Goal: Information Seeking & Learning: Learn about a topic

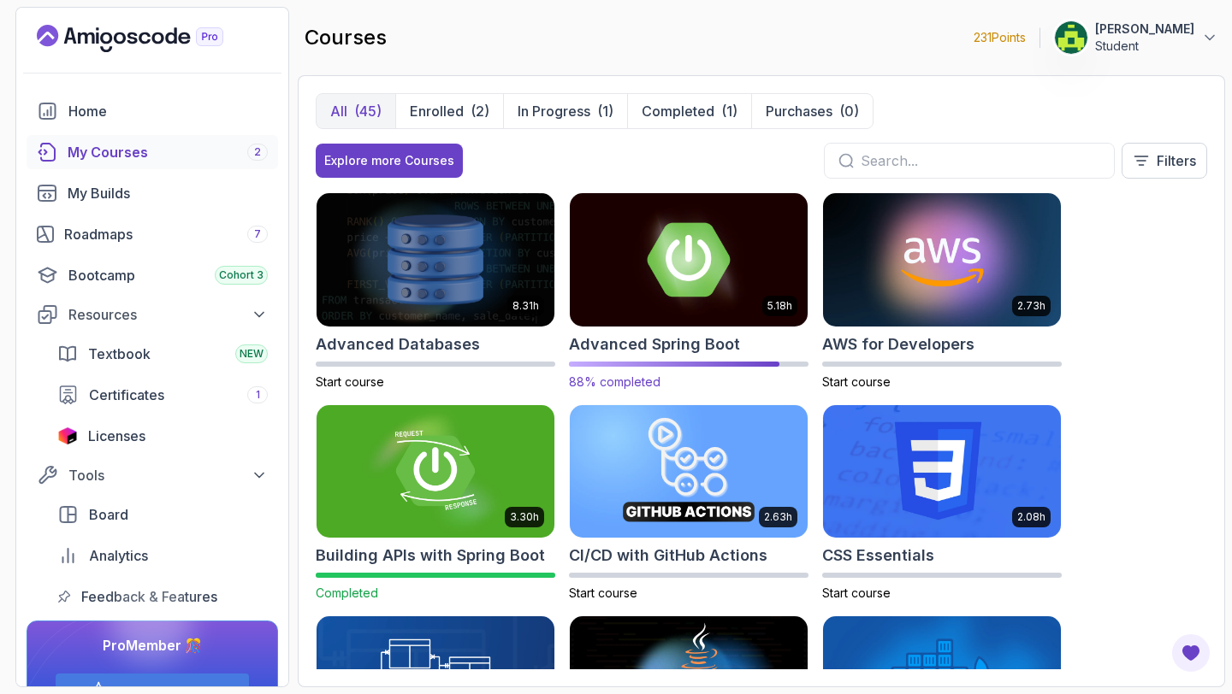
click at [695, 256] on img at bounding box center [689, 259] width 250 height 139
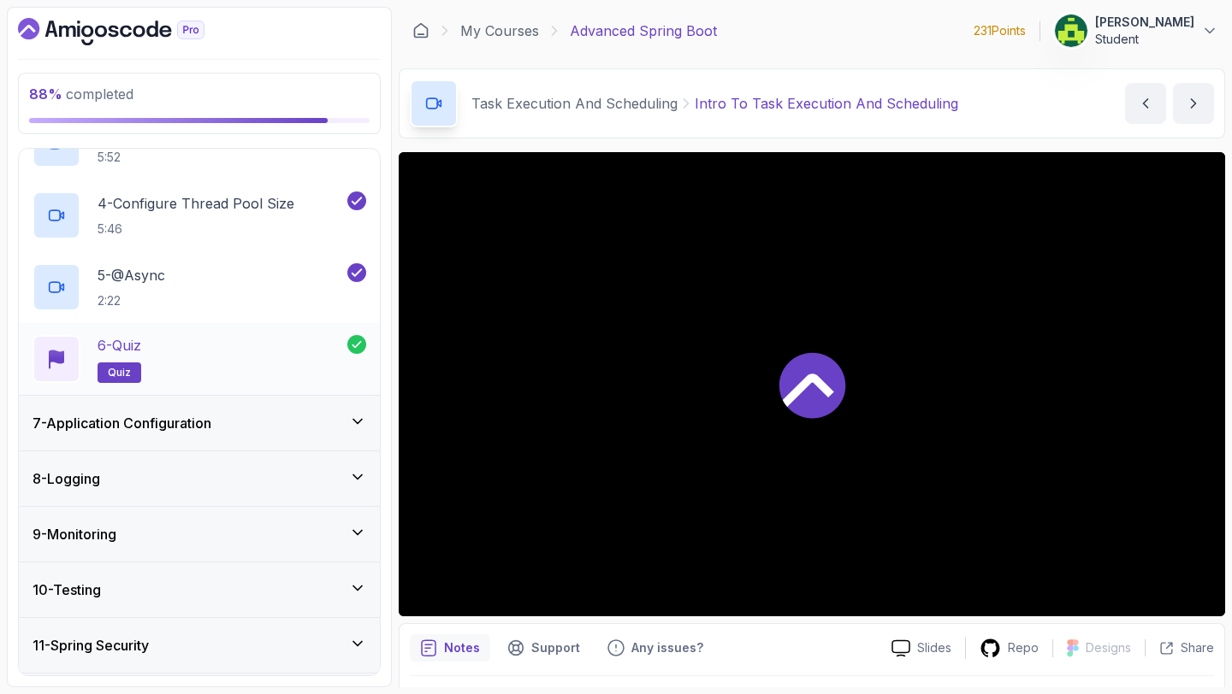
scroll to position [584, 0]
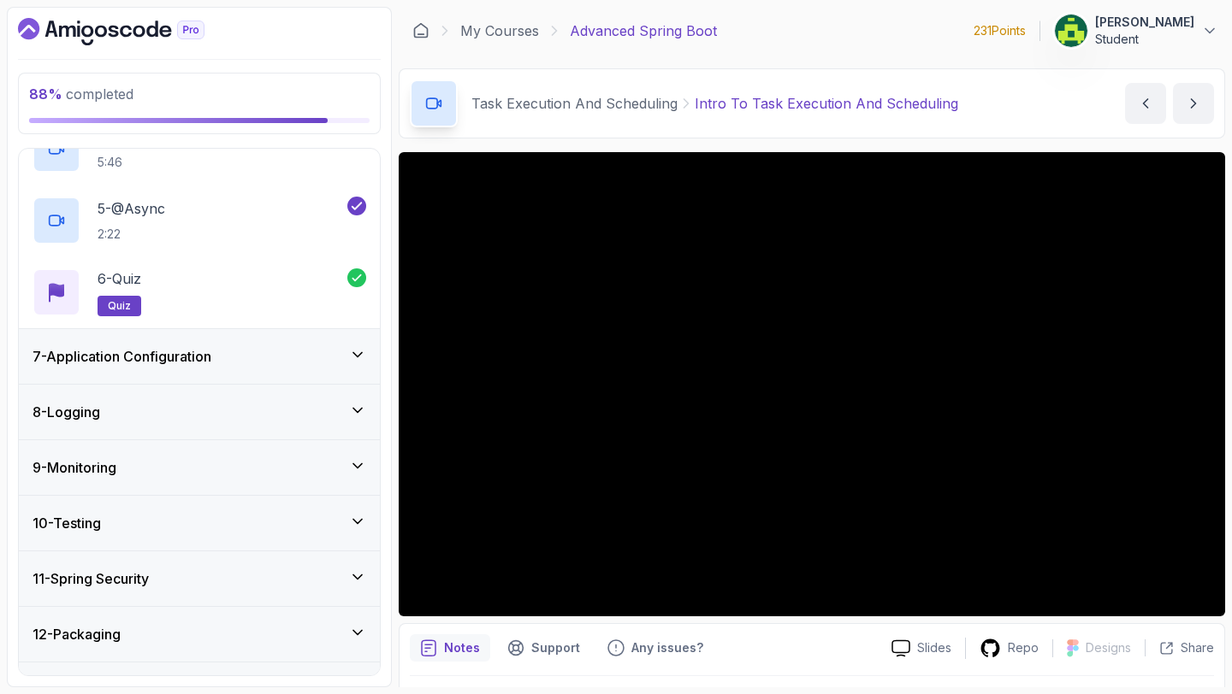
click at [276, 352] on div "7 - Application Configuration" at bounding box center [199, 356] width 334 height 21
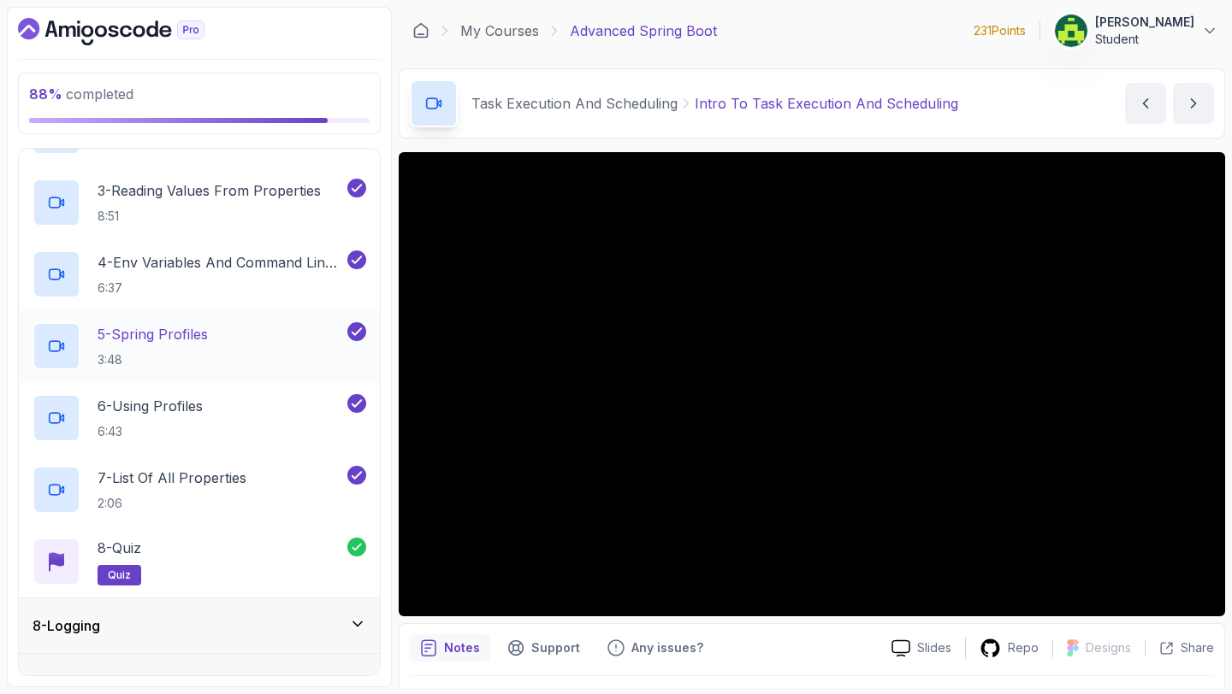
scroll to position [770, 0]
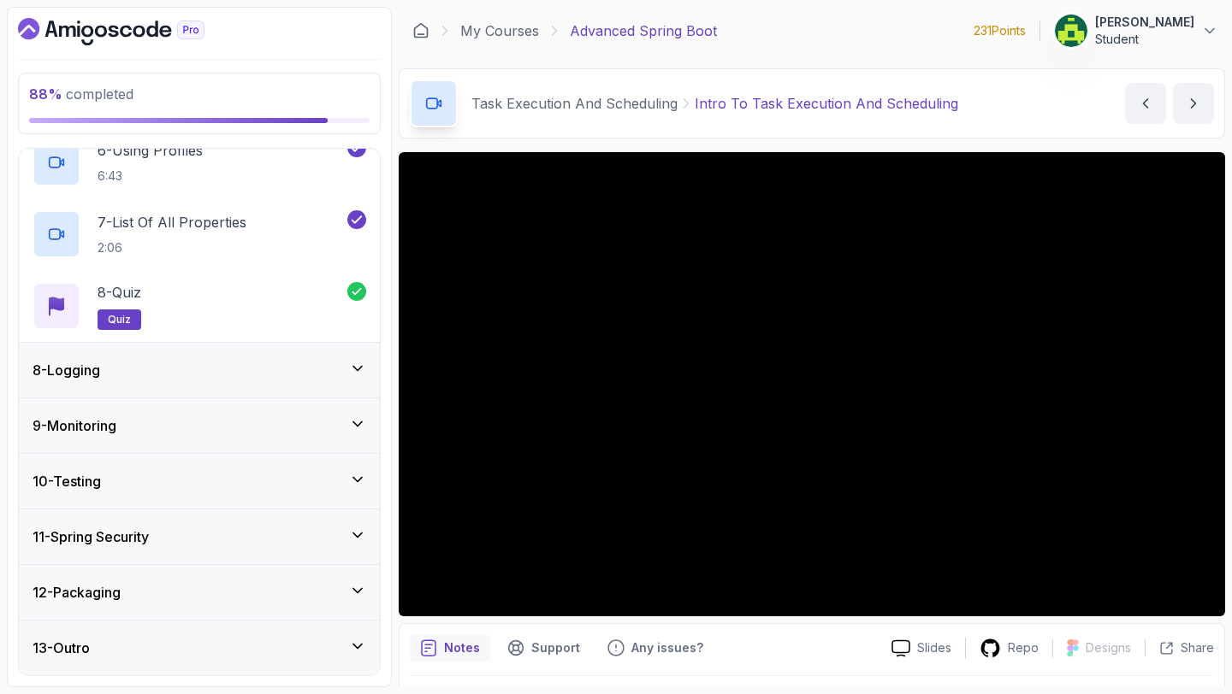
click at [281, 470] on div "10 - Testing" at bounding box center [199, 481] width 361 height 55
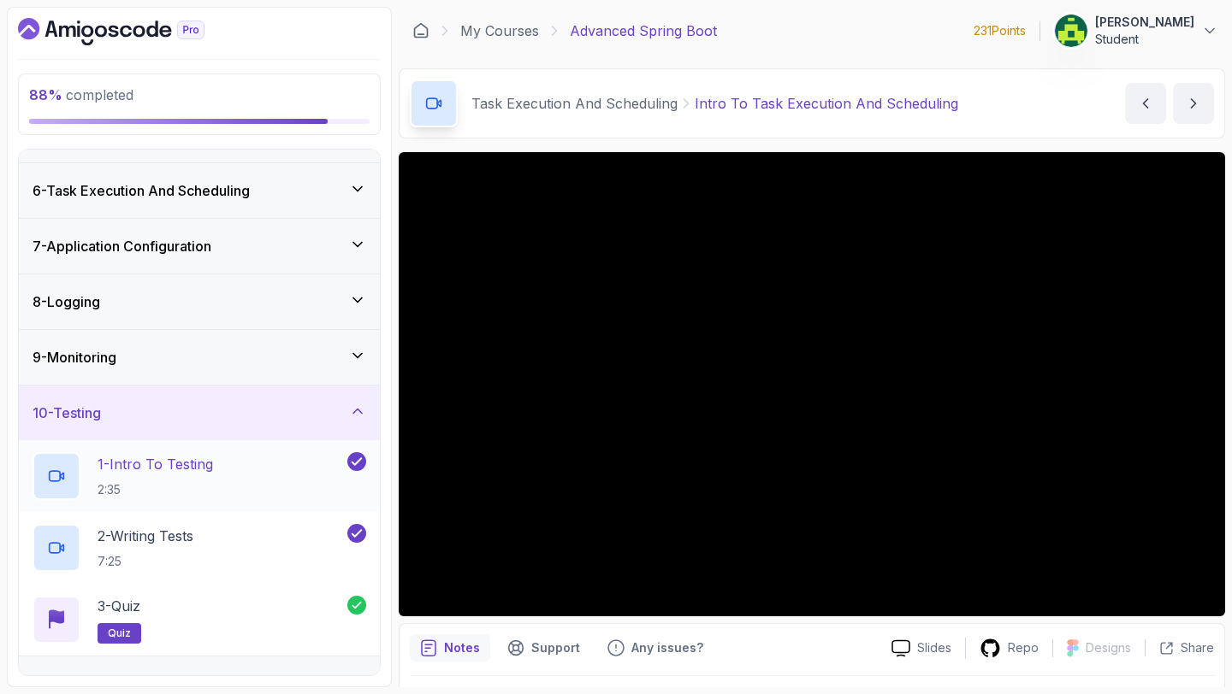
scroll to position [411, 0]
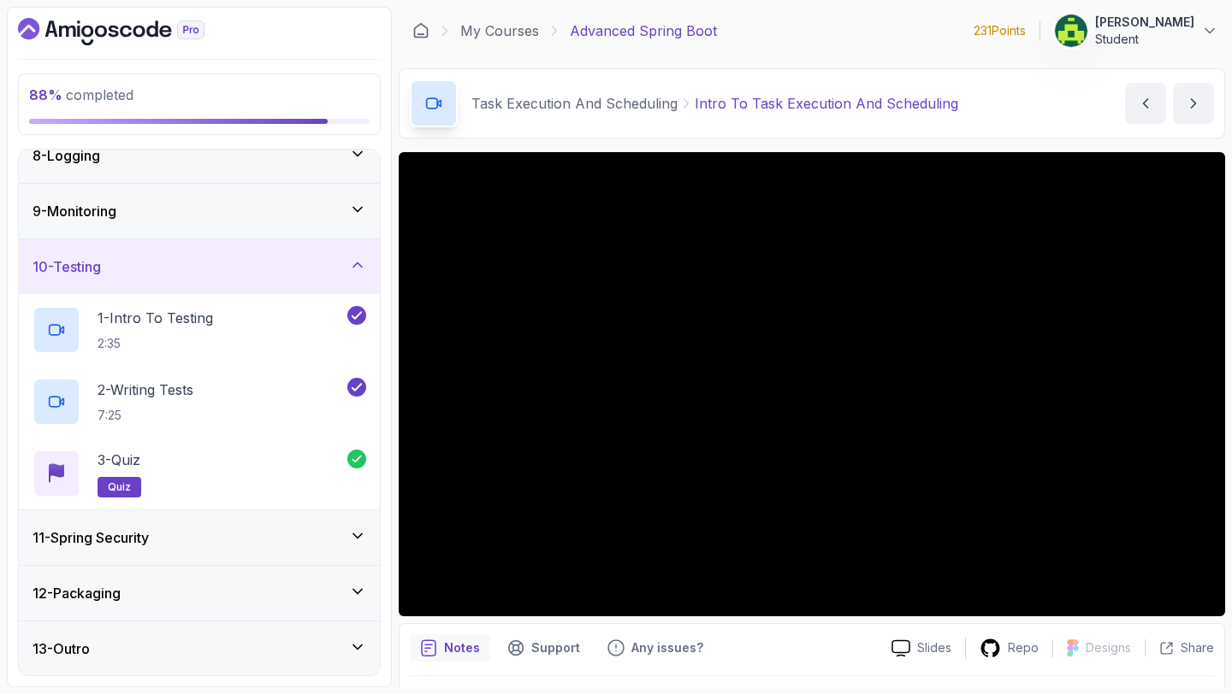
click at [294, 531] on div "11 - Spring Security" at bounding box center [199, 538] width 334 height 21
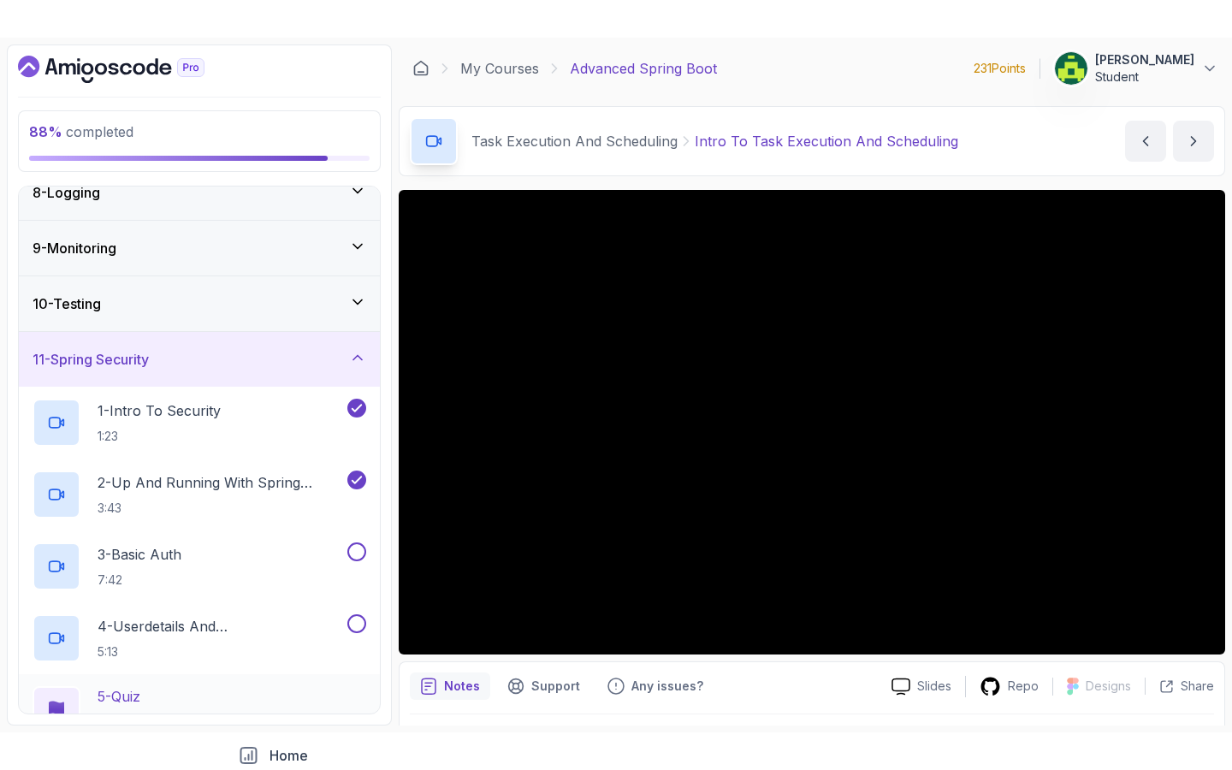
scroll to position [626, 0]
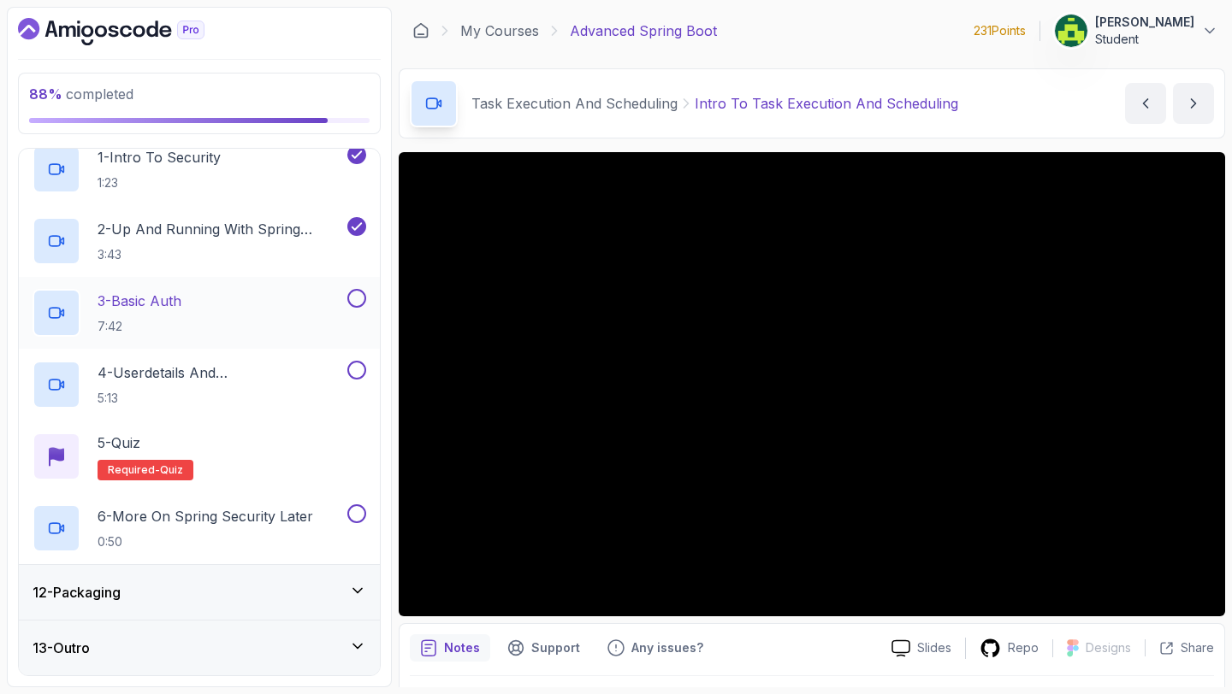
click at [265, 314] on div "3 - Basic Auth 7:42" at bounding box center [187, 313] width 311 height 48
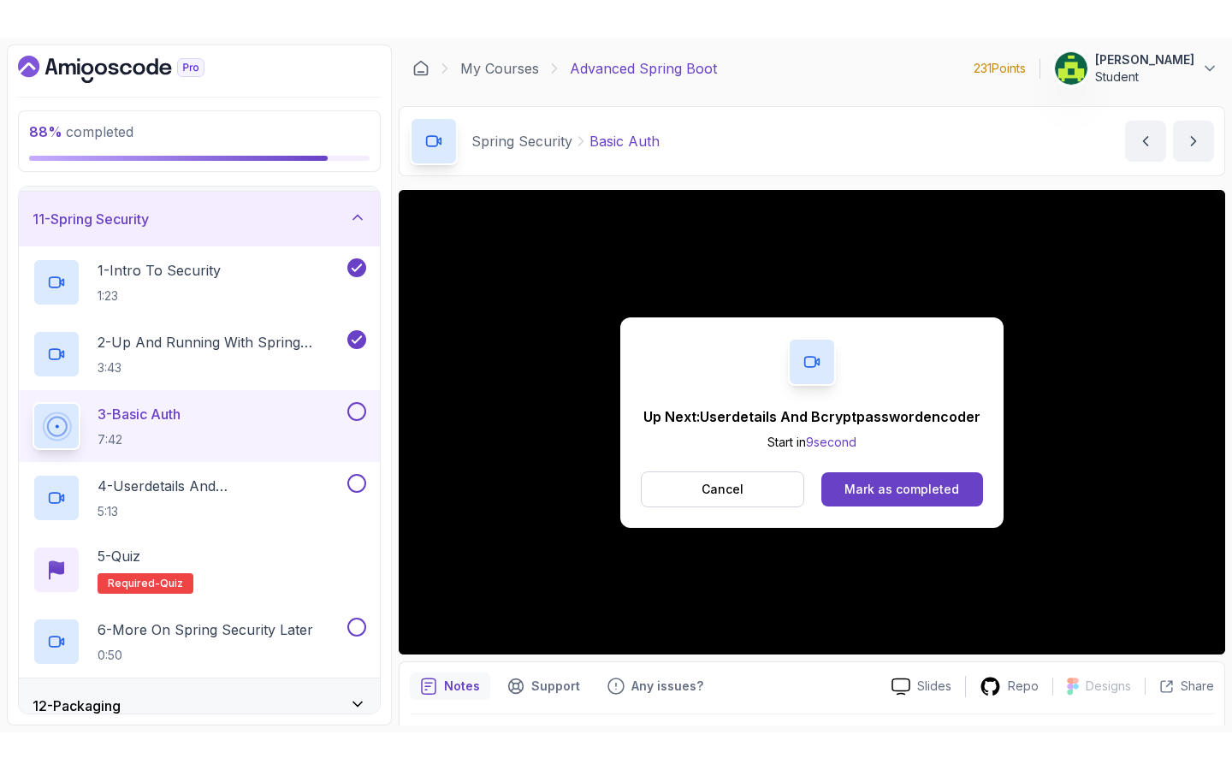
scroll to position [626, 0]
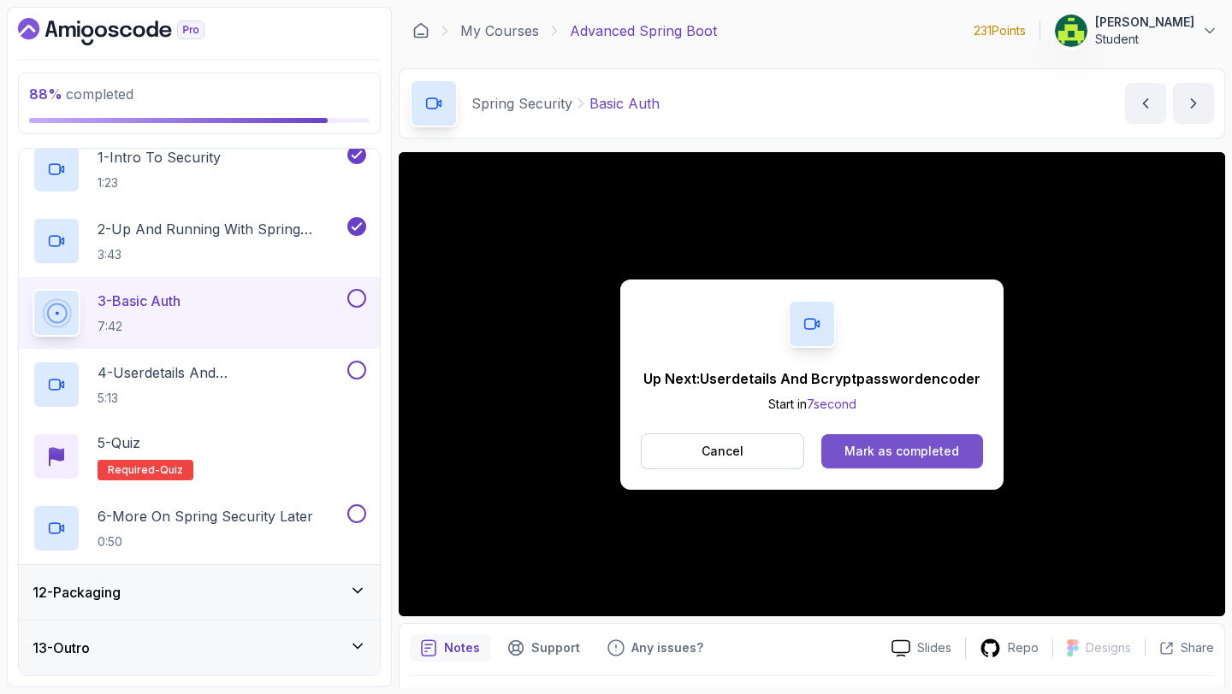
click at [903, 449] on div "Mark as completed" at bounding box center [901, 451] width 115 height 17
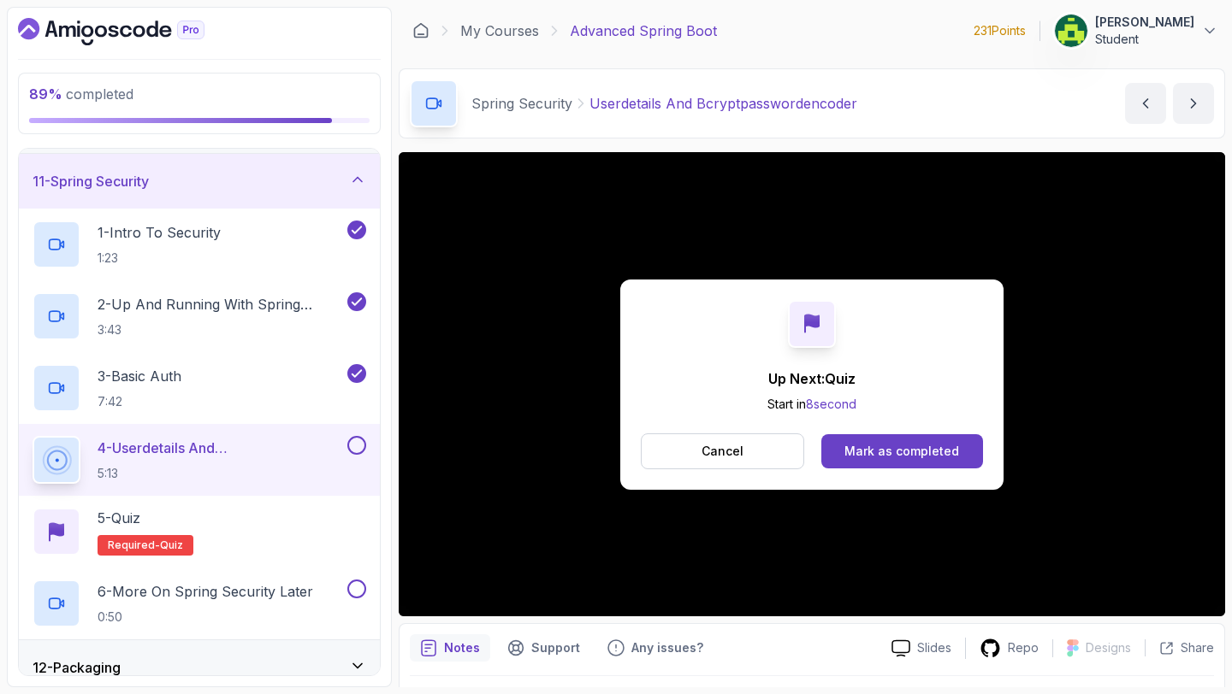
scroll to position [626, 0]
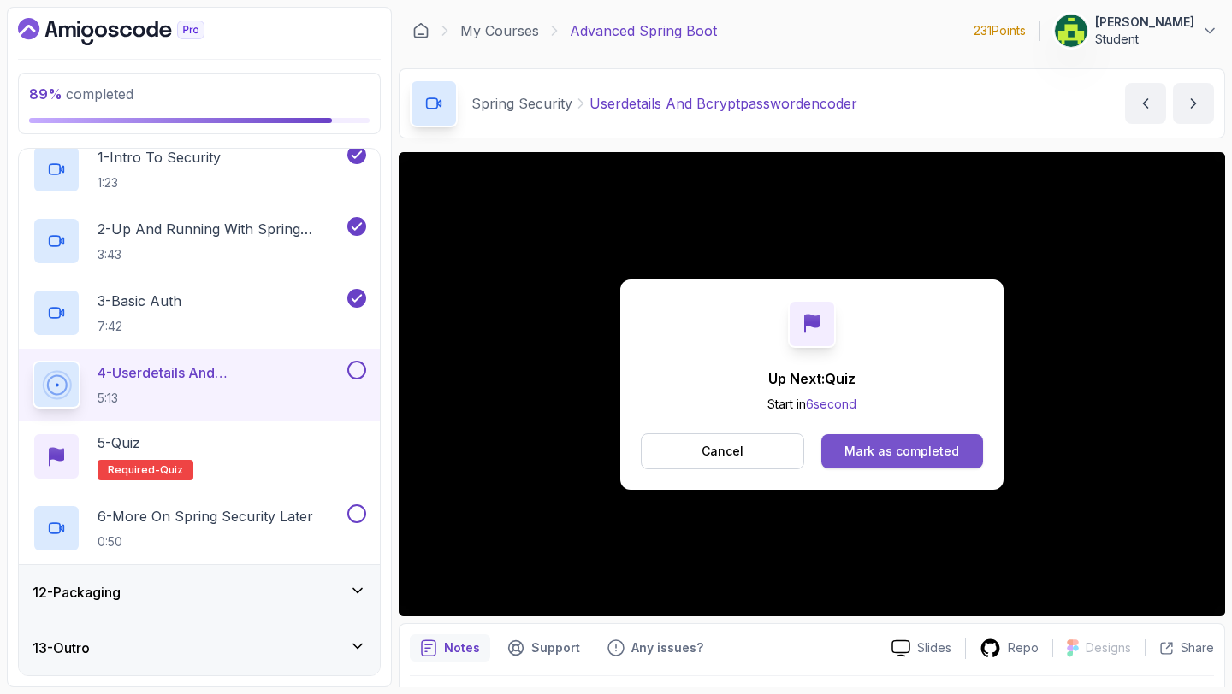
click at [903, 435] on button "Mark as completed" at bounding box center [902, 451] width 162 height 34
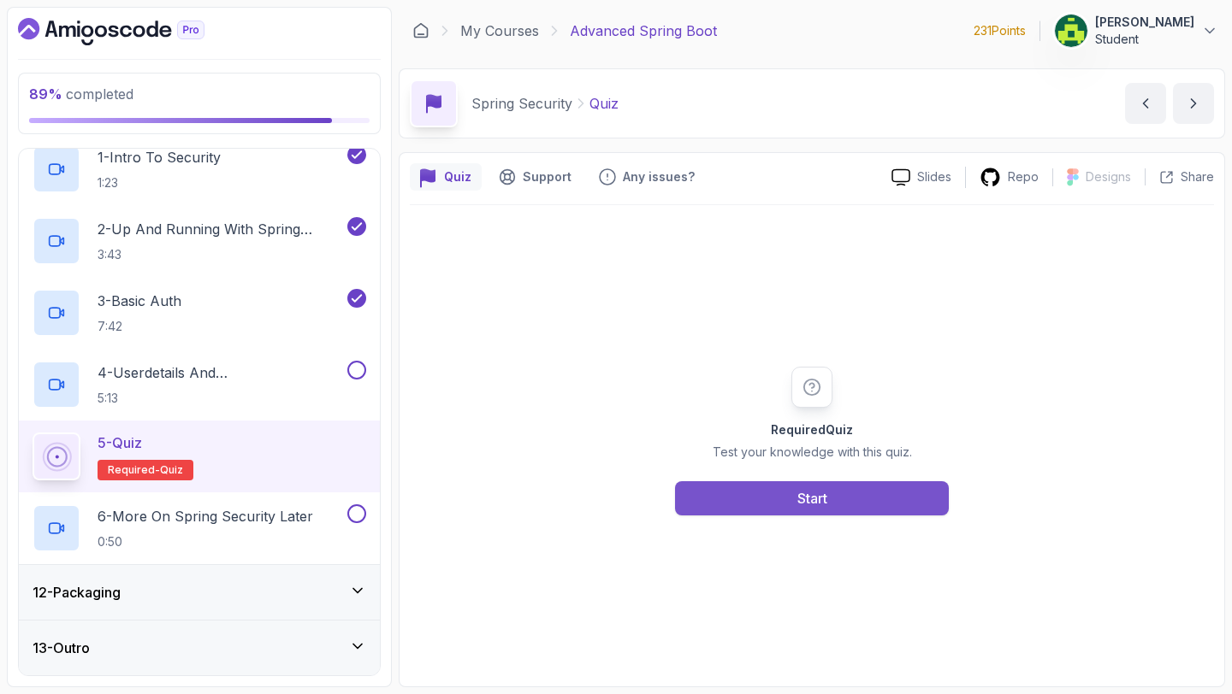
click at [860, 491] on button "Start" at bounding box center [812, 498] width 274 height 34
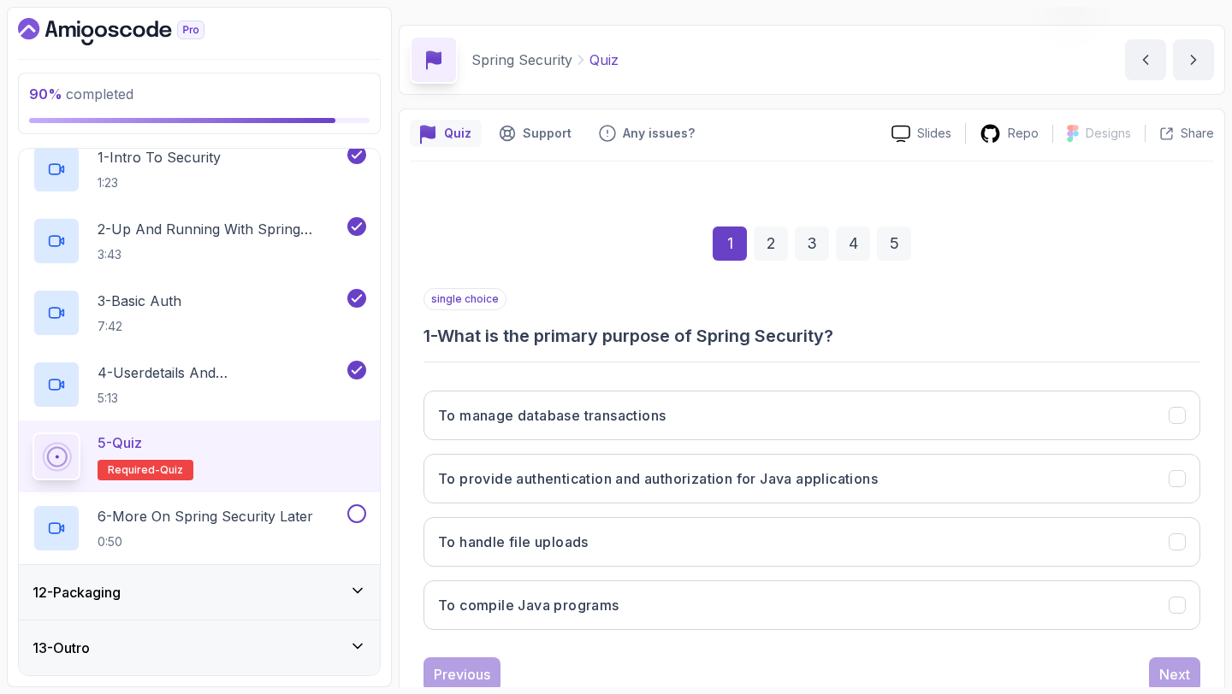
scroll to position [65, 0]
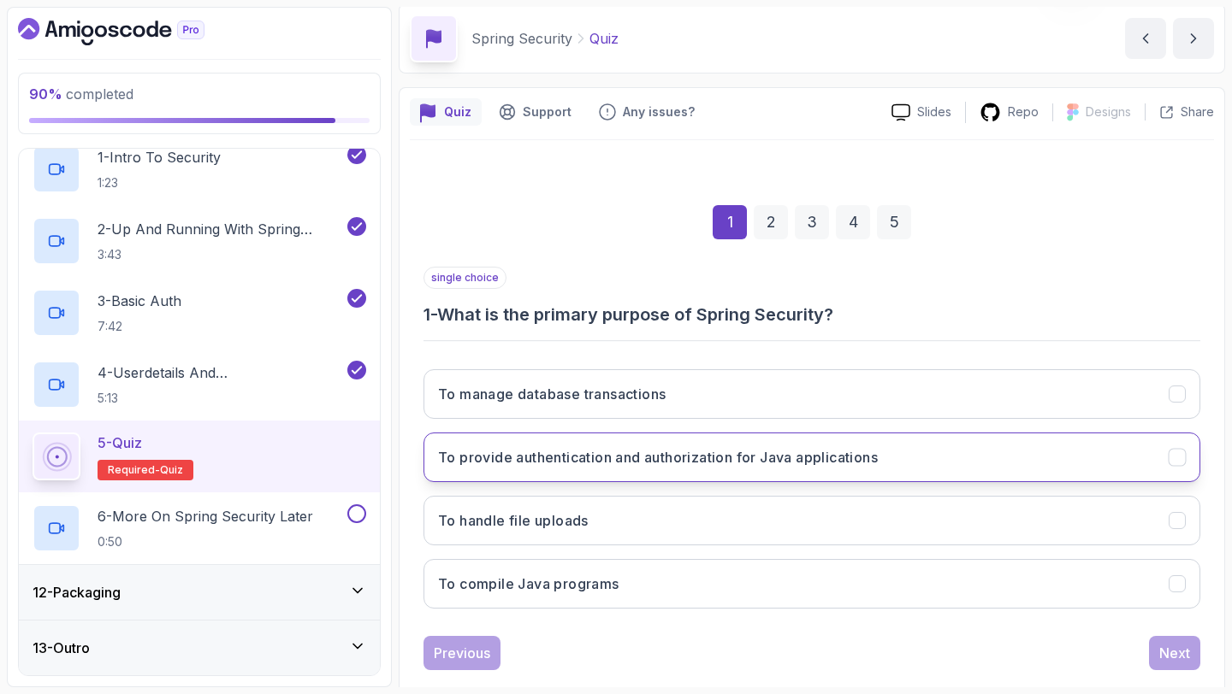
click at [842, 467] on h3 "To provide authentication and authorization for Java applications" at bounding box center [658, 457] width 440 height 21
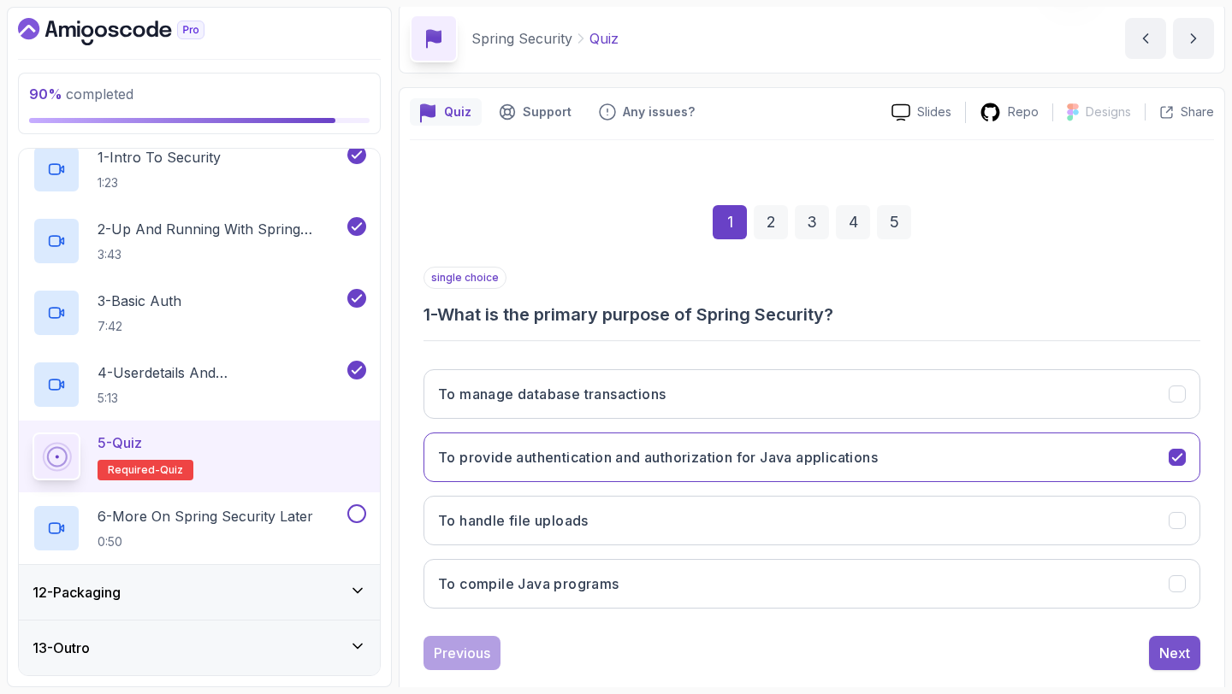
click at [1179, 662] on div "Next" at bounding box center [1174, 653] width 31 height 21
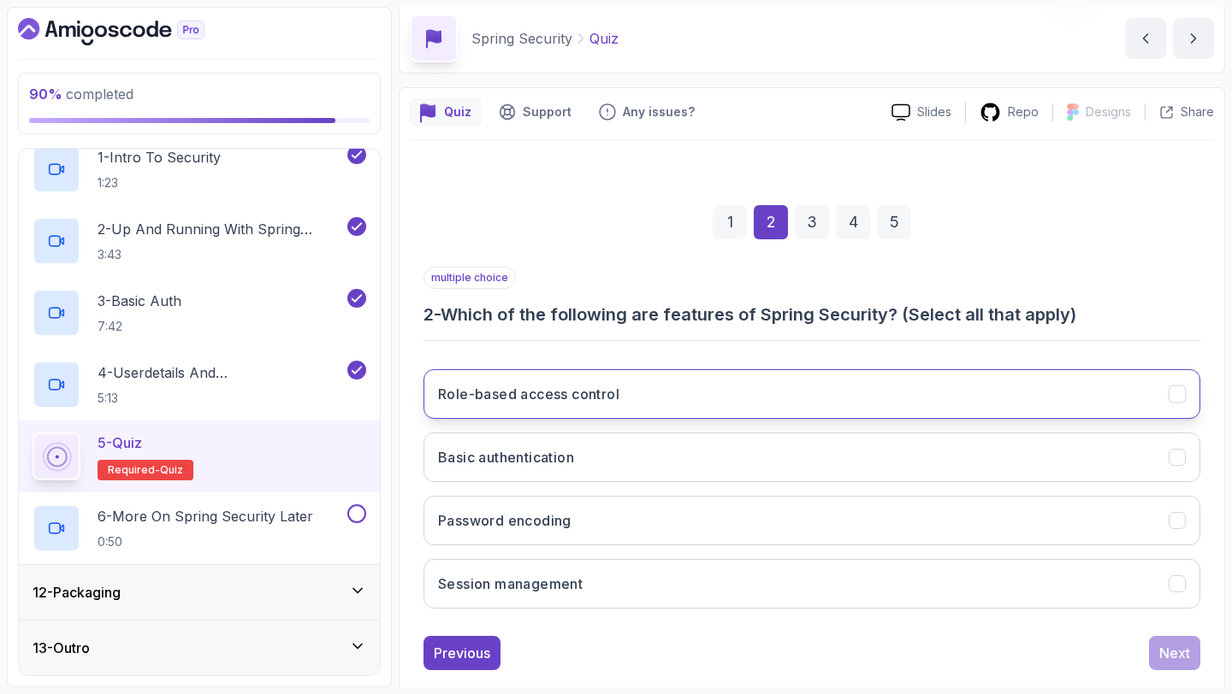
click at [813, 403] on button "Role-based access control" at bounding box center [811, 394] width 777 height 50
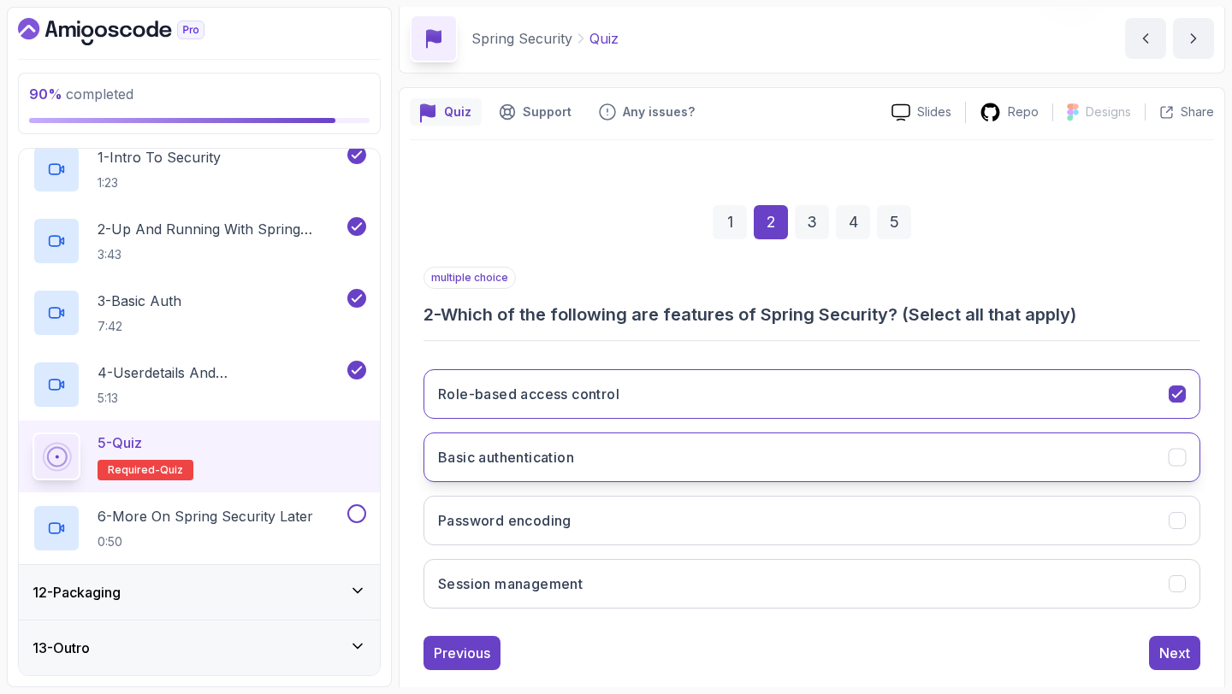
click at [813, 469] on button "Basic authentication" at bounding box center [811, 458] width 777 height 50
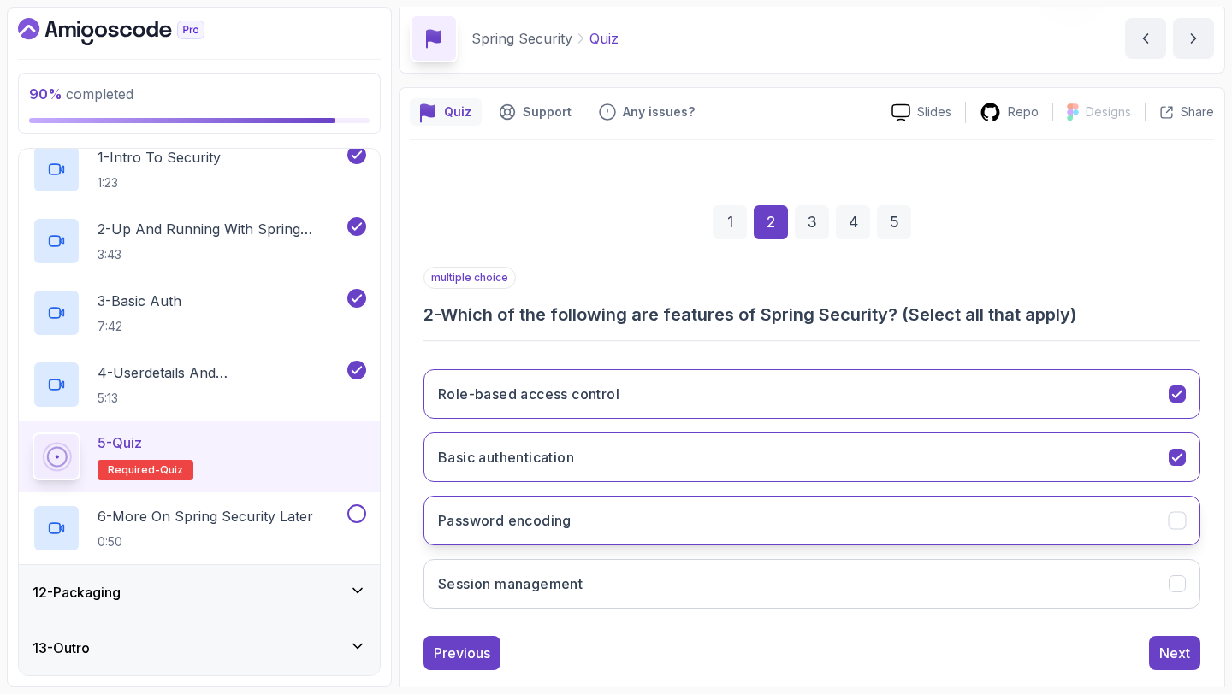
click at [812, 538] on button "Password encoding" at bounding box center [811, 521] width 777 height 50
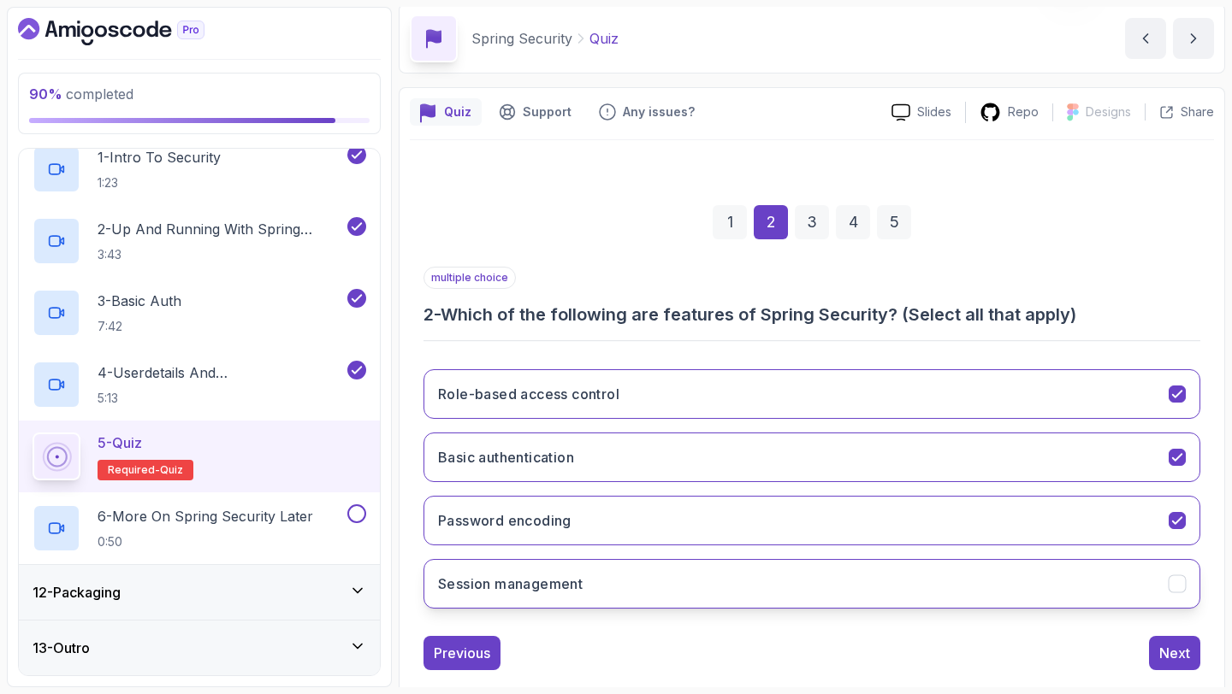
click at [825, 594] on button "Session management" at bounding box center [811, 584] width 777 height 50
click at [1182, 656] on div "Next" at bounding box center [1174, 653] width 31 height 21
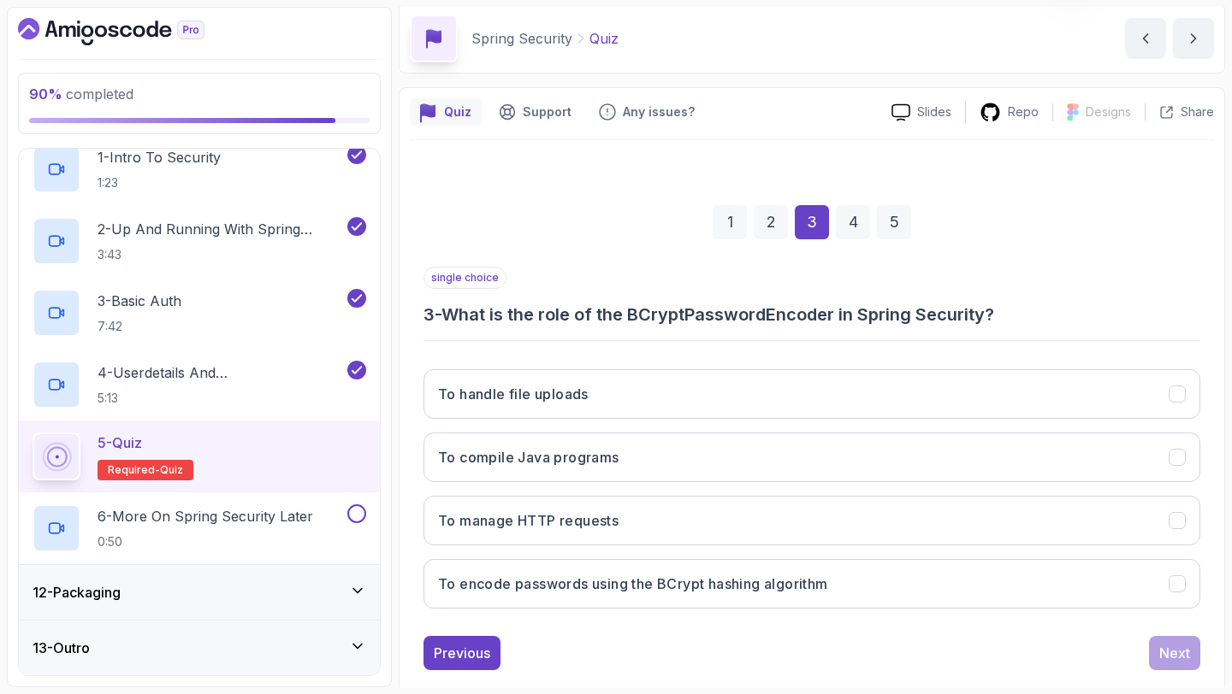
click at [809, 613] on div "To handle file uploads To compile Java programs To manage HTTP requests To enco…" at bounding box center [811, 489] width 777 height 267
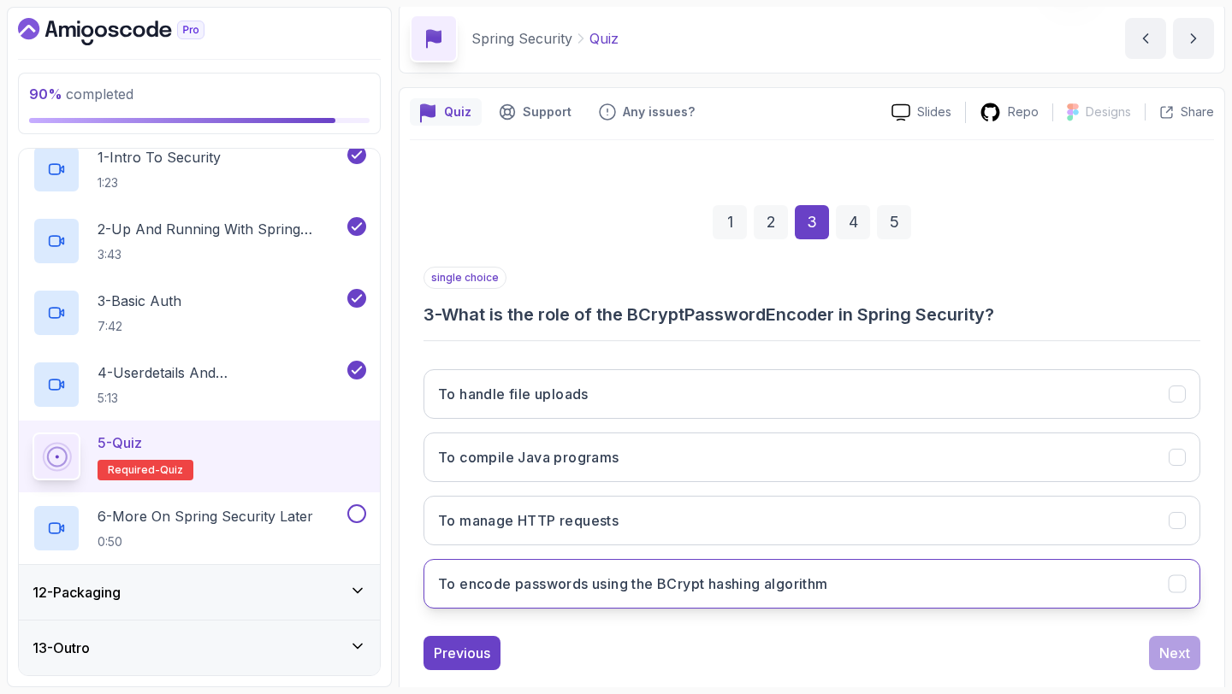
click at [808, 595] on button "To encode passwords using the BCrypt hashing algorithm" at bounding box center [811, 584] width 777 height 50
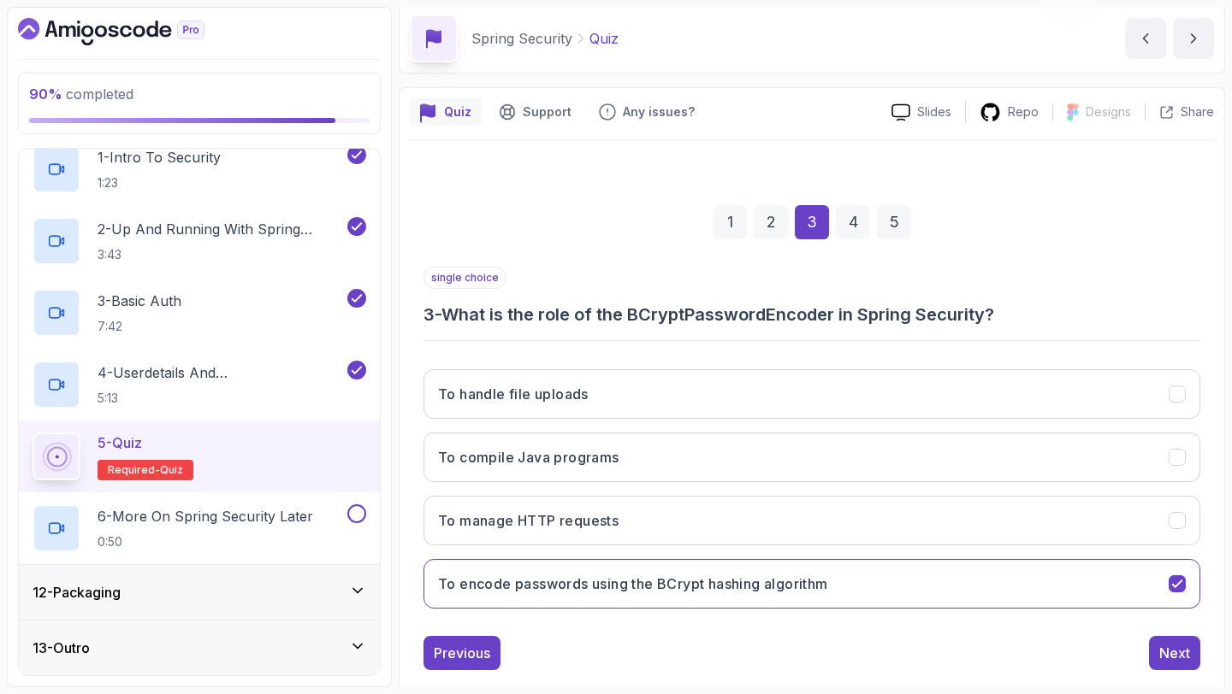
click at [1167, 673] on div "1 2 3 4 5 single choice 3 - What is the role of the BCryptPasswordEncoder in Sp…" at bounding box center [812, 424] width 804 height 520
click at [1179, 665] on button "Next" at bounding box center [1174, 653] width 51 height 34
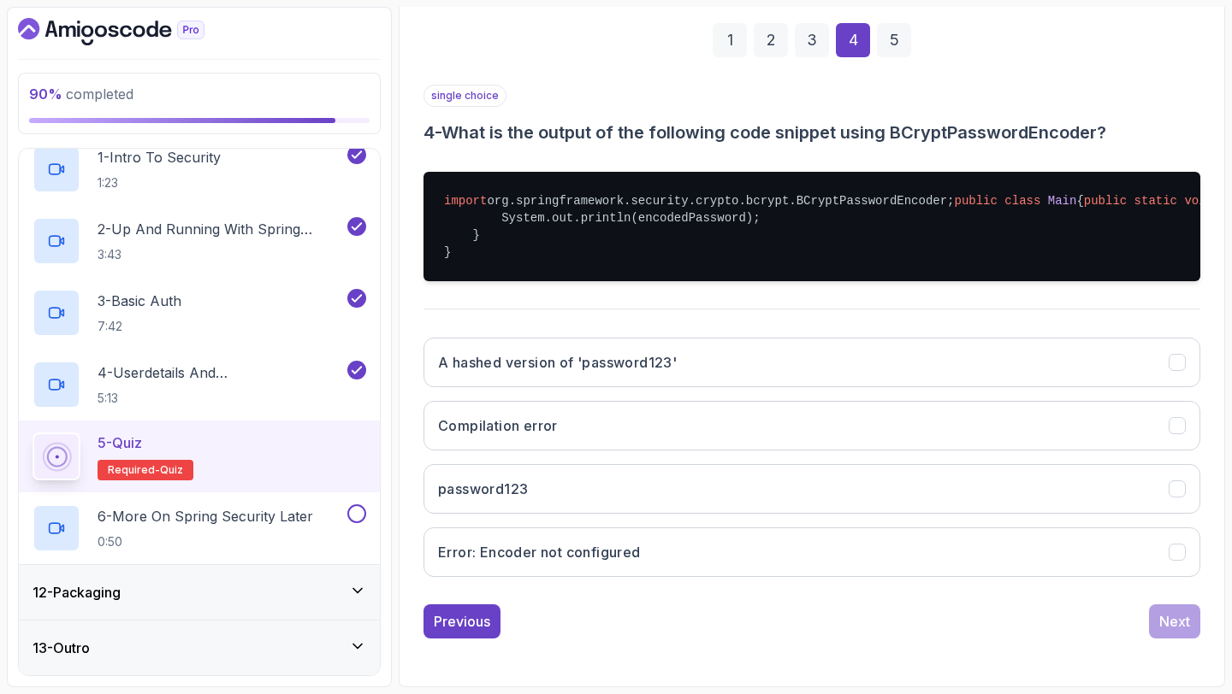
scroll to position [350, 0]
click at [662, 383] on button "A hashed version of 'password123'" at bounding box center [811, 363] width 777 height 50
click at [1184, 635] on button "Next" at bounding box center [1174, 622] width 51 height 34
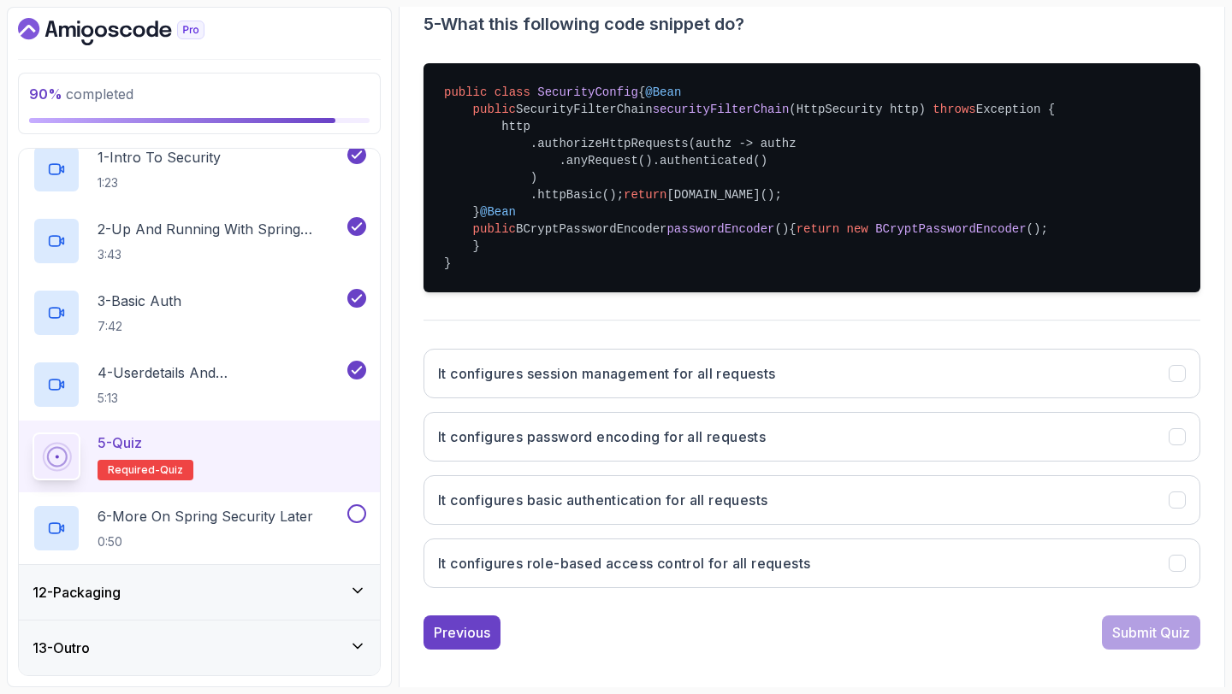
scroll to position [370, 0]
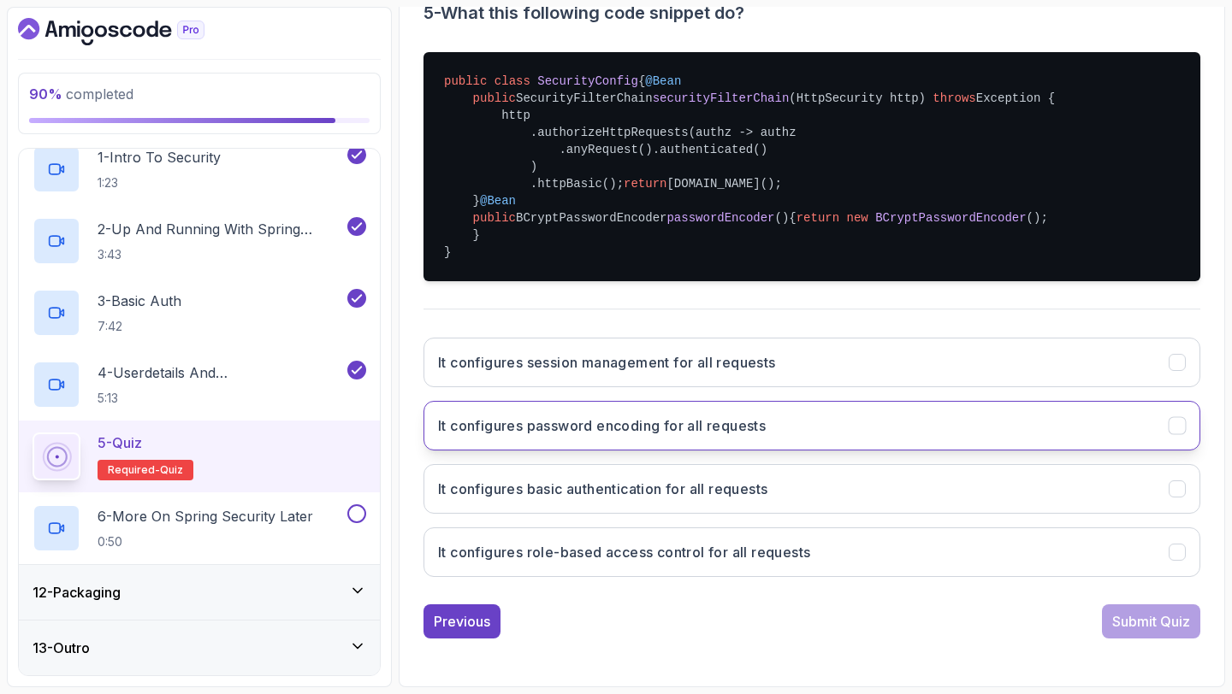
click at [811, 451] on button "It configures password encoding for all requests" at bounding box center [811, 426] width 777 height 50
click at [823, 451] on button "It configures password encoding for all requests" at bounding box center [811, 426] width 777 height 50
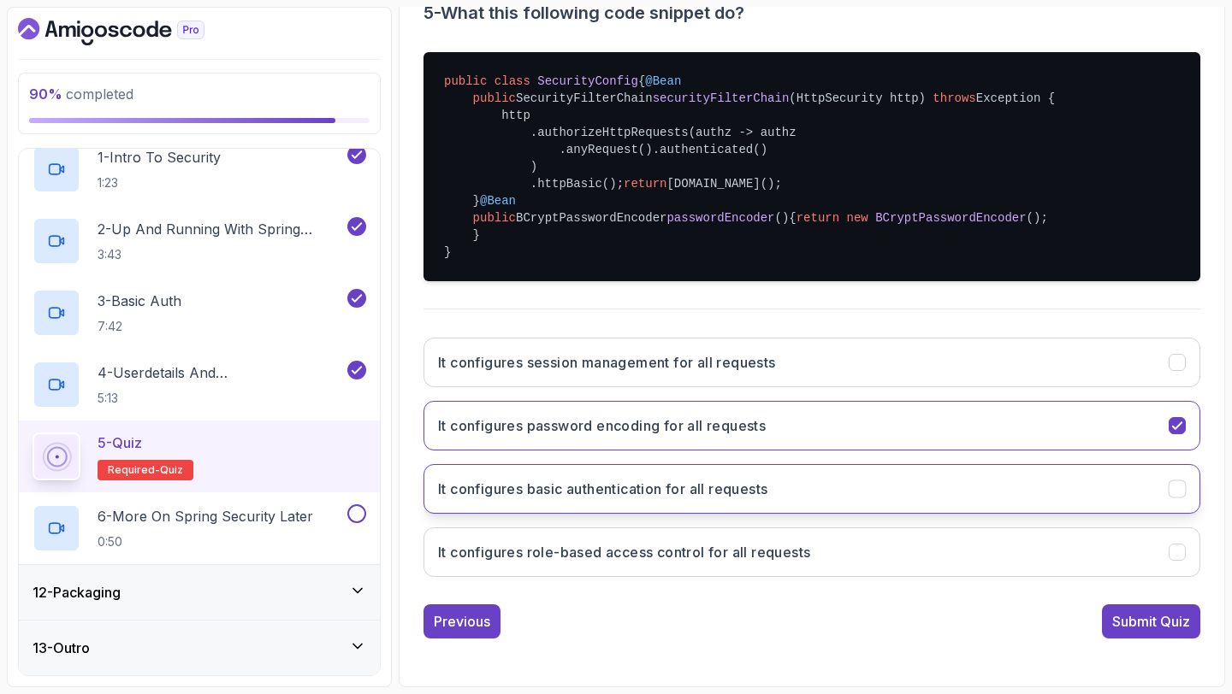
click at [827, 514] on button "It configures basic authentication for all requests" at bounding box center [811, 489] width 777 height 50
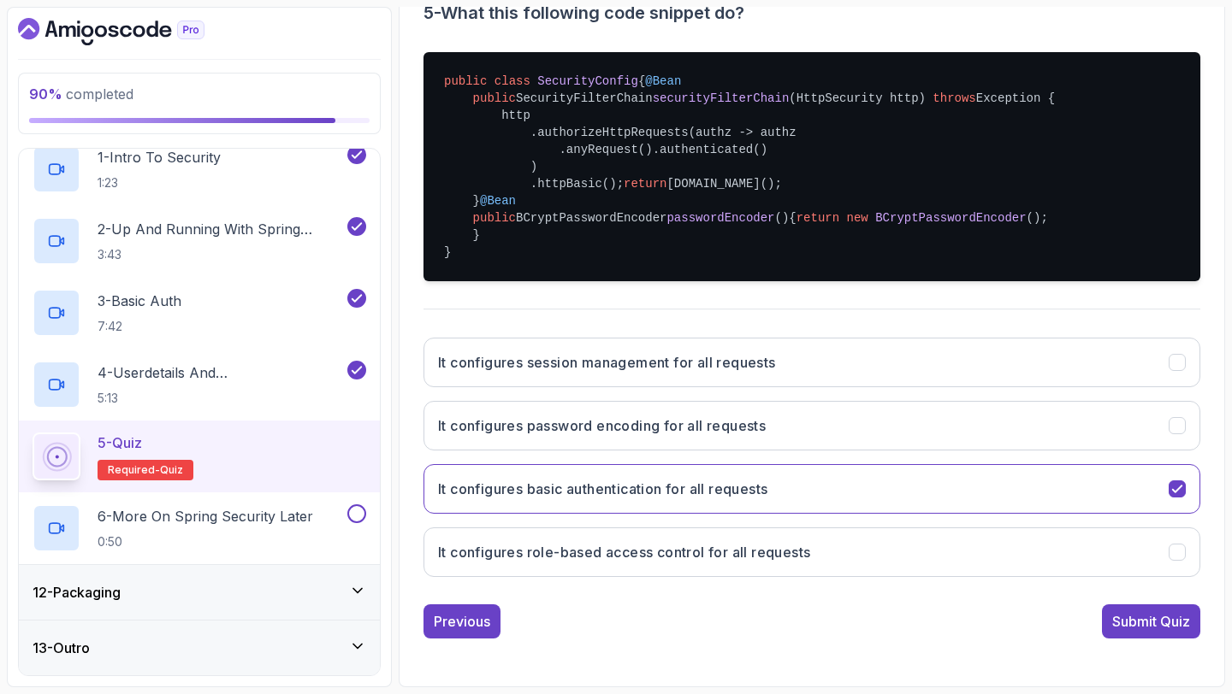
click at [1167, 632] on div "Submit Quiz" at bounding box center [1151, 621] width 78 height 21
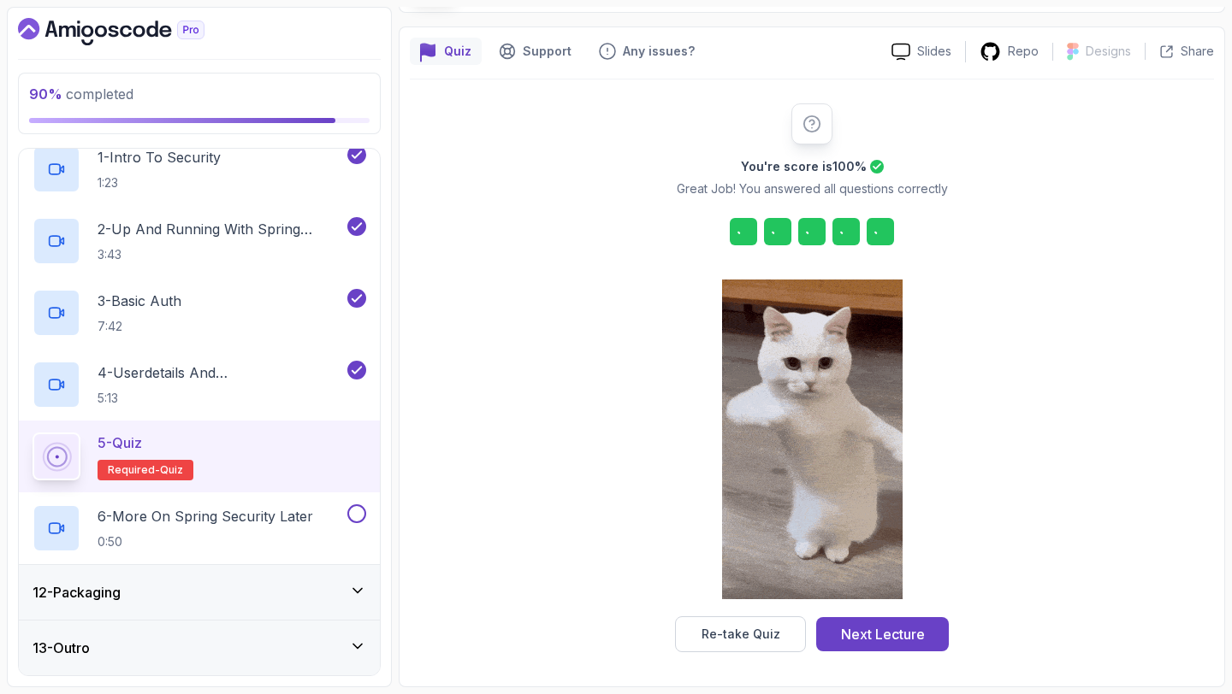
scroll to position [126, 0]
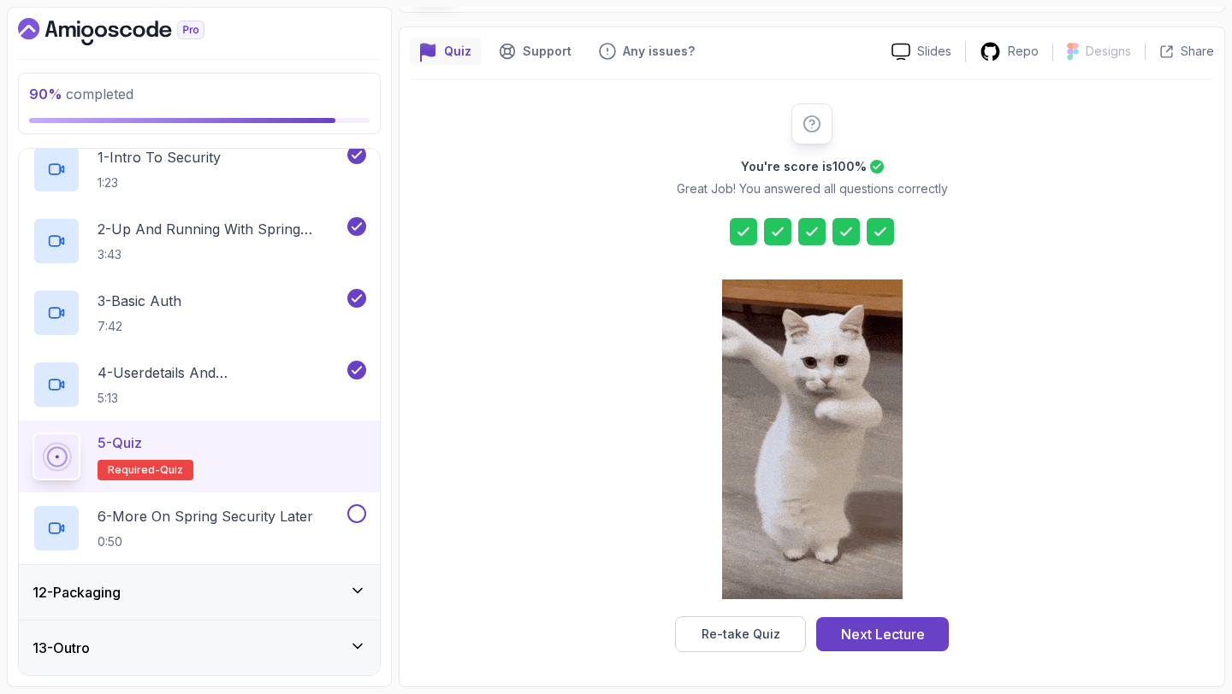
click at [891, 645] on button "Next Lecture" at bounding box center [882, 634] width 133 height 34
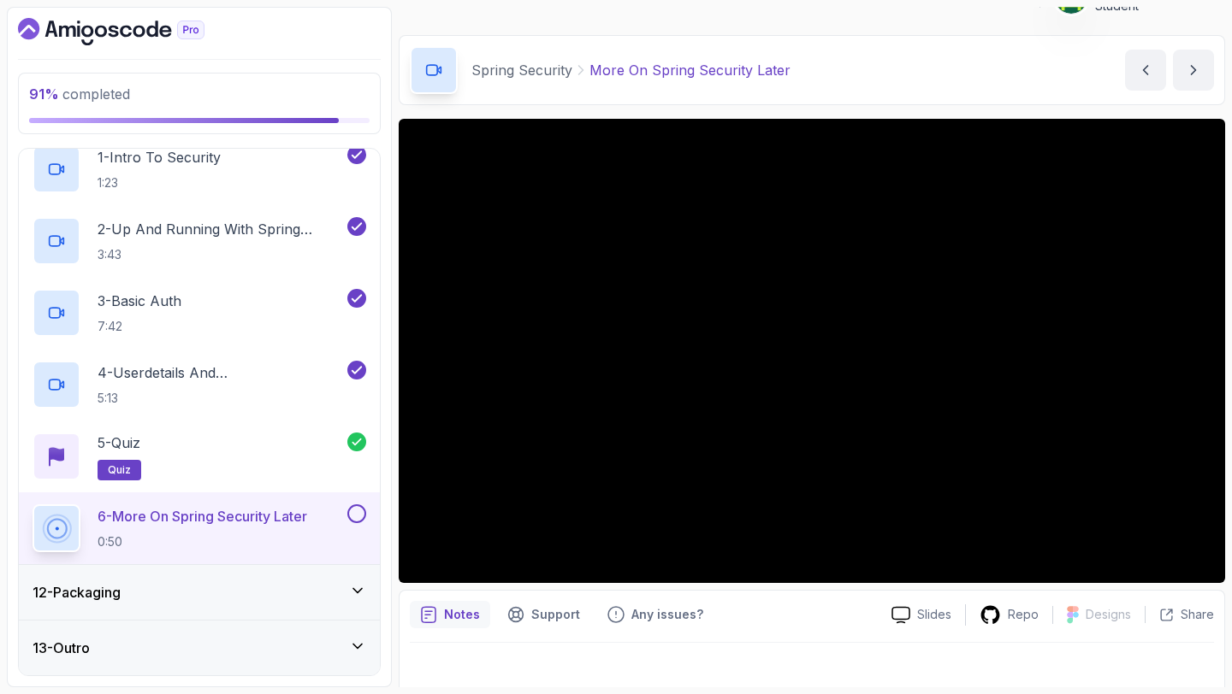
scroll to position [48, 0]
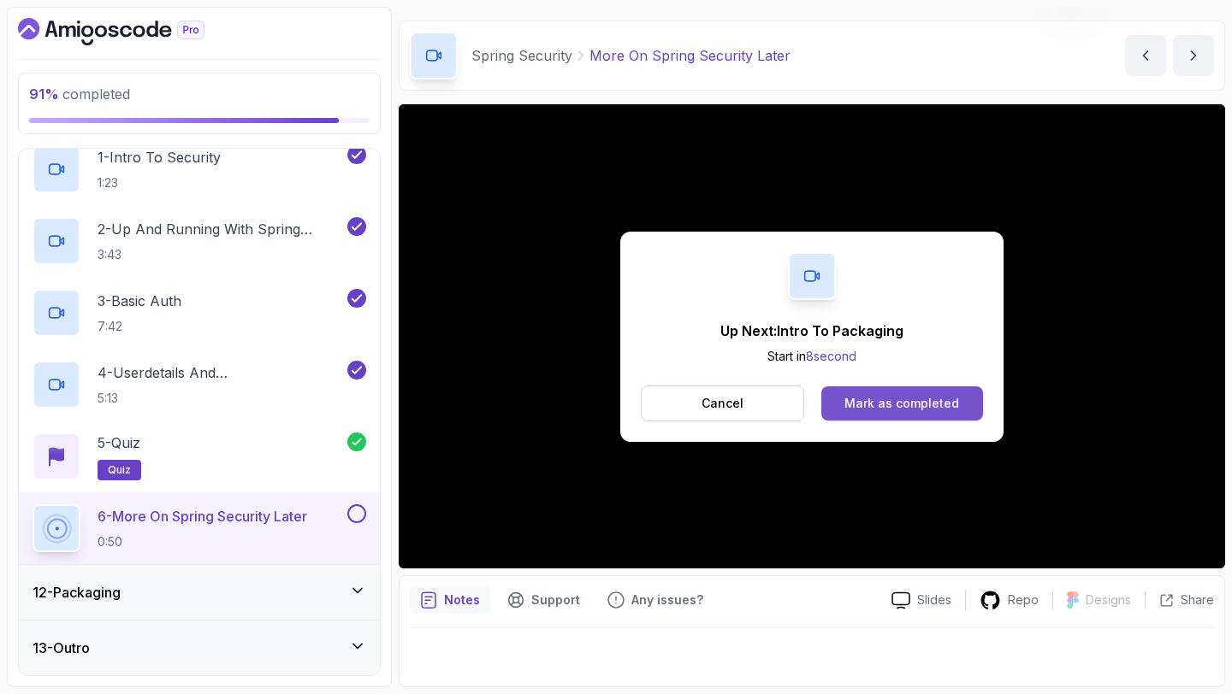
click at [911, 403] on div "Mark as completed" at bounding box center [901, 403] width 115 height 17
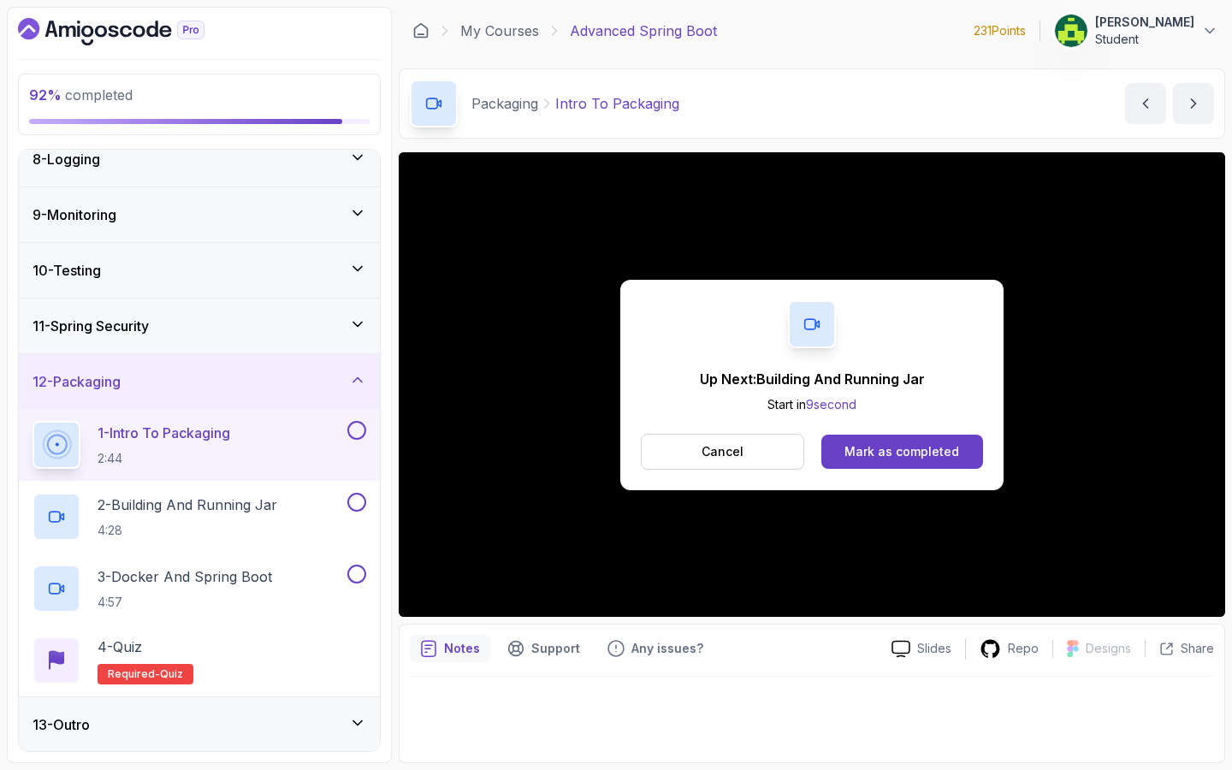
scroll to position [482, 0]
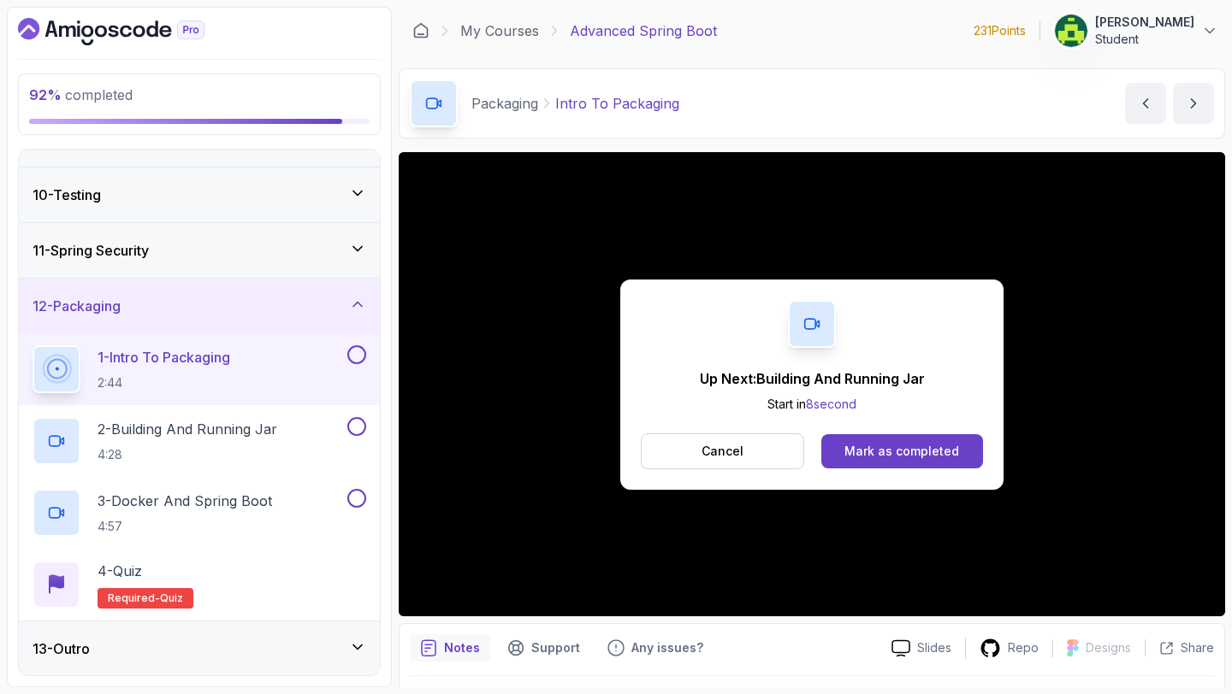
click at [1077, 607] on div "Up Next: Building And Running Jar Start in 8 second Cancel Mark as completed" at bounding box center [812, 384] width 826 height 464
click at [927, 441] on button "Mark as completed" at bounding box center [902, 451] width 162 height 34
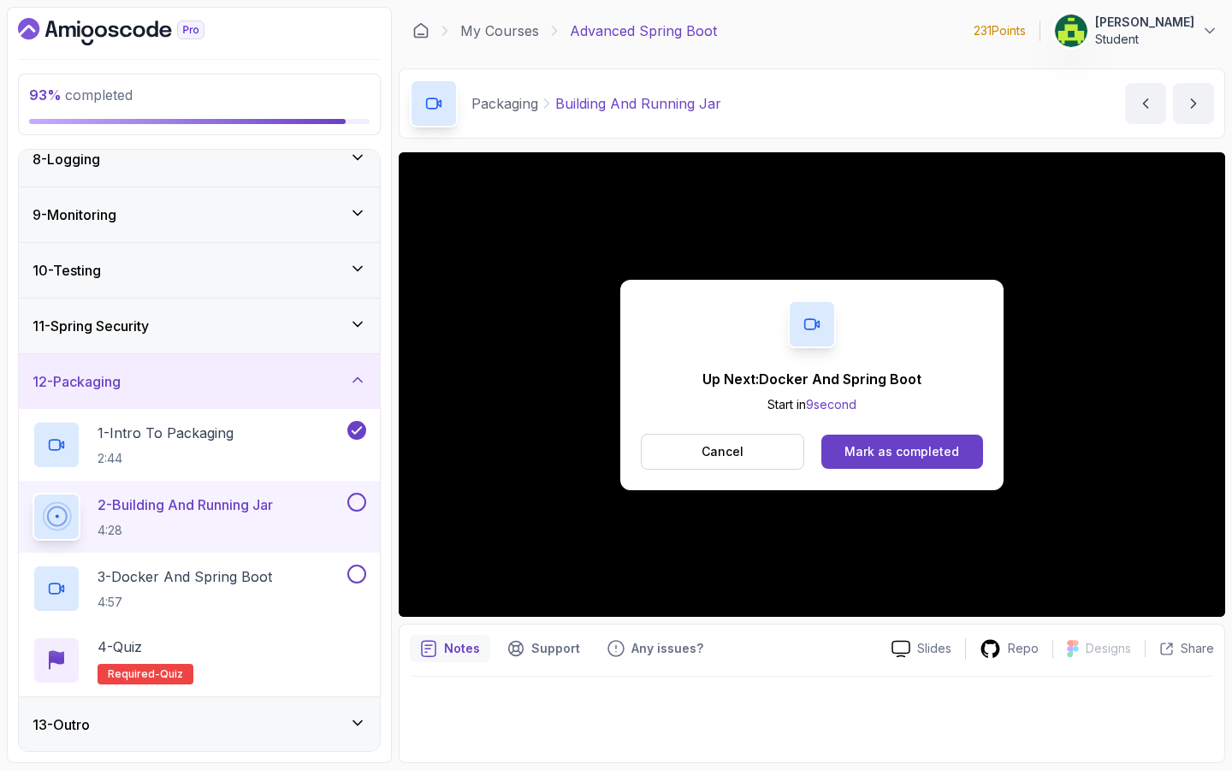
scroll to position [482, 0]
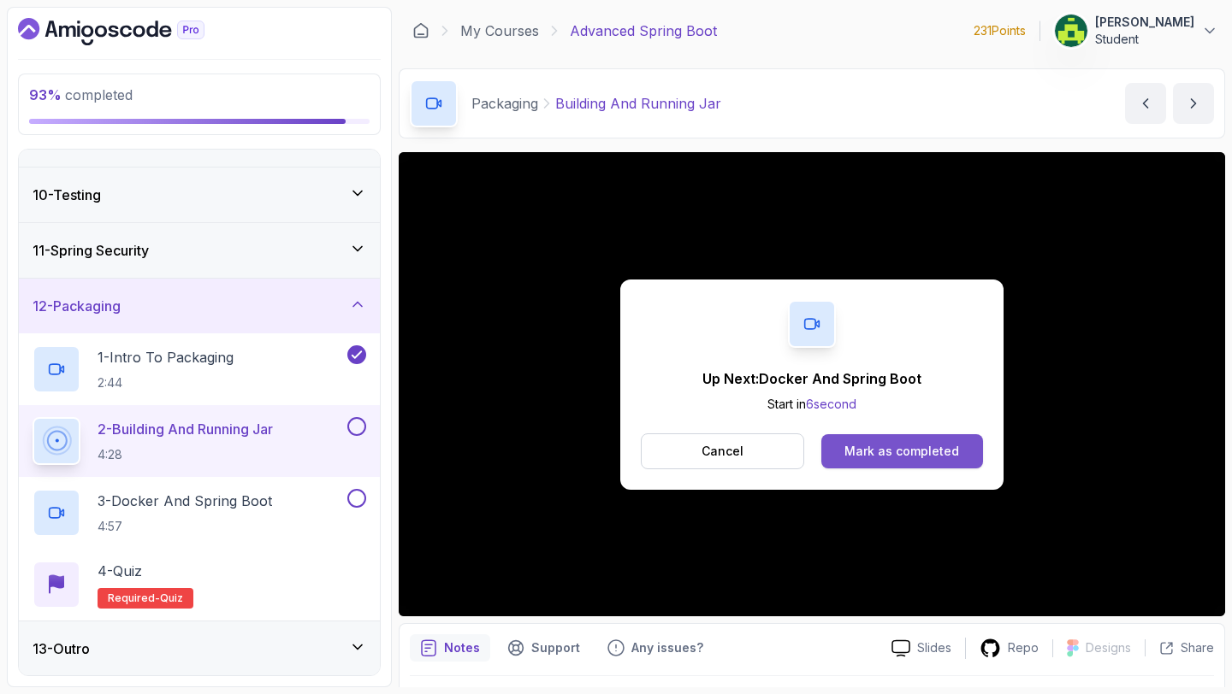
click at [867, 441] on button "Mark as completed" at bounding box center [902, 451] width 162 height 34
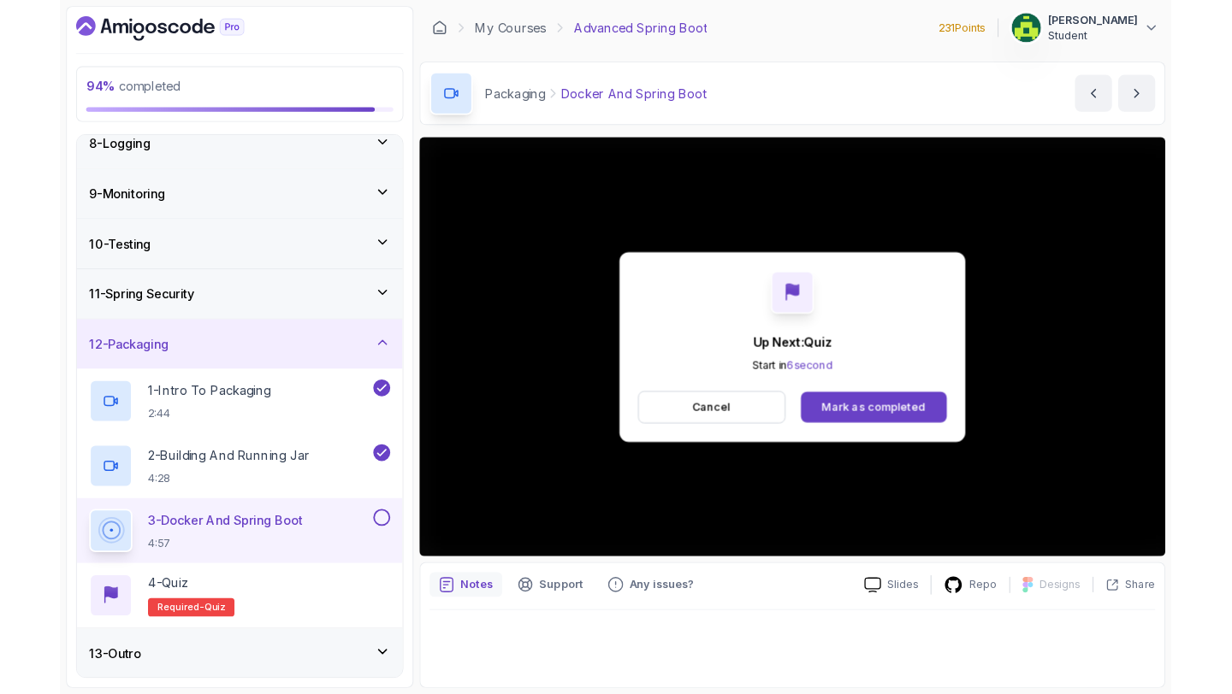
scroll to position [482, 0]
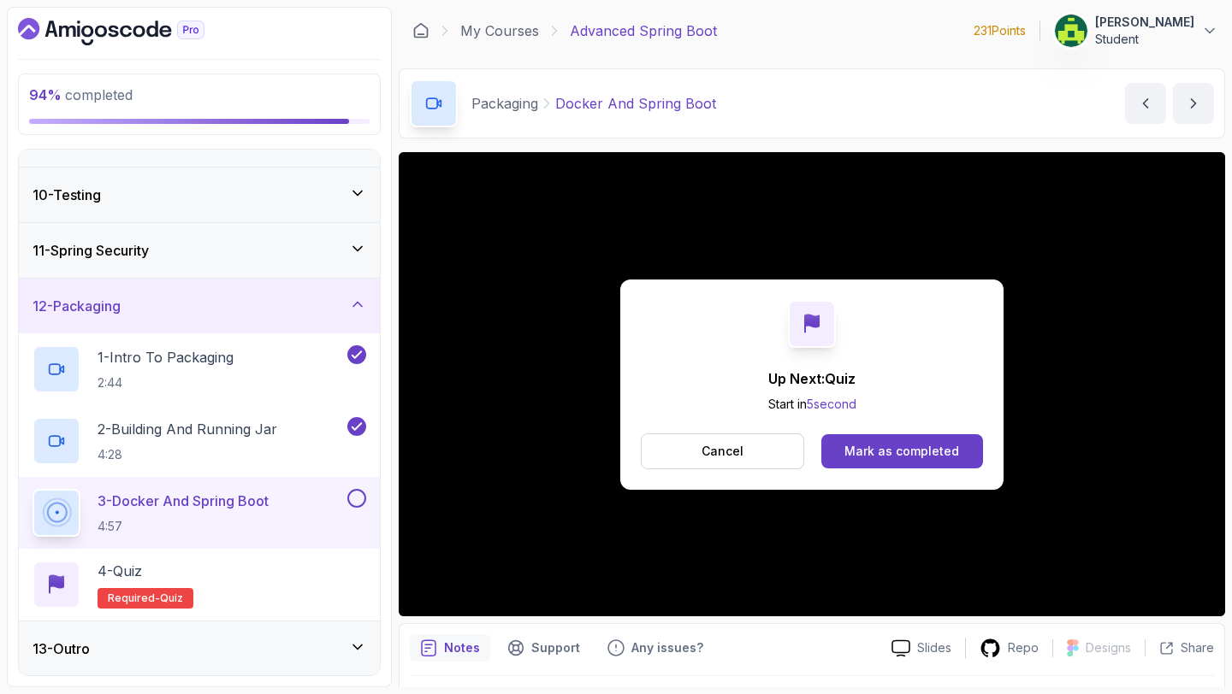
click at [896, 460] on button "Mark as completed" at bounding box center [902, 451] width 162 height 34
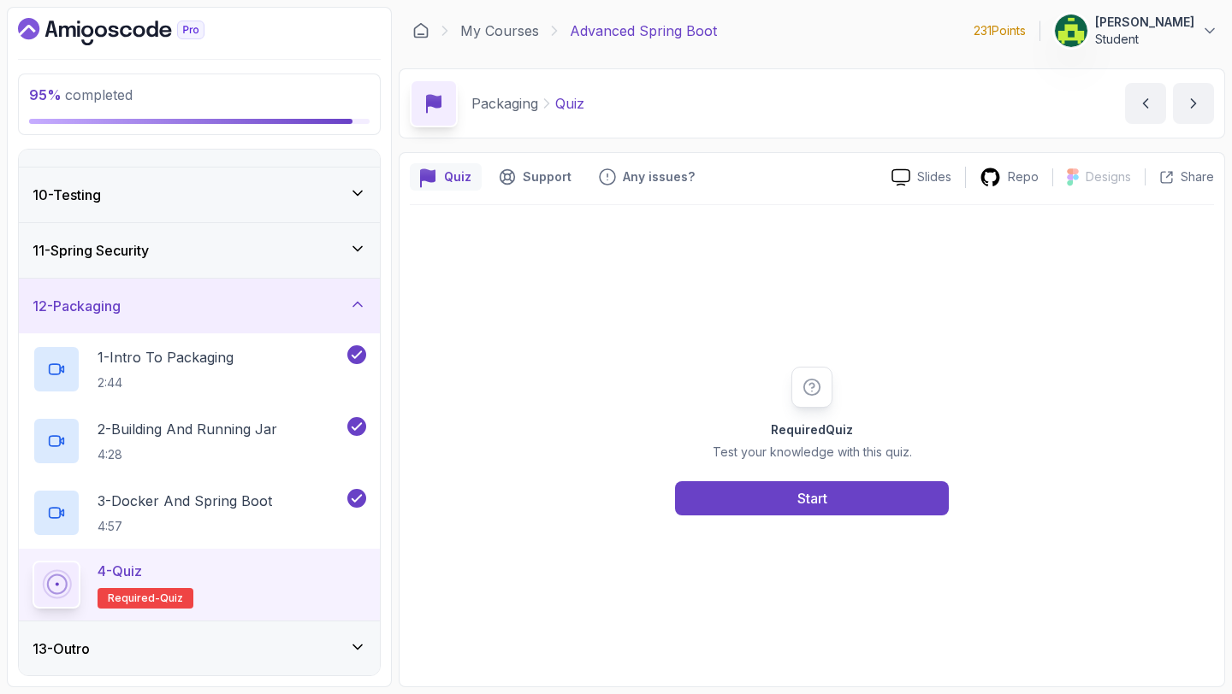
click at [946, 284] on div "Required Quiz Test your knowledge with this quiz. Start" at bounding box center [812, 440] width 804 height 471
click at [865, 491] on button "Start" at bounding box center [812, 498] width 274 height 34
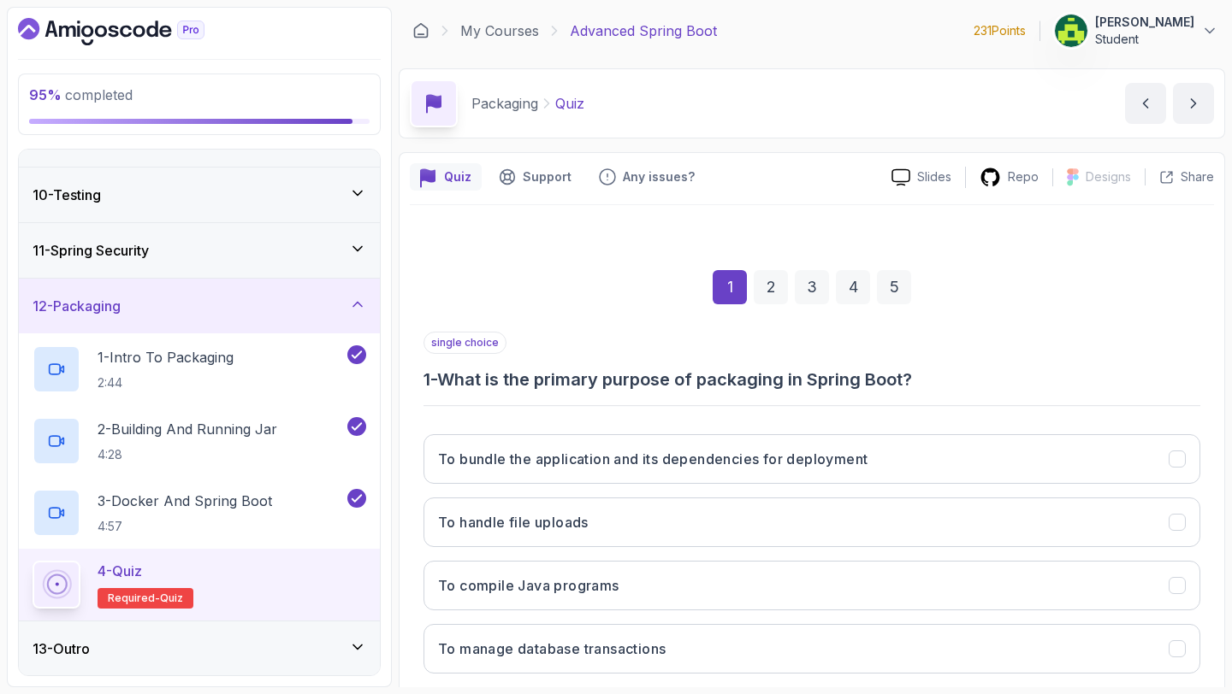
scroll to position [27, 0]
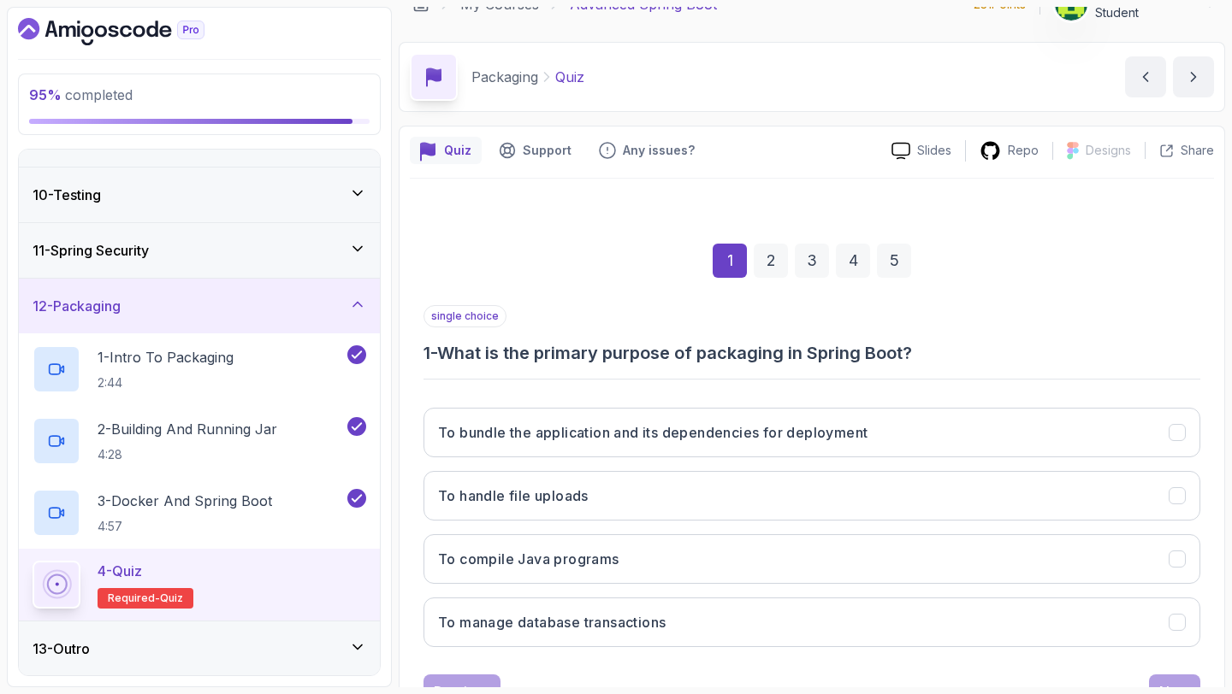
click at [976, 465] on div "To bundle the application and its dependencies for deployment To handle file up…" at bounding box center [811, 527] width 777 height 267
click at [980, 439] on button "To bundle the application and its dependencies for deployment" at bounding box center [811, 433] width 777 height 50
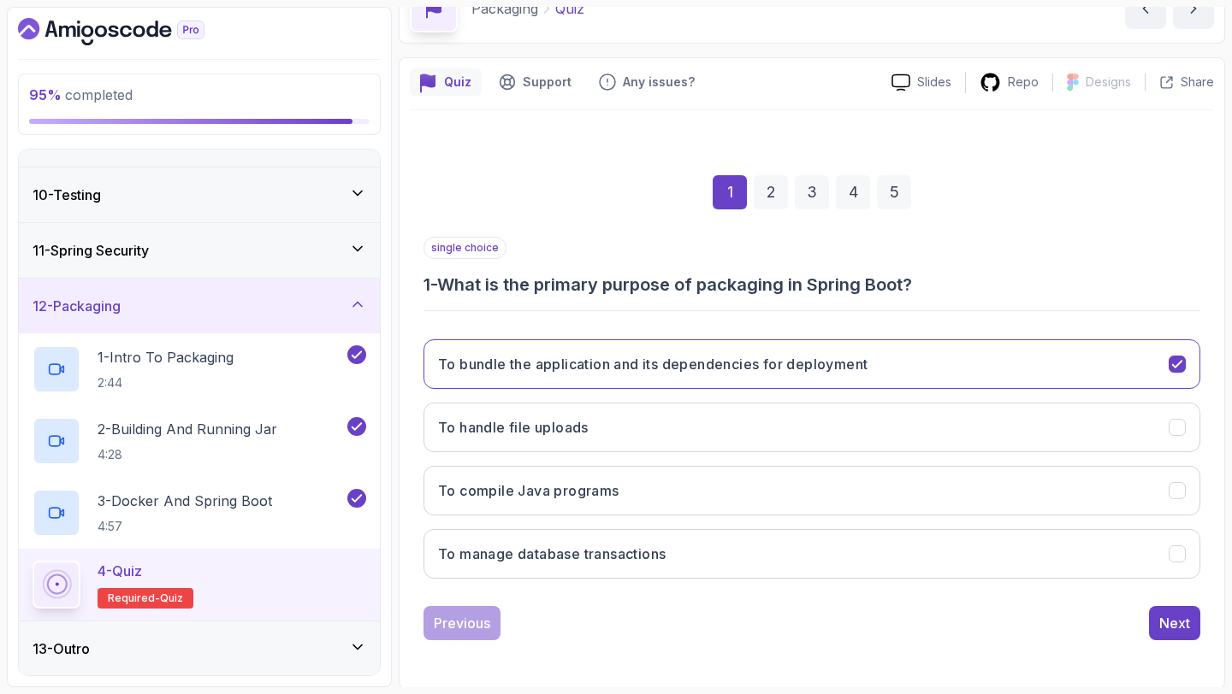
scroll to position [97, 0]
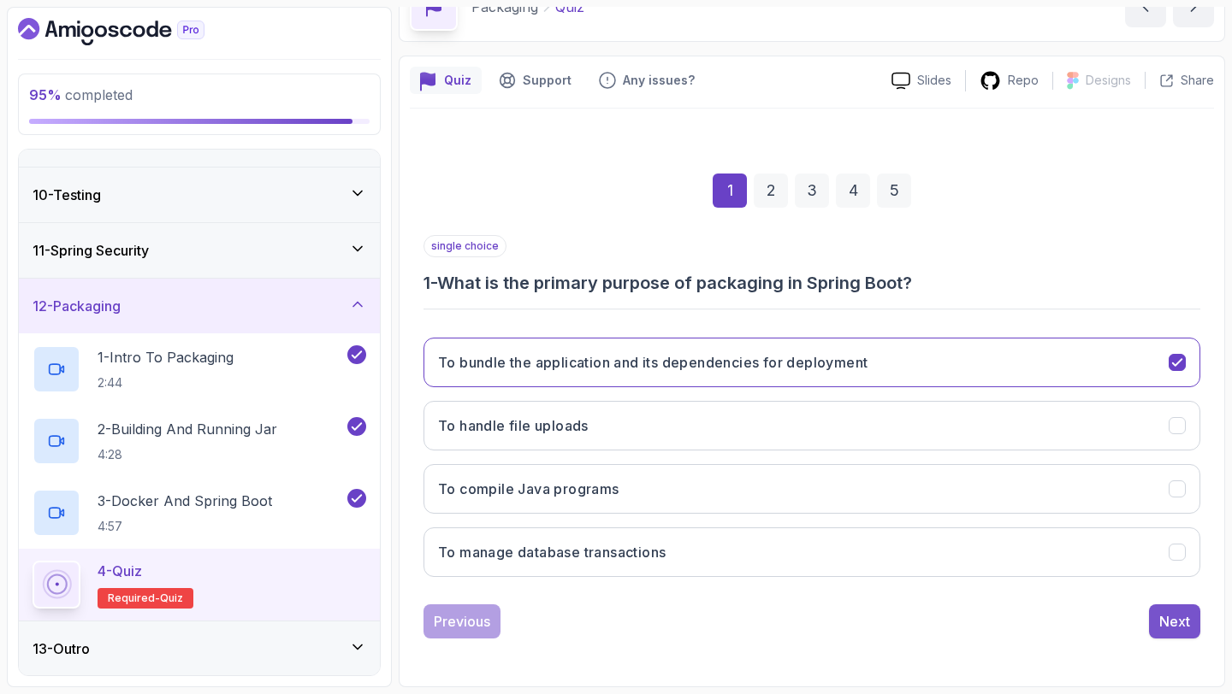
click at [1184, 610] on button "Next" at bounding box center [1174, 622] width 51 height 34
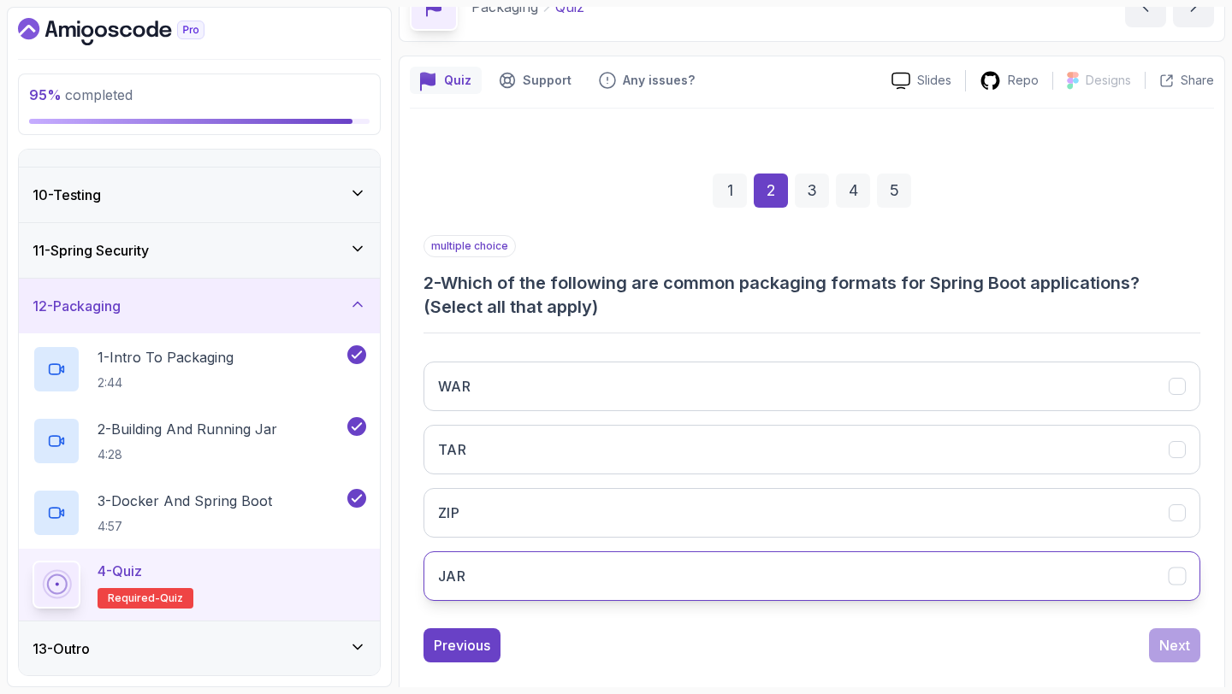
click at [1025, 580] on button "JAR" at bounding box center [811, 577] width 777 height 50
click at [1172, 647] on div "Next" at bounding box center [1174, 645] width 31 height 21
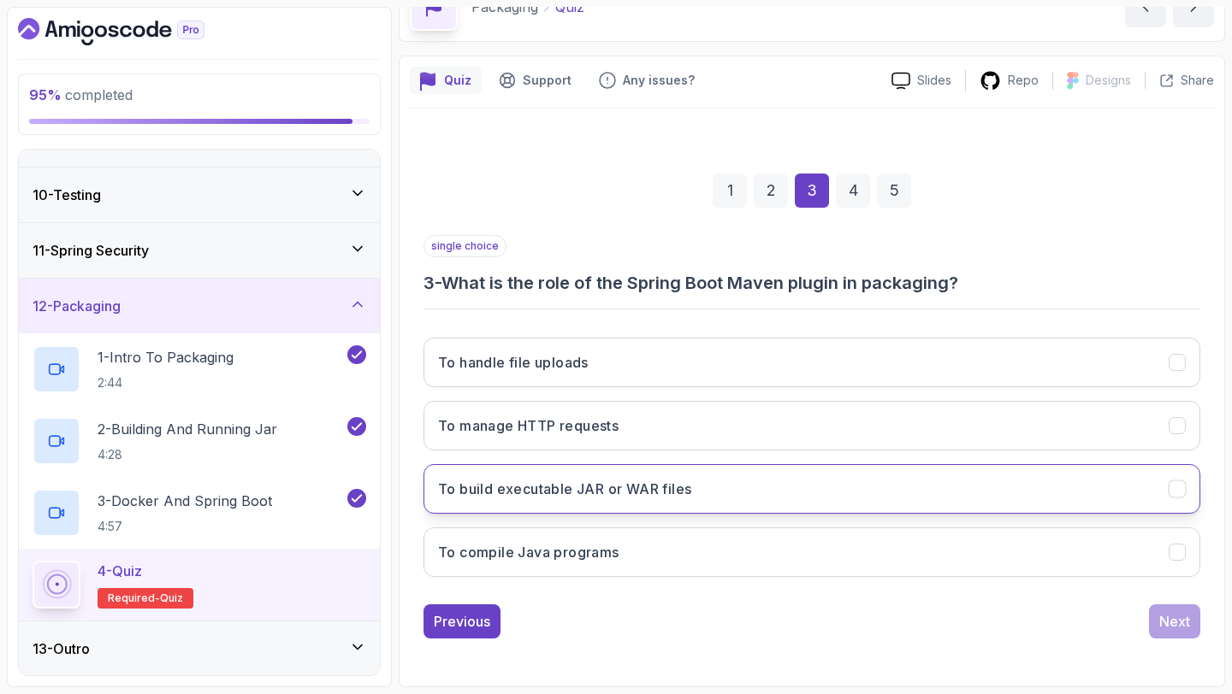
click at [959, 492] on button "To build executable JAR or WAR files" at bounding box center [811, 489] width 777 height 50
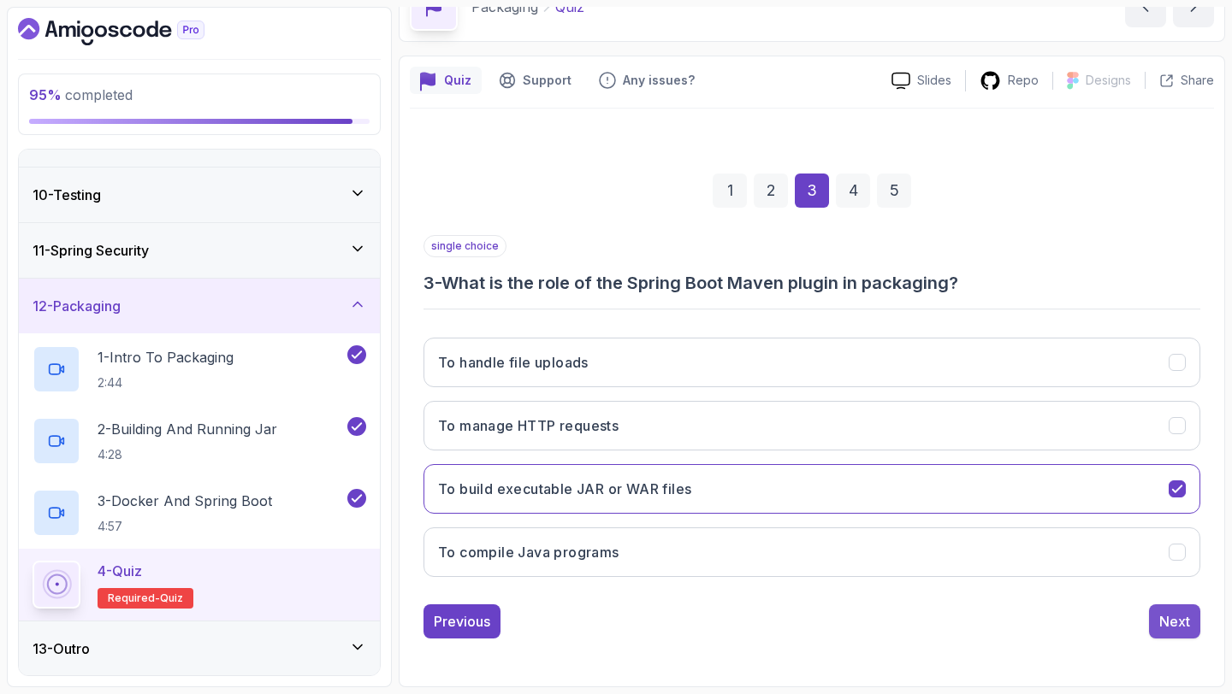
click at [1159, 624] on div "Next" at bounding box center [1174, 621] width 31 height 21
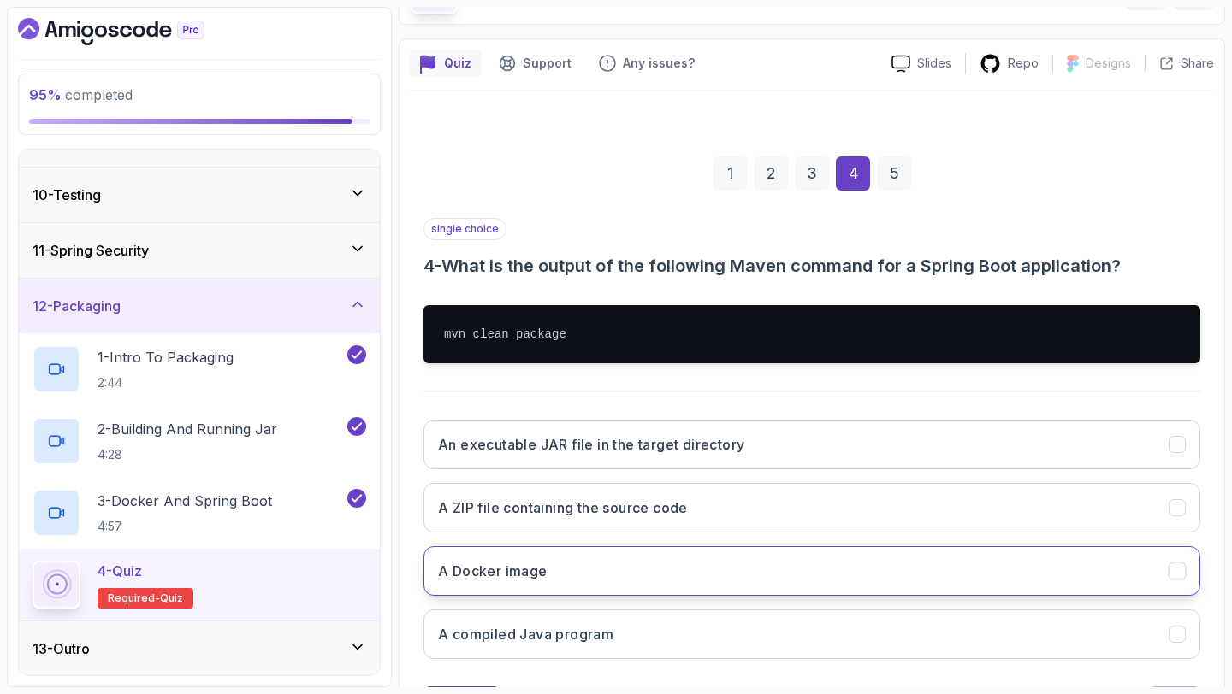
scroll to position [115, 0]
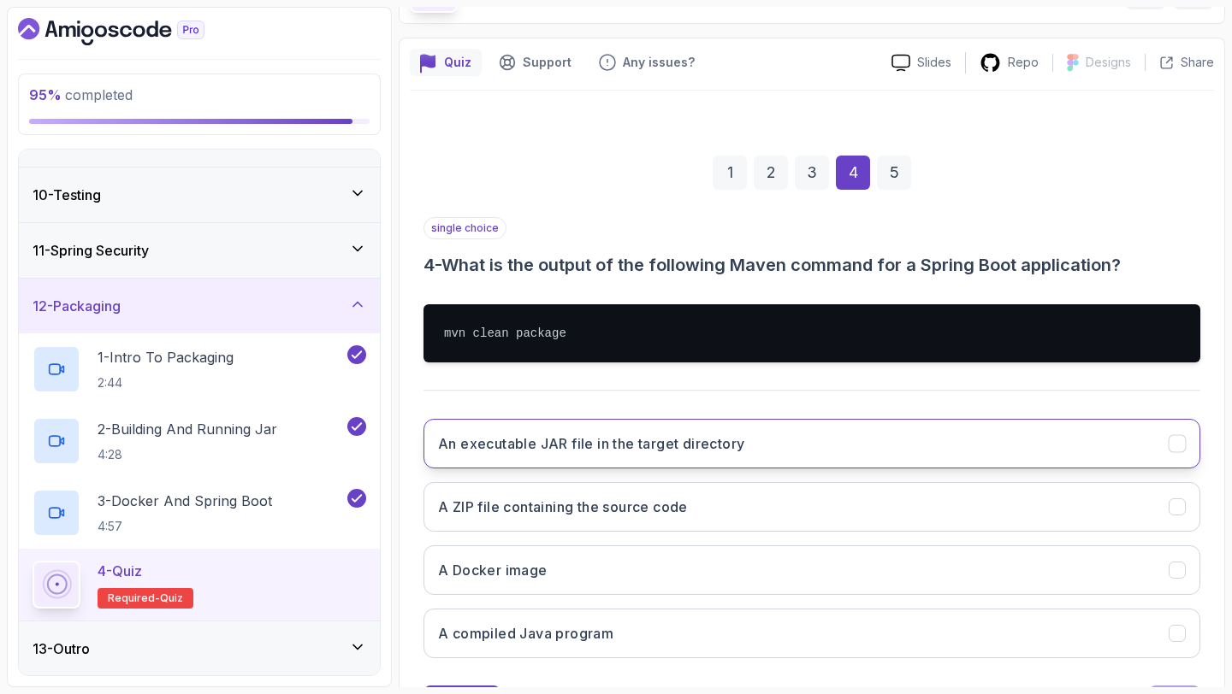
click at [896, 459] on button "An executable JAR file in the target directory" at bounding box center [811, 444] width 777 height 50
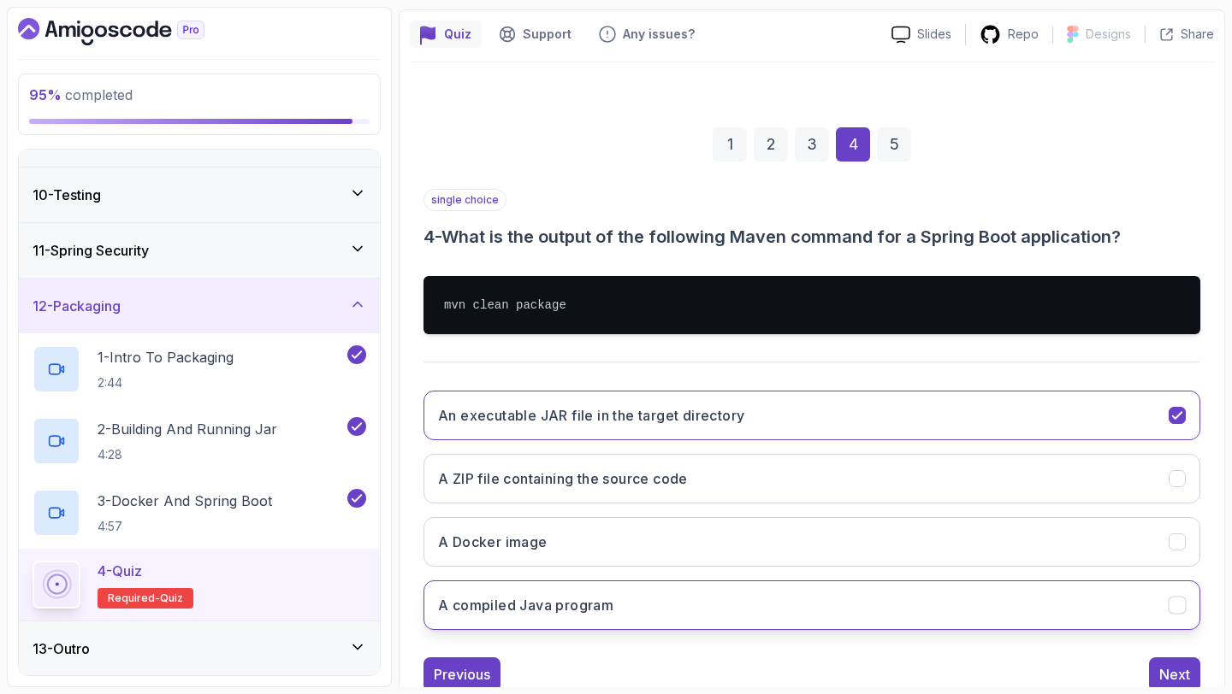
scroll to position [196, 0]
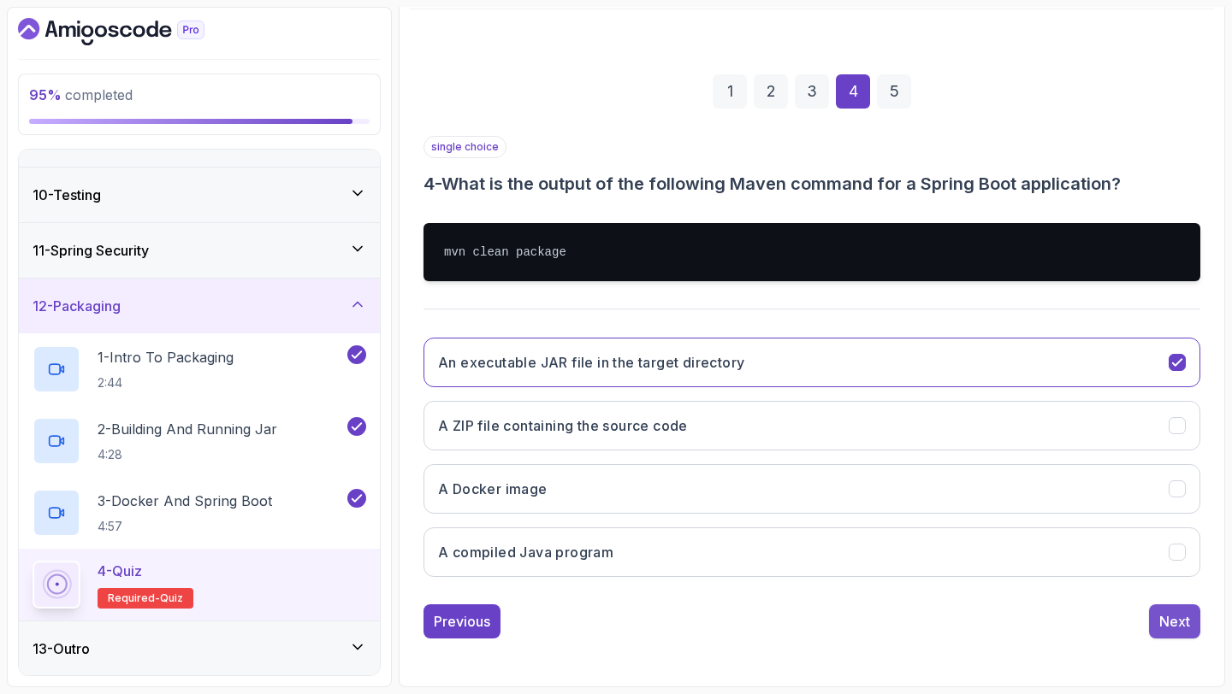
click at [1161, 623] on div "Next" at bounding box center [1174, 621] width 31 height 21
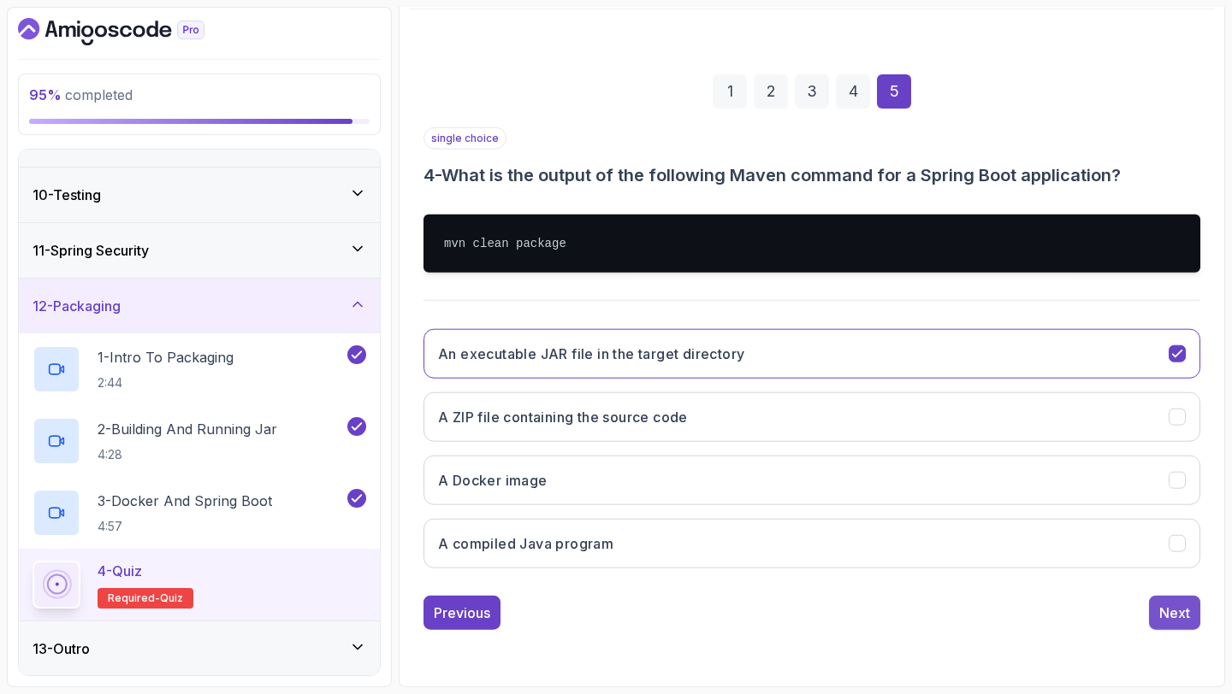
scroll to position [97, 0]
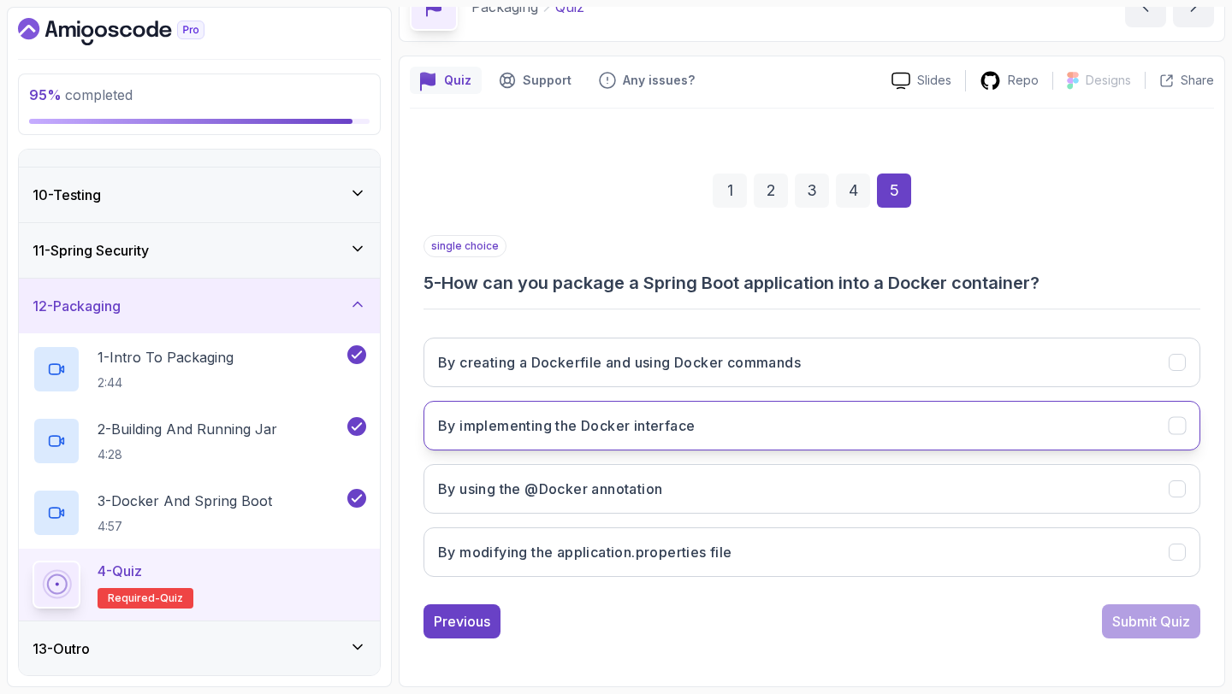
click at [890, 426] on button "By implementing the Docker interface" at bounding box center [811, 426] width 777 height 50
click at [939, 437] on button "By implementing the Docker interface" at bounding box center [811, 426] width 777 height 50
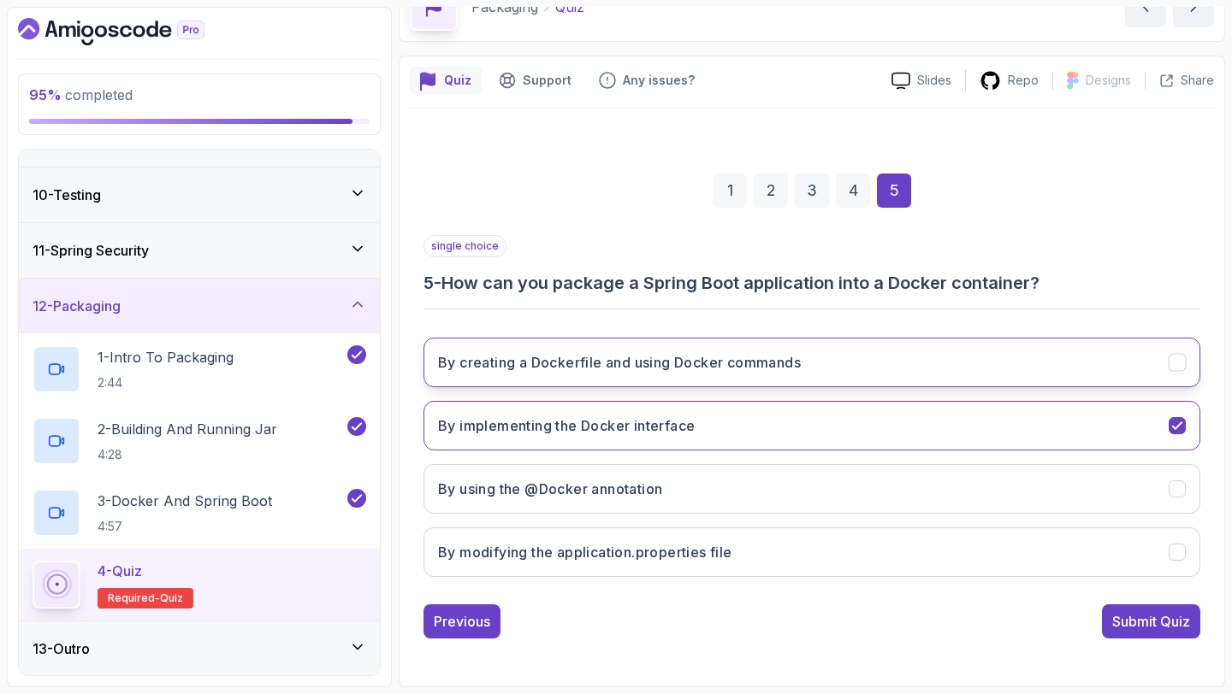
click at [940, 372] on button "By creating a Dockerfile and using Docker commands" at bounding box center [811, 363] width 777 height 50
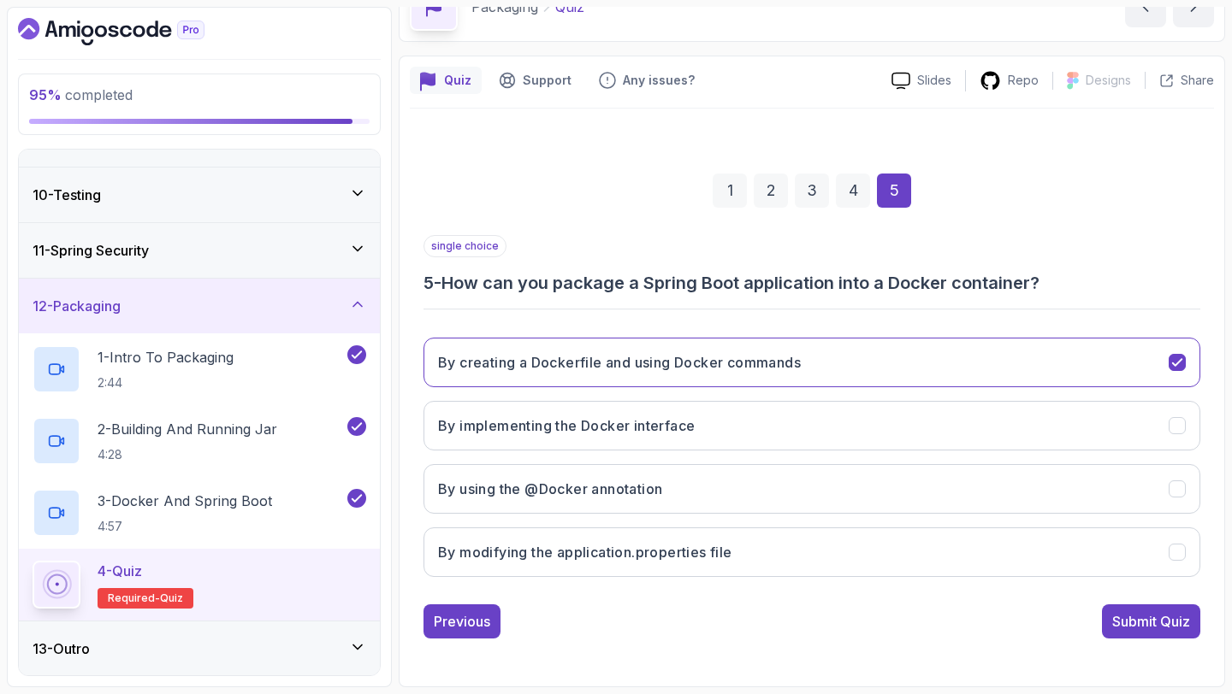
click at [1159, 635] on button "Submit Quiz" at bounding box center [1151, 622] width 98 height 34
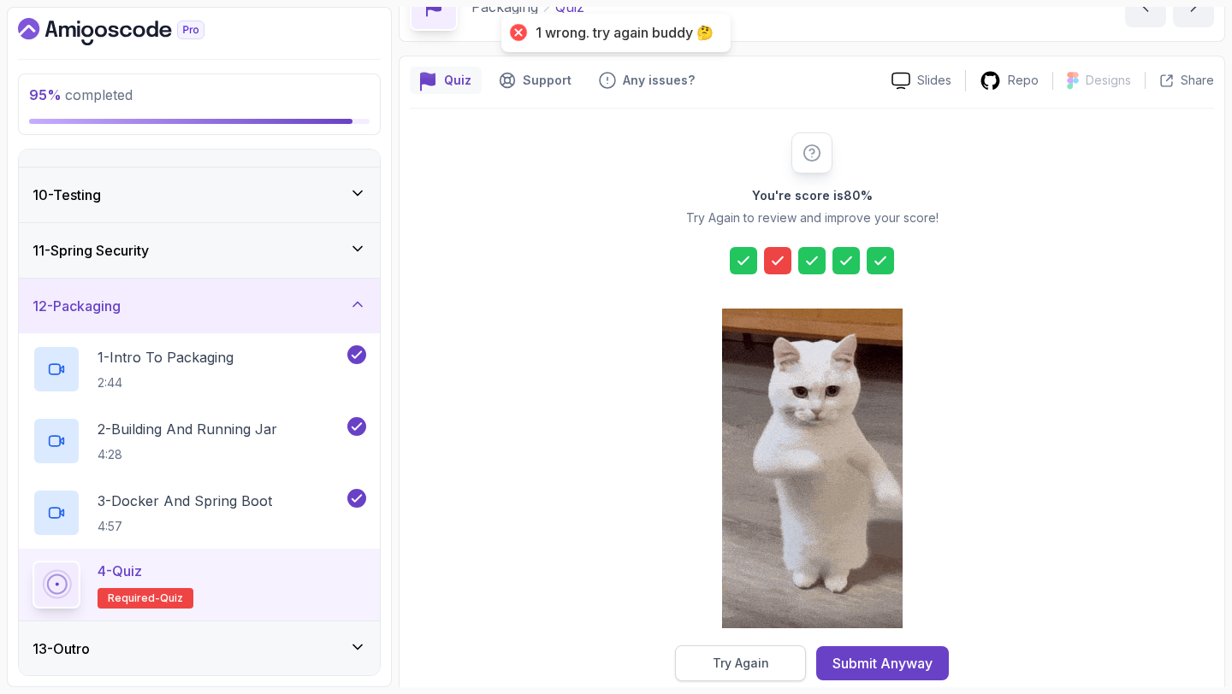
click at [762, 647] on button "Try Again" at bounding box center [740, 664] width 131 height 36
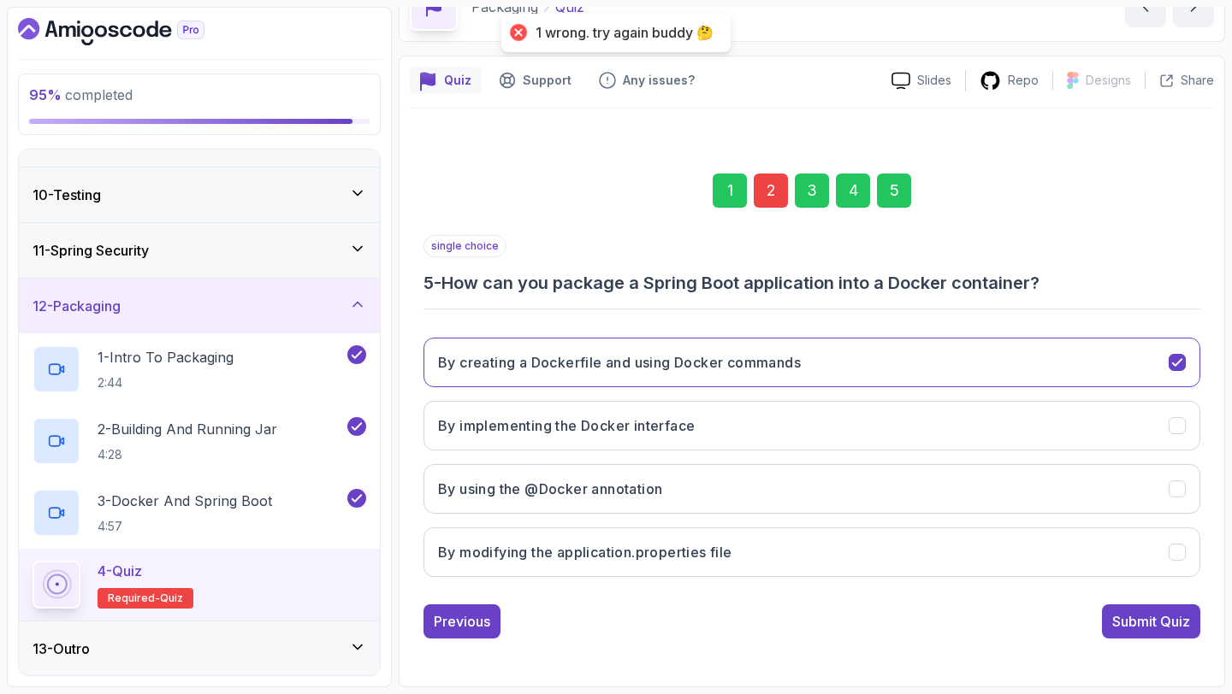
click at [766, 203] on div "2" at bounding box center [770, 191] width 34 height 34
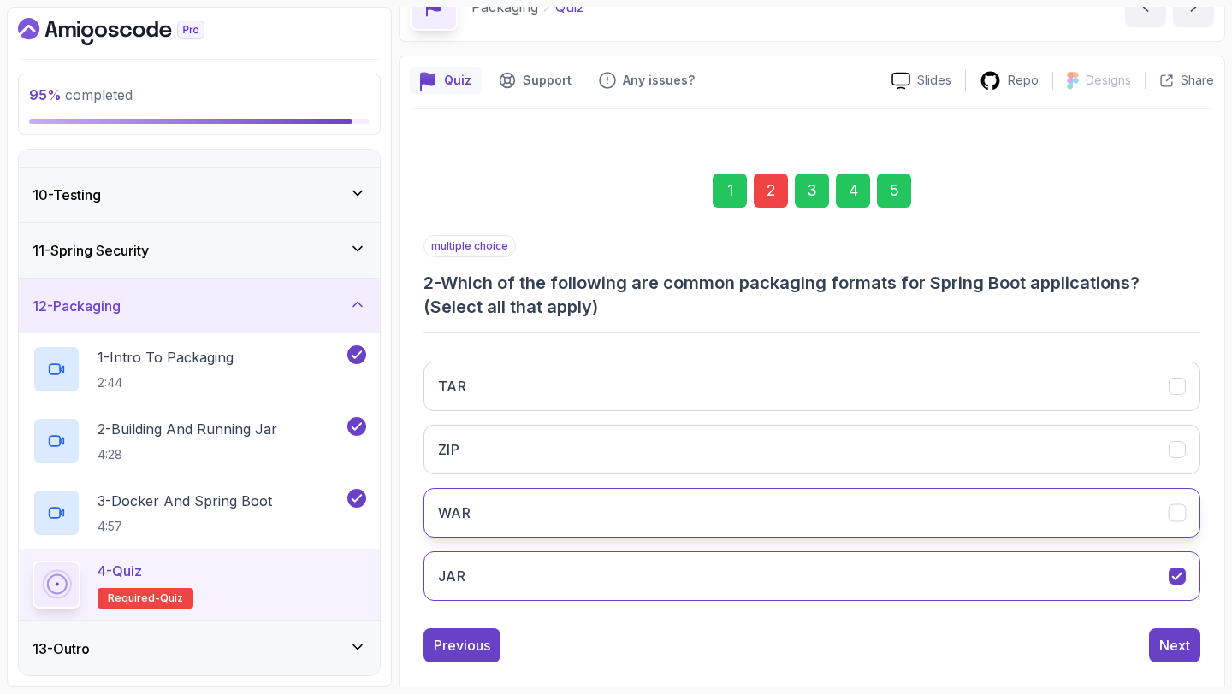
click at [759, 512] on button "WAR" at bounding box center [811, 513] width 777 height 50
click at [1185, 666] on div "1 2 3 4 5 multiple choice 2 - Which of the following are common packaging forma…" at bounding box center [812, 405] width 804 height 544
click at [1157, 651] on button "Next" at bounding box center [1174, 646] width 51 height 34
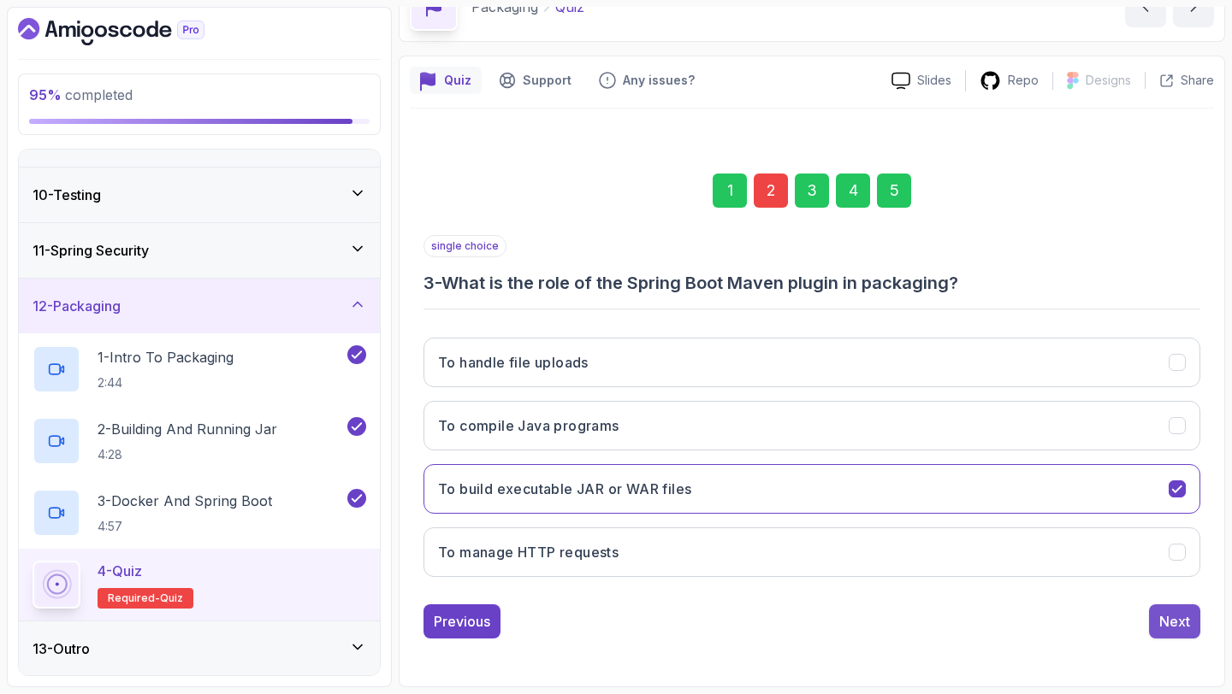
click at [1167, 627] on div "Next" at bounding box center [1174, 621] width 31 height 21
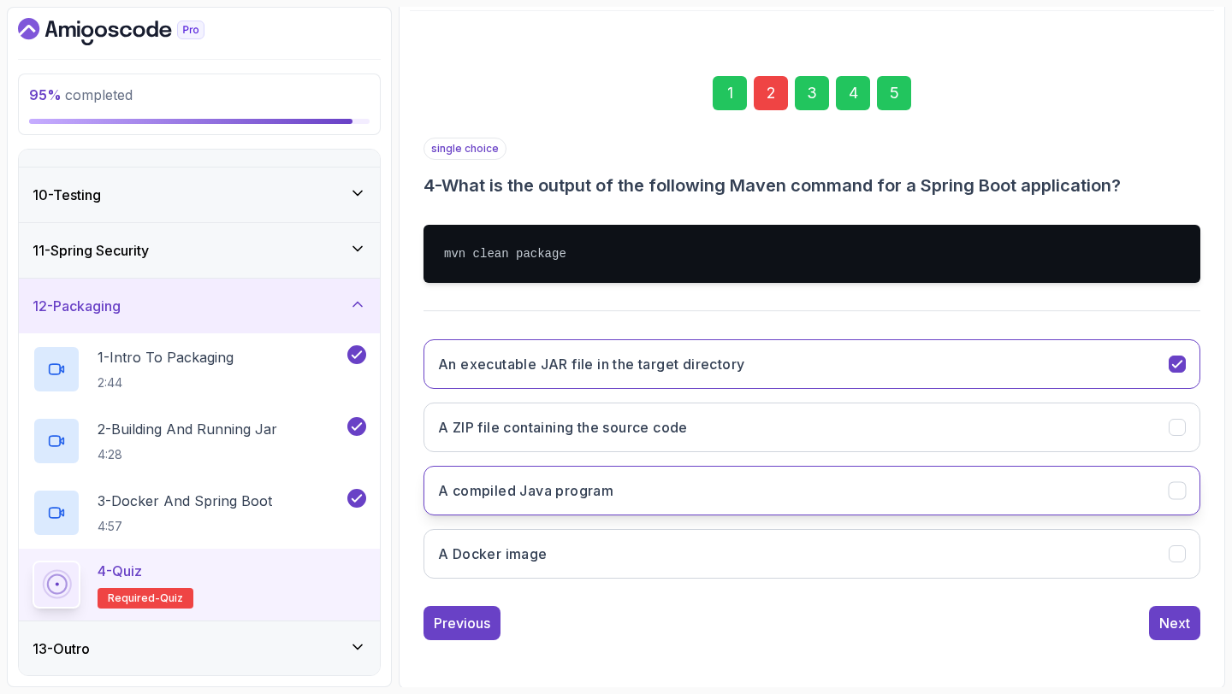
scroll to position [196, 0]
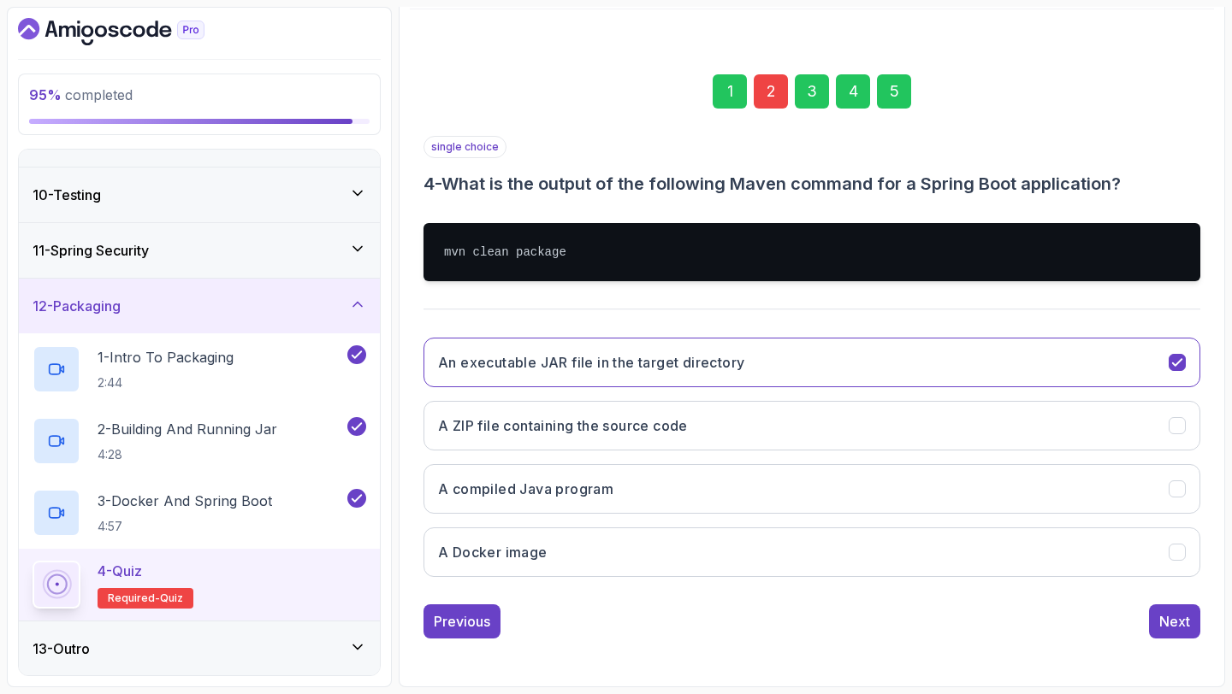
click at [892, 104] on div "5" at bounding box center [894, 91] width 34 height 34
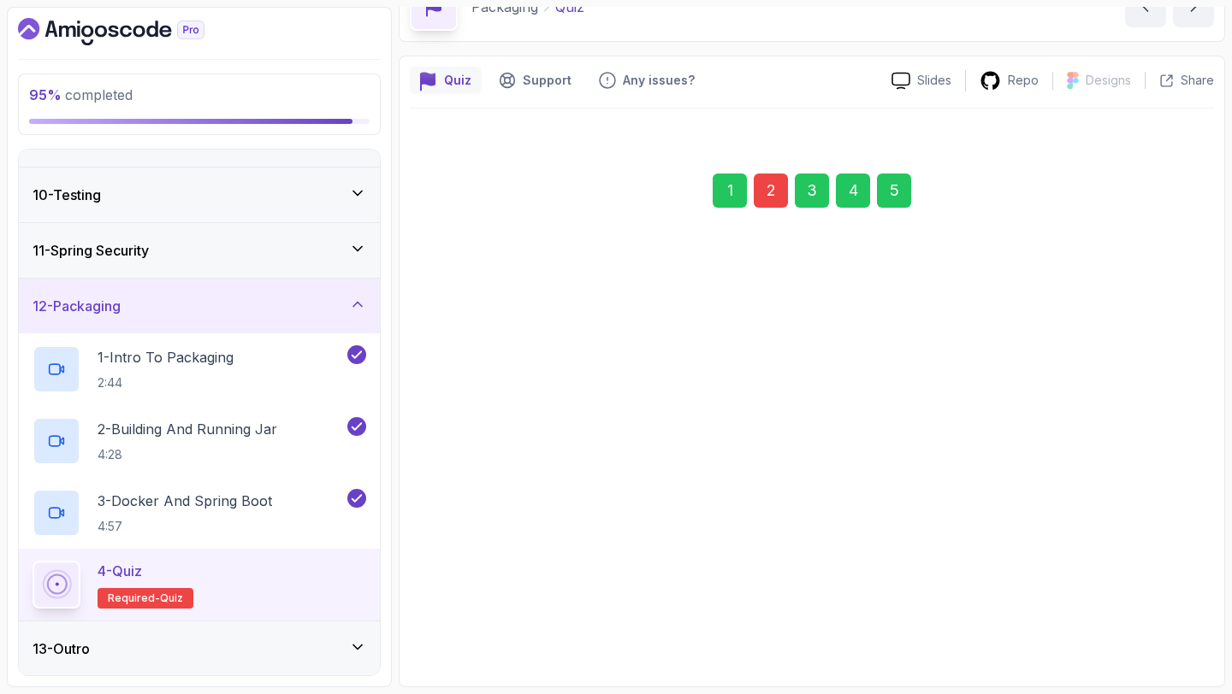
scroll to position [97, 0]
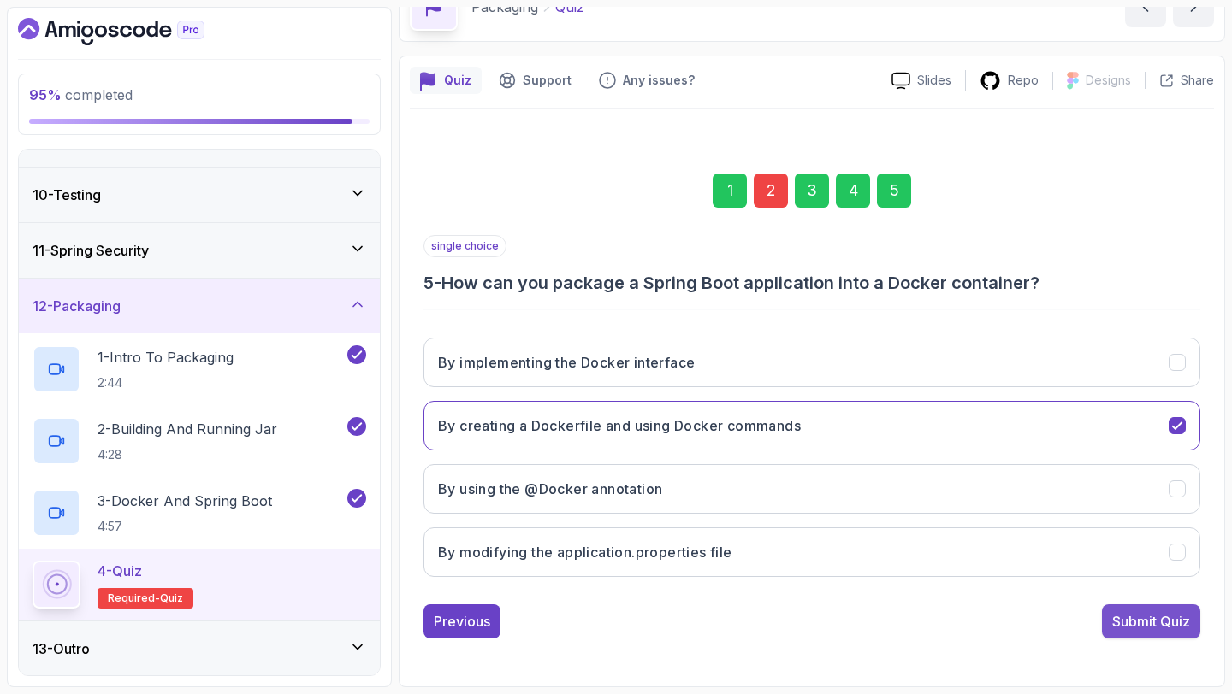
click at [1150, 611] on div "Submit Quiz" at bounding box center [1151, 621] width 78 height 21
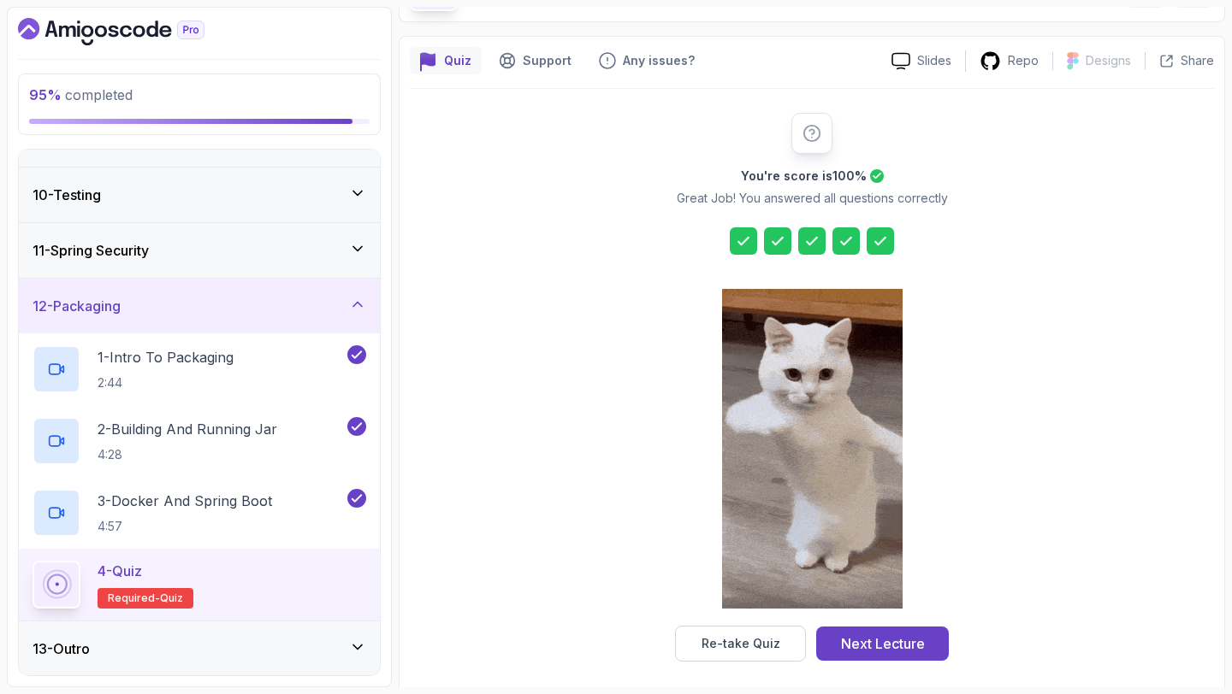
scroll to position [126, 0]
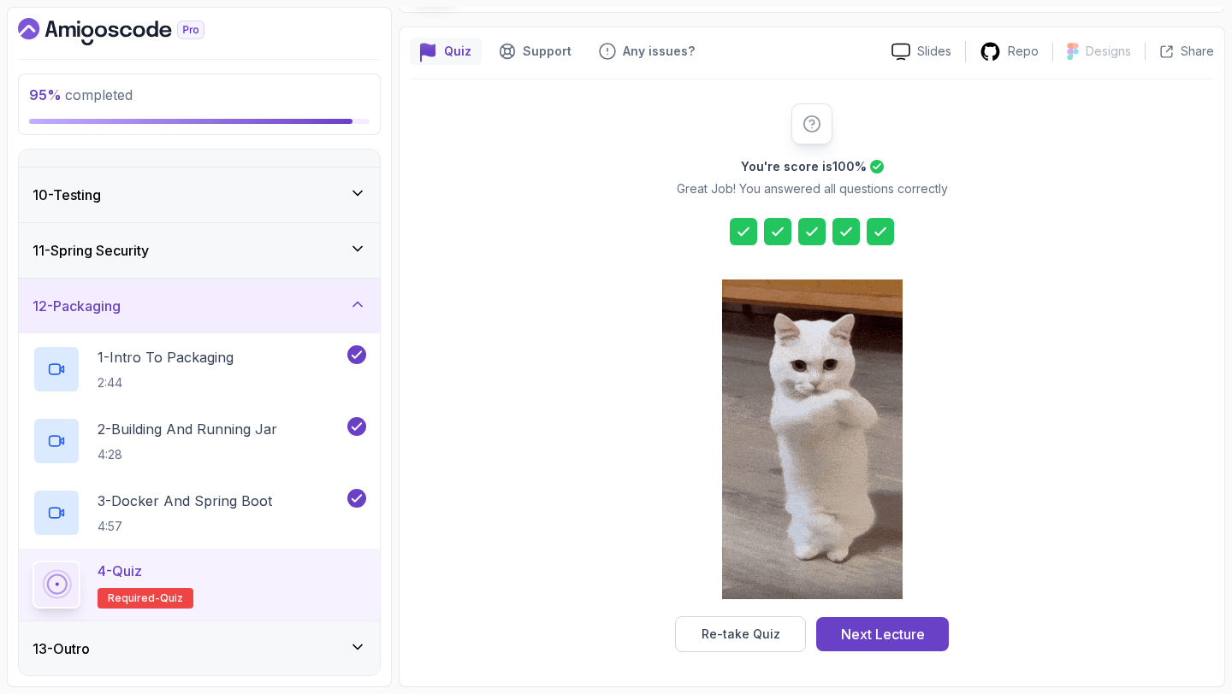
click at [861, 621] on button "Next Lecture" at bounding box center [882, 634] width 133 height 34
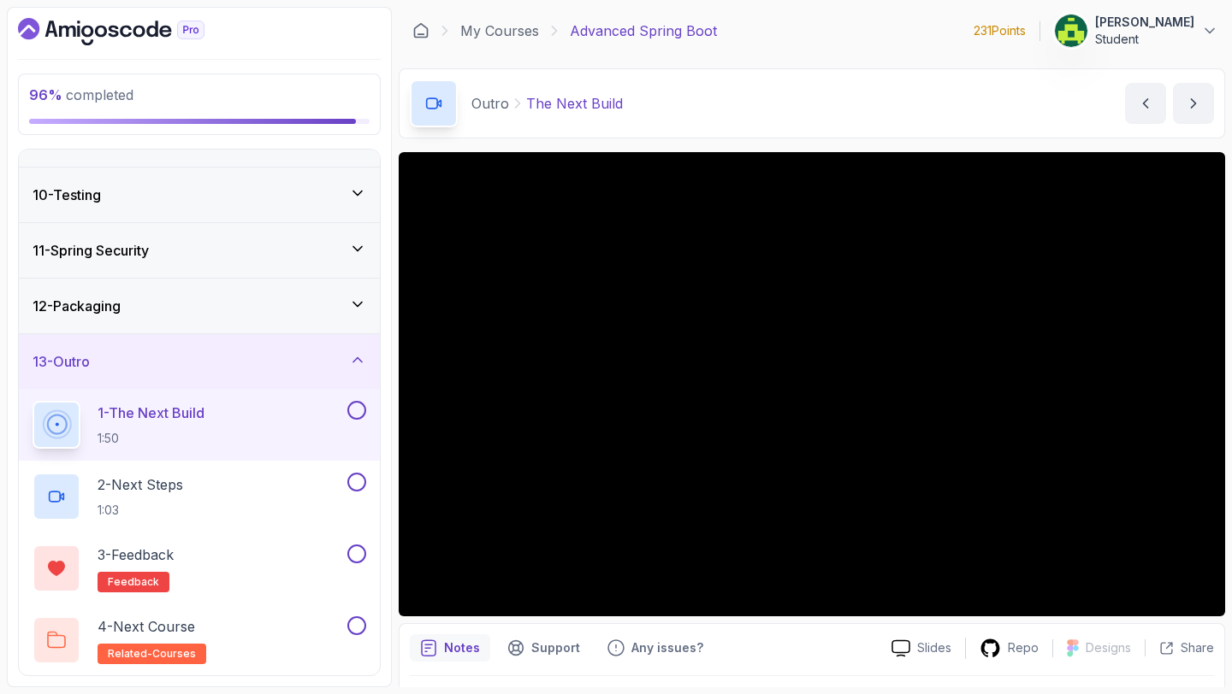
scroll to position [48, 0]
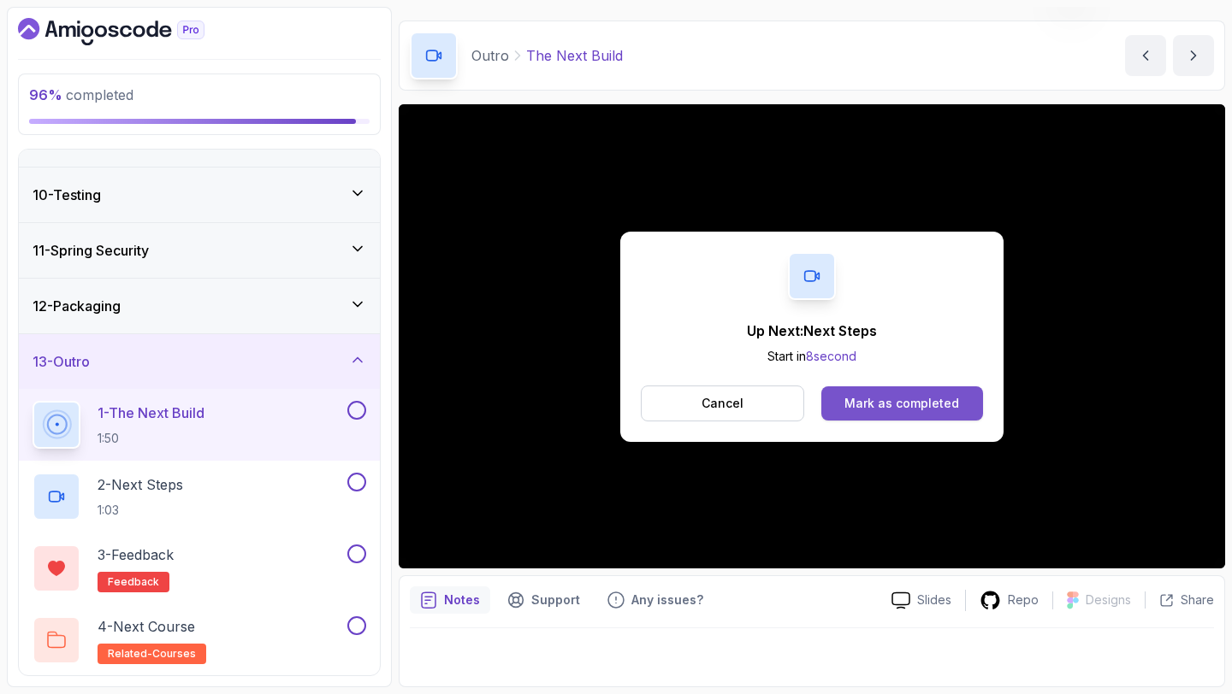
click at [924, 403] on div "Mark as completed" at bounding box center [901, 403] width 115 height 17
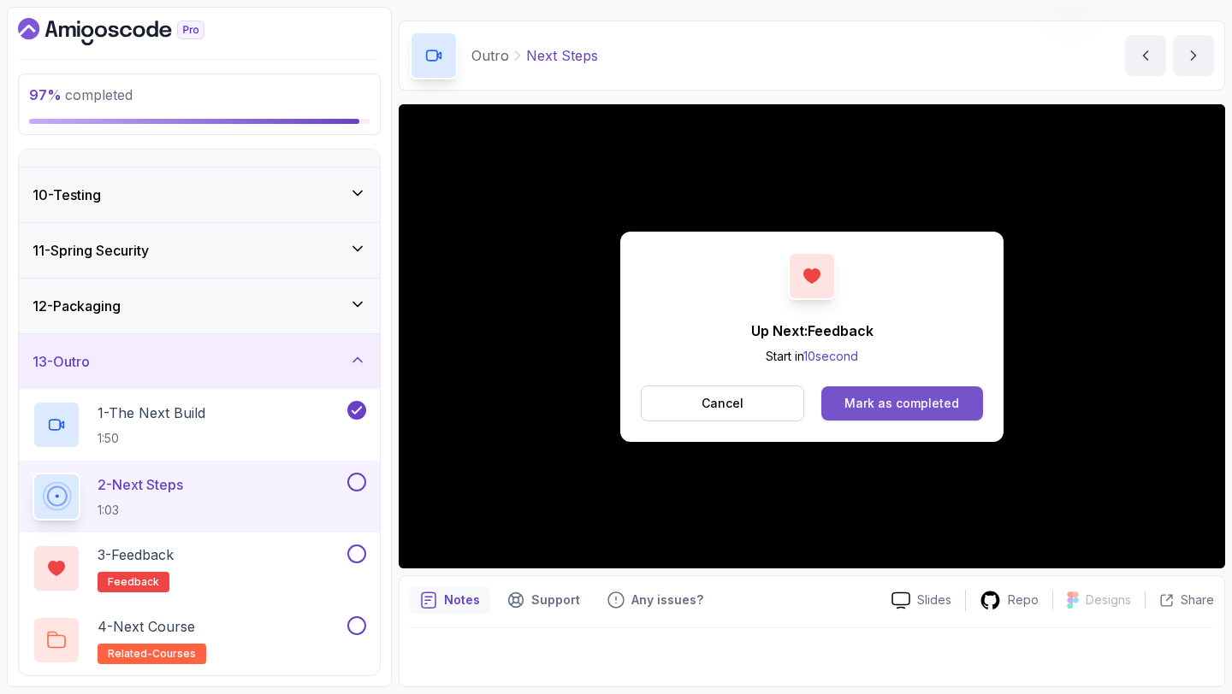
click at [942, 395] on div "Mark as completed" at bounding box center [901, 403] width 115 height 17
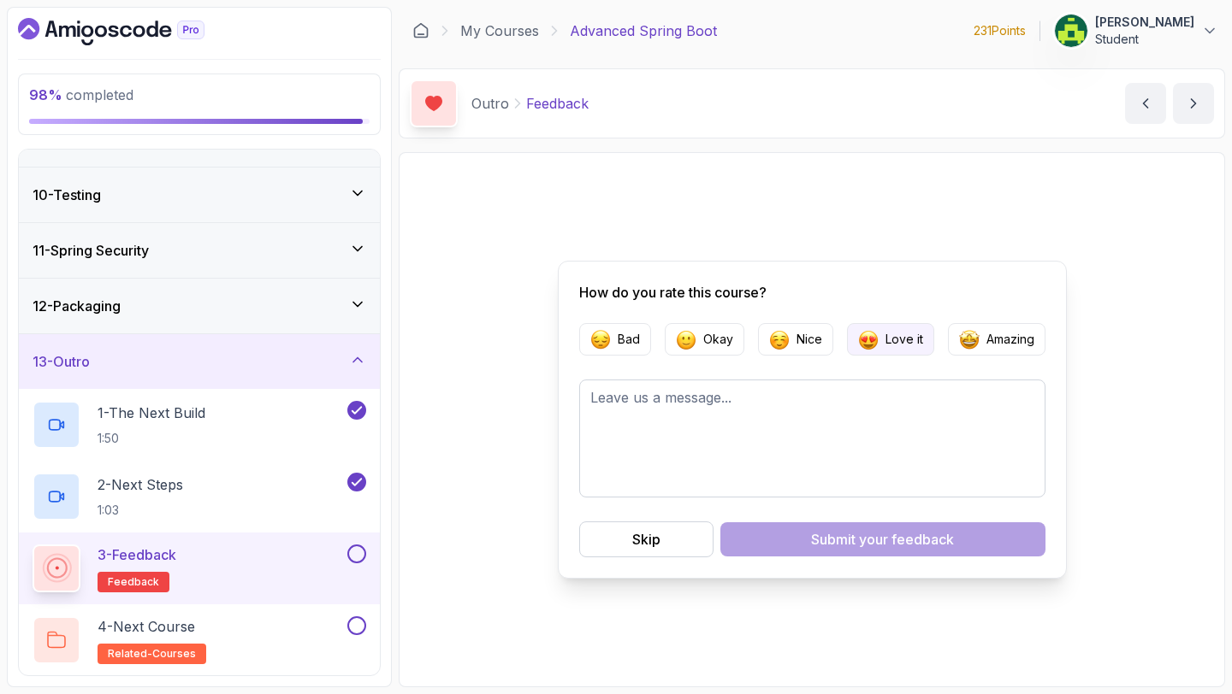
click at [895, 339] on p "Love it" at bounding box center [904, 339] width 38 height 17
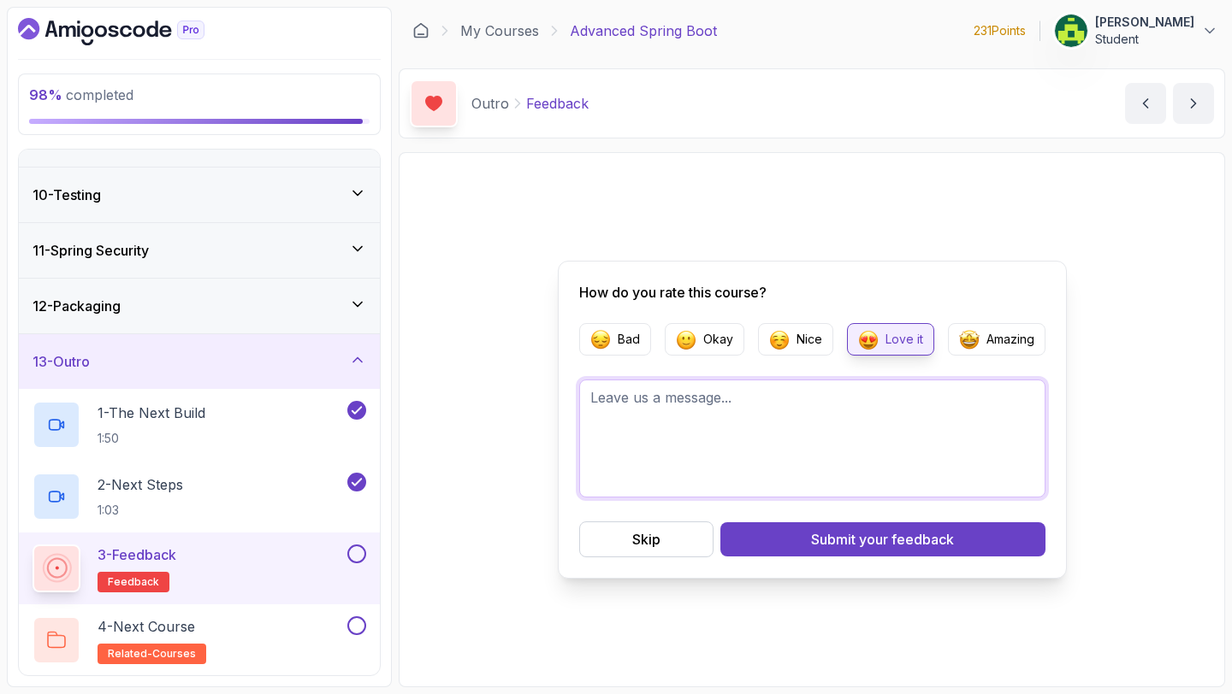
click at [886, 422] on textarea at bounding box center [812, 439] width 466 height 118
type textarea "Pretty solid!"
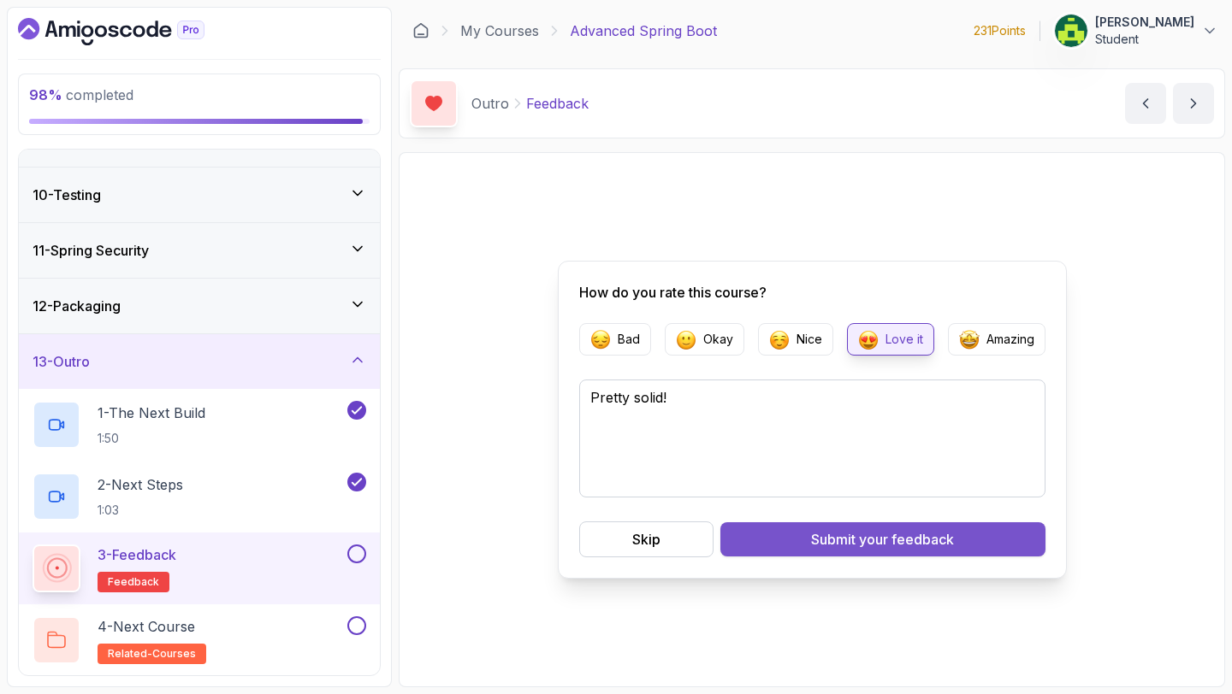
click at [924, 549] on span "your feedback" at bounding box center [906, 539] width 95 height 21
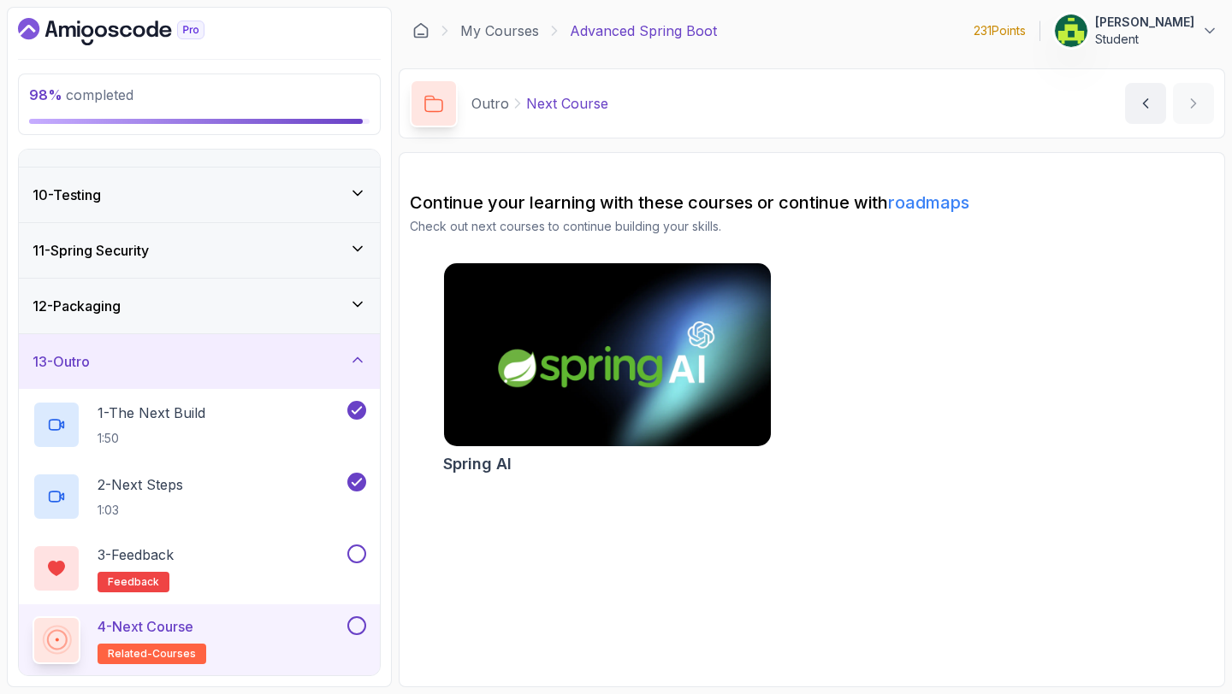
click at [528, 452] on div "Spring AI" at bounding box center [607, 464] width 328 height 24
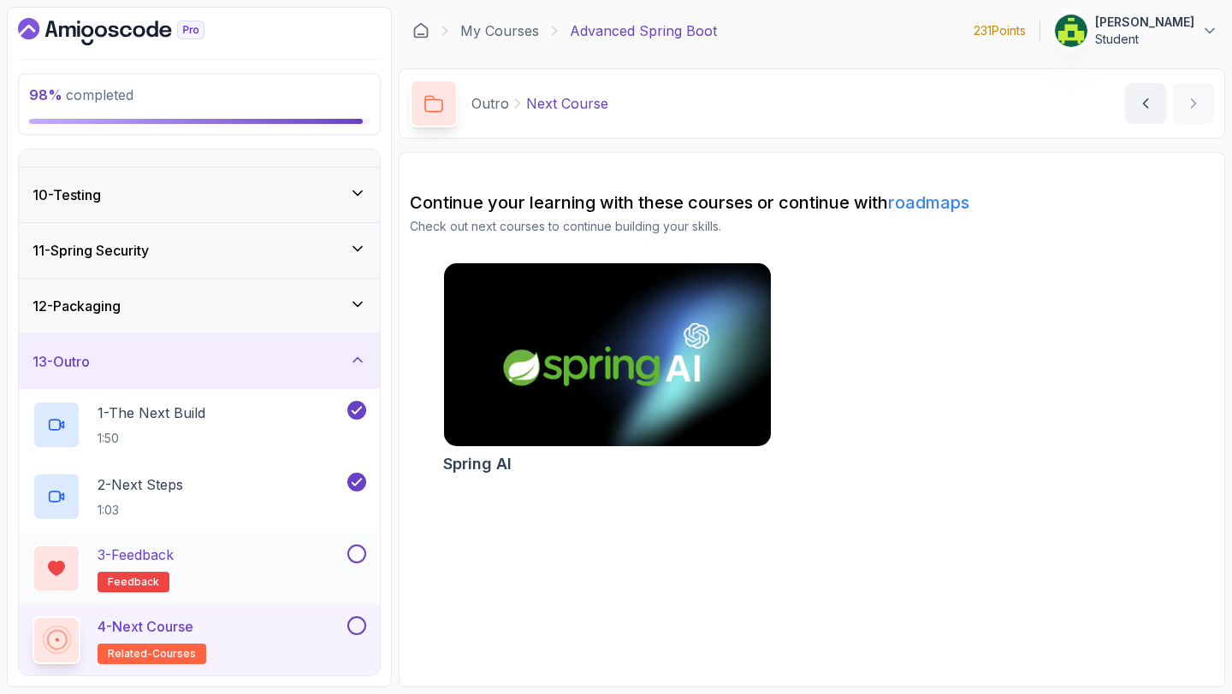
click at [362, 564] on button "3 - Feedback feedback" at bounding box center [199, 569] width 334 height 48
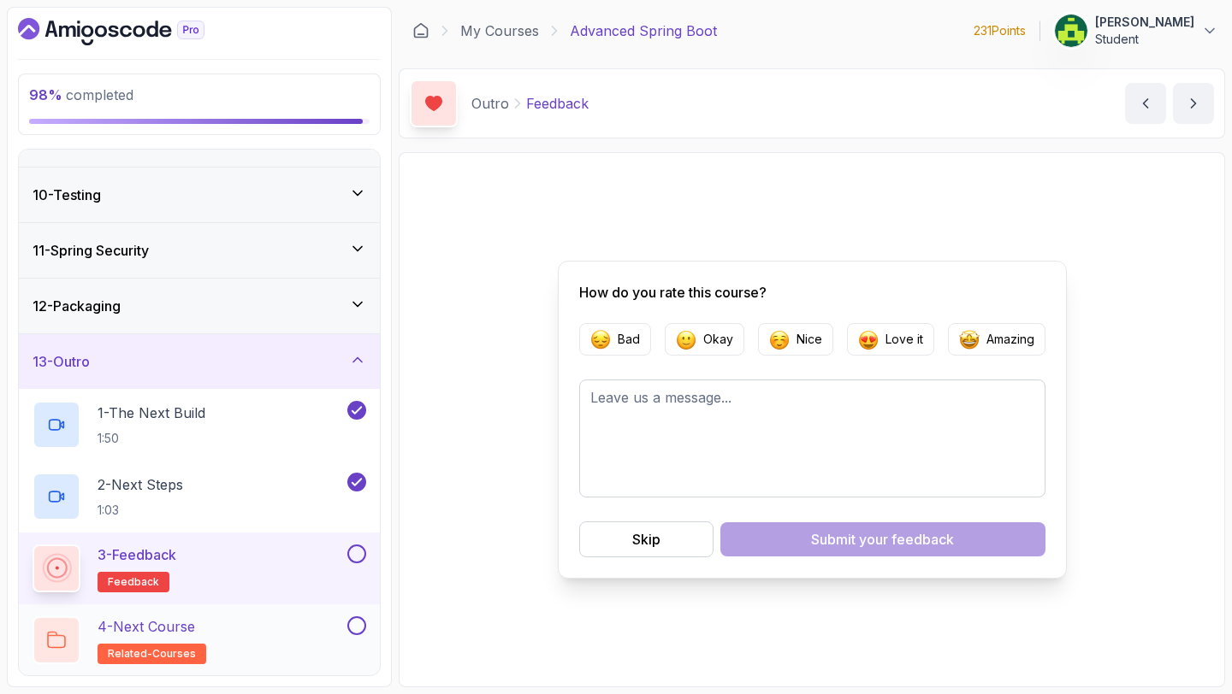
click at [356, 629] on button at bounding box center [356, 626] width 19 height 19
click at [346, 562] on div at bounding box center [355, 554] width 22 height 19
click at [359, 546] on button at bounding box center [356, 554] width 19 height 19
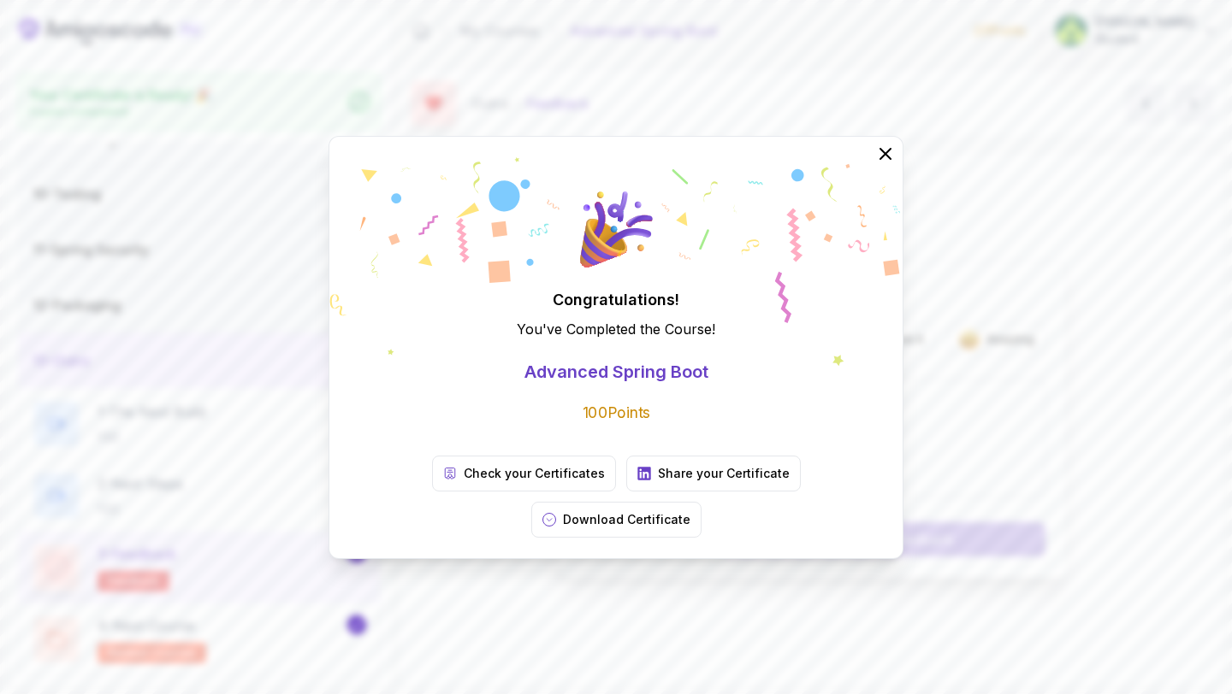
scroll to position [477, 0]
drag, startPoint x: 889, startPoint y: 178, endPoint x: 875, endPoint y: 222, distance: 45.7
click at [886, 164] on icon at bounding box center [885, 154] width 21 height 21
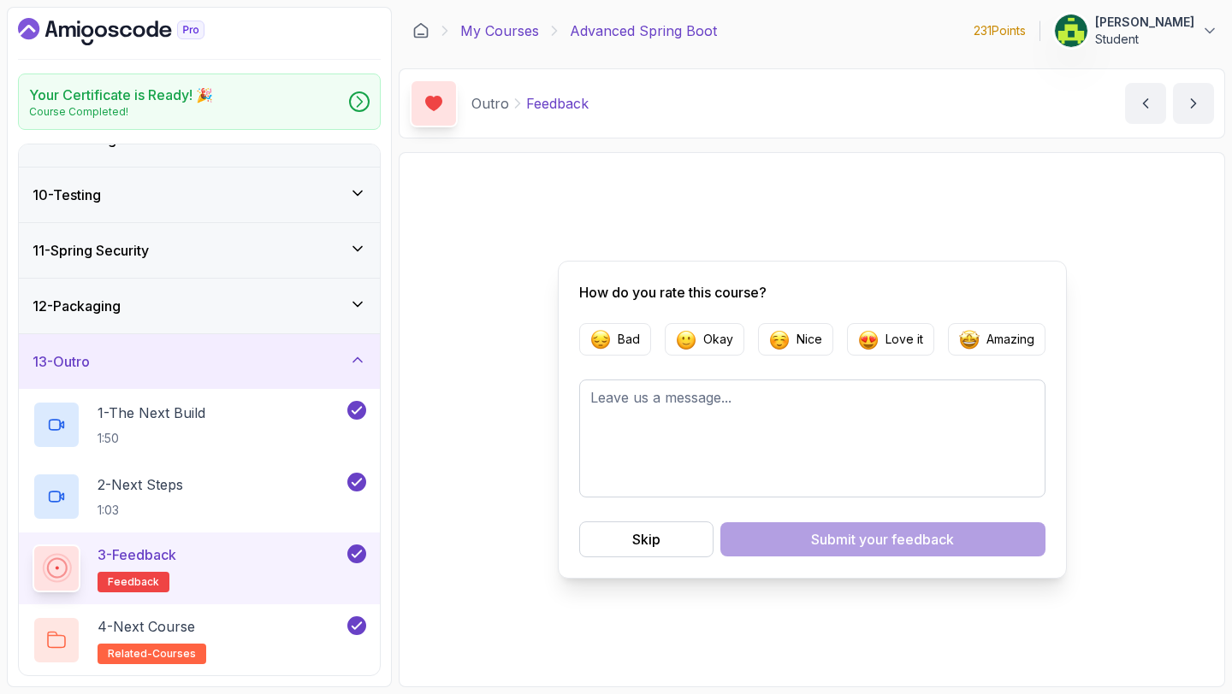
click at [477, 25] on link "My Courses" at bounding box center [499, 31] width 79 height 21
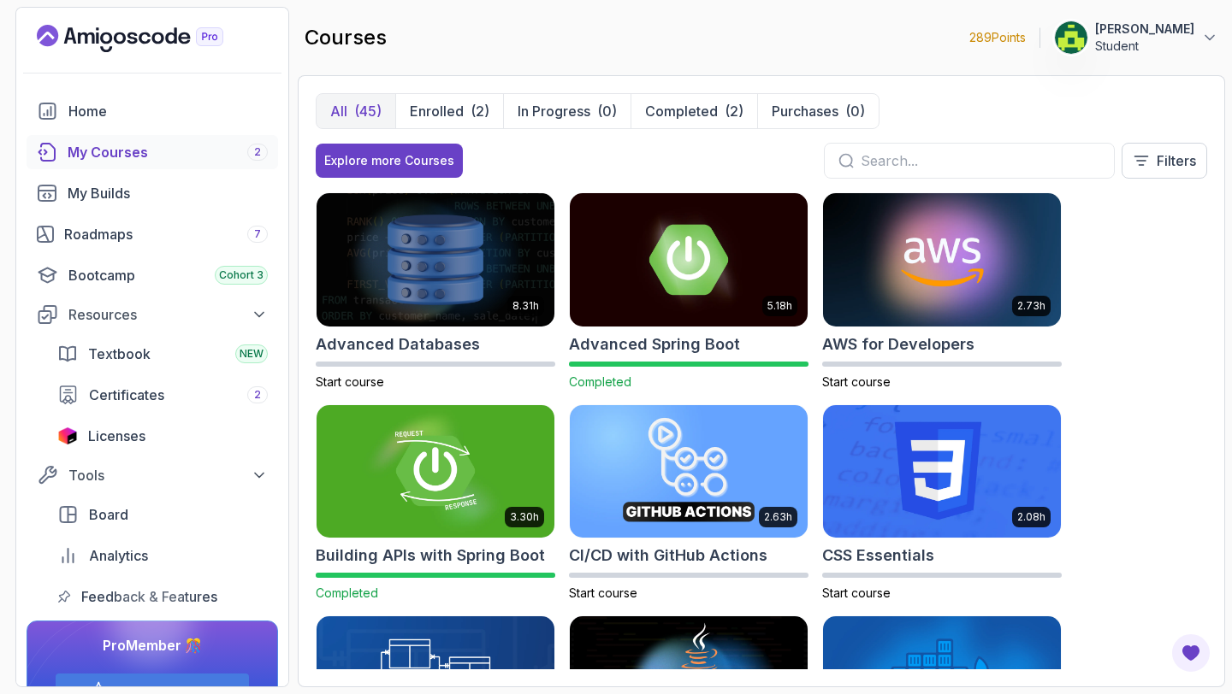
click at [889, 168] on input "text" at bounding box center [979, 161] width 239 height 21
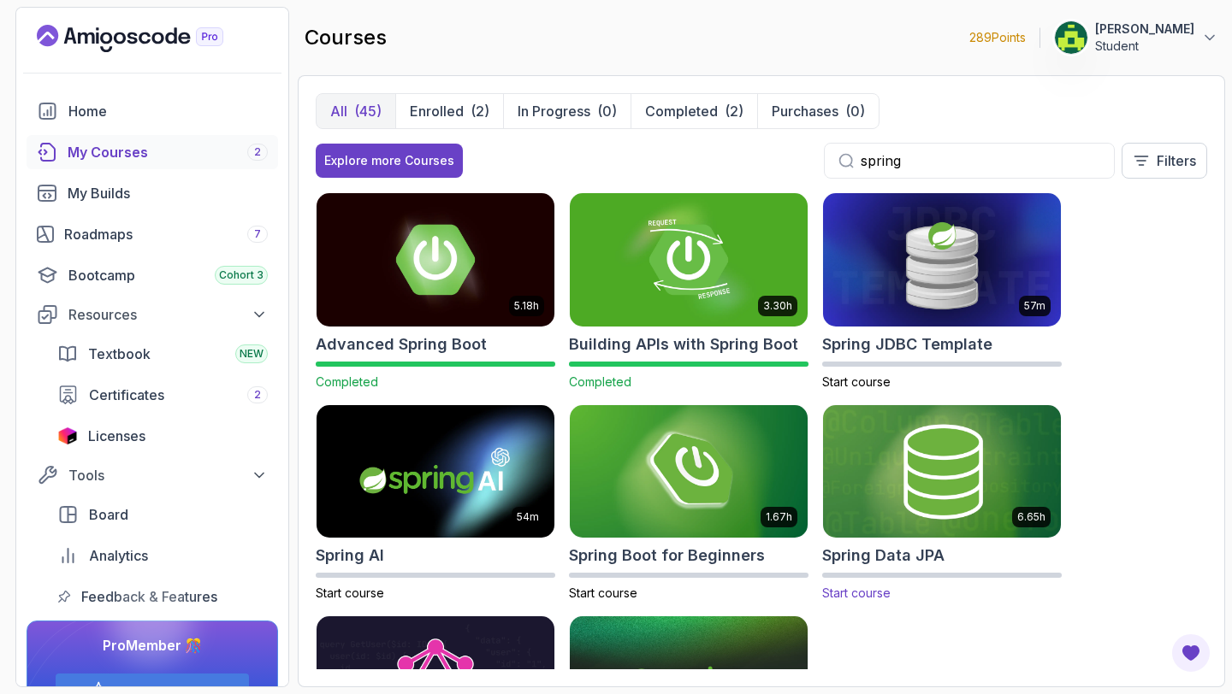
type input "spring"
click at [898, 542] on div "6.65h Spring Data JPA Start course" at bounding box center [941, 504] width 239 height 198
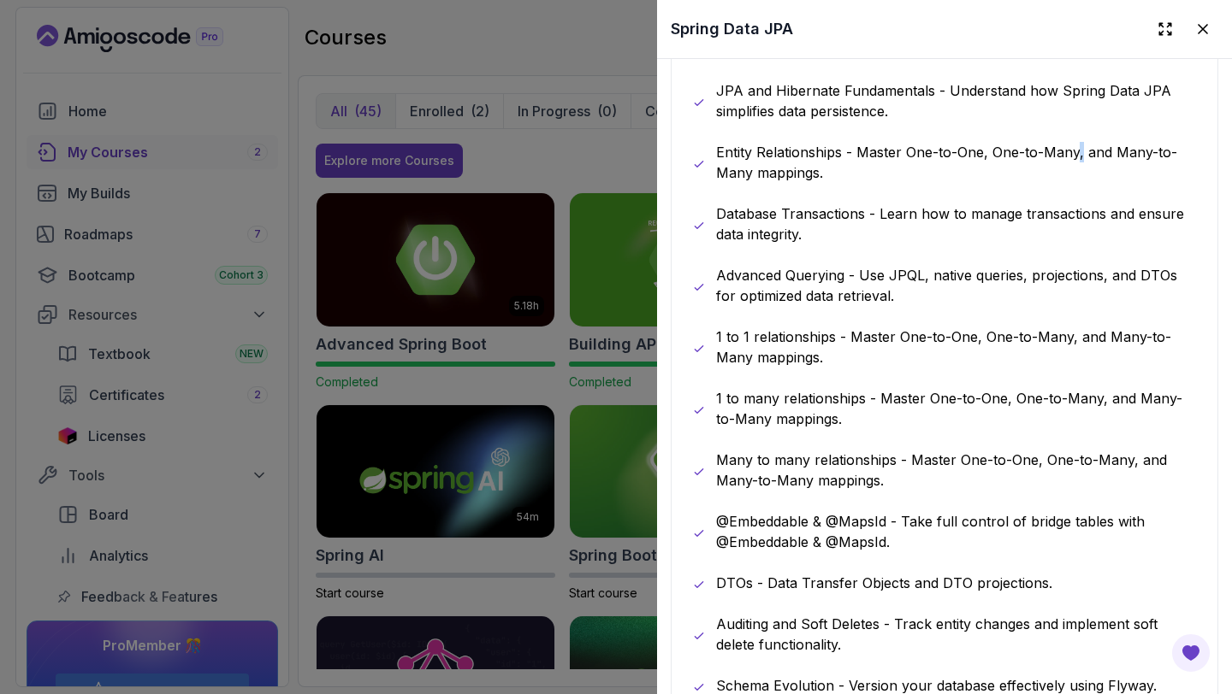
scroll to position [839, 0]
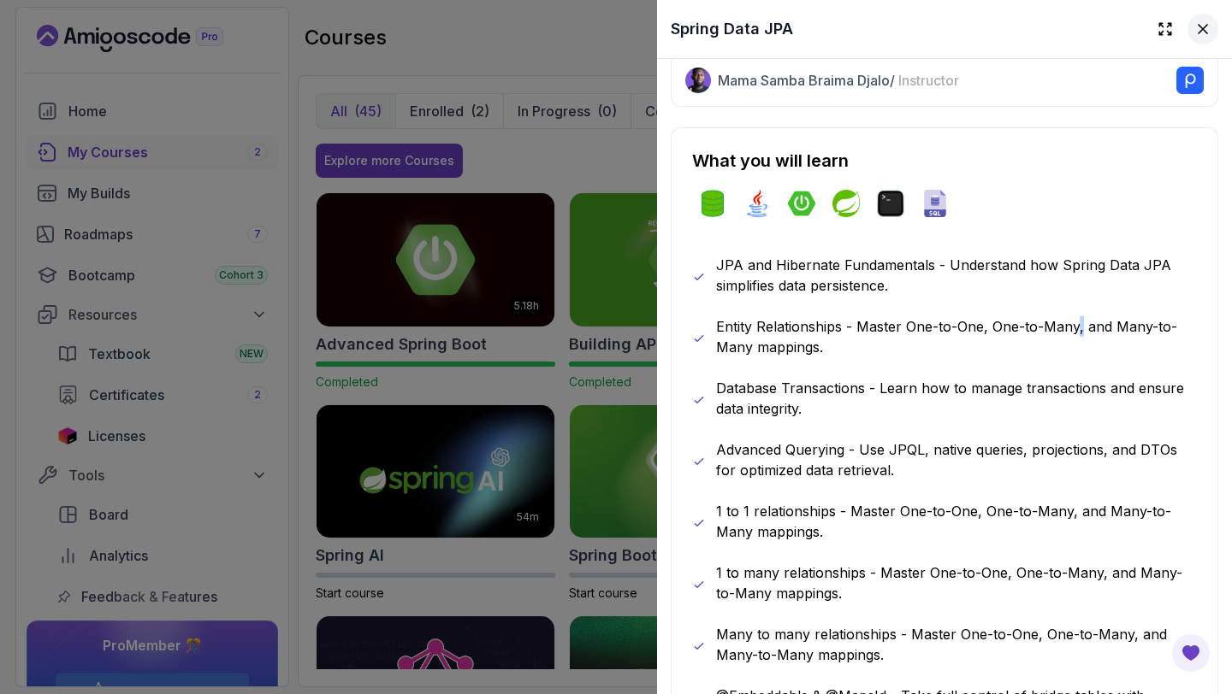
click at [1194, 29] on icon at bounding box center [1202, 29] width 17 height 17
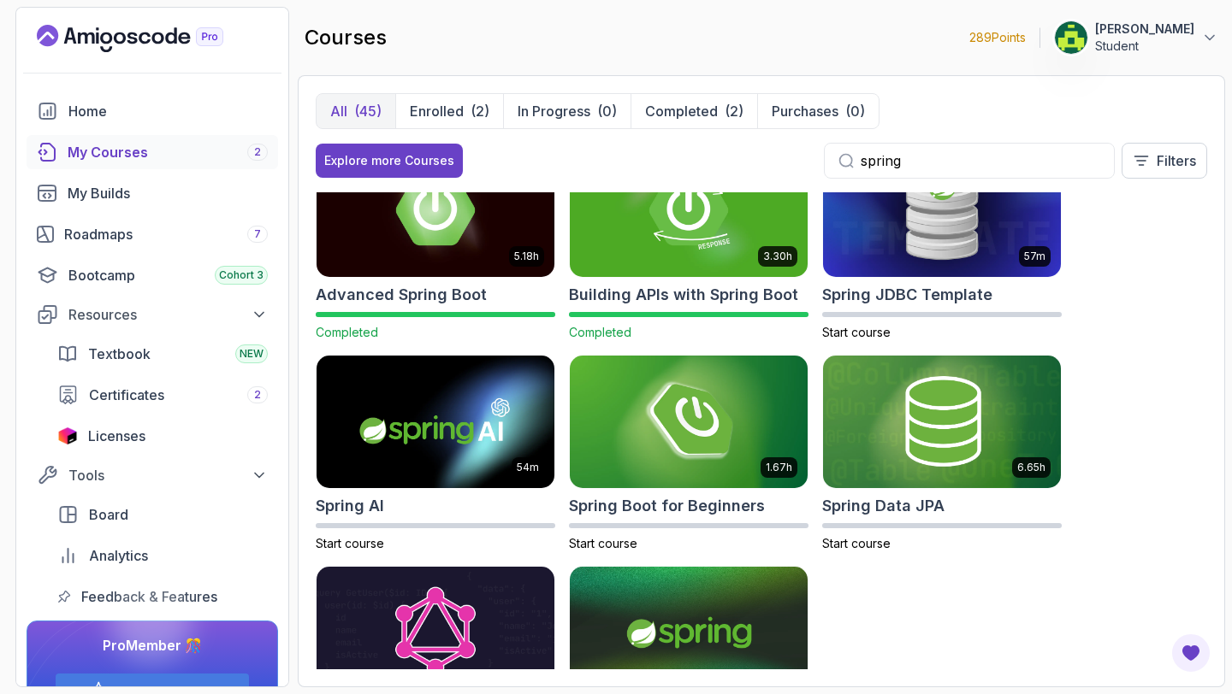
scroll to position [146, 0]
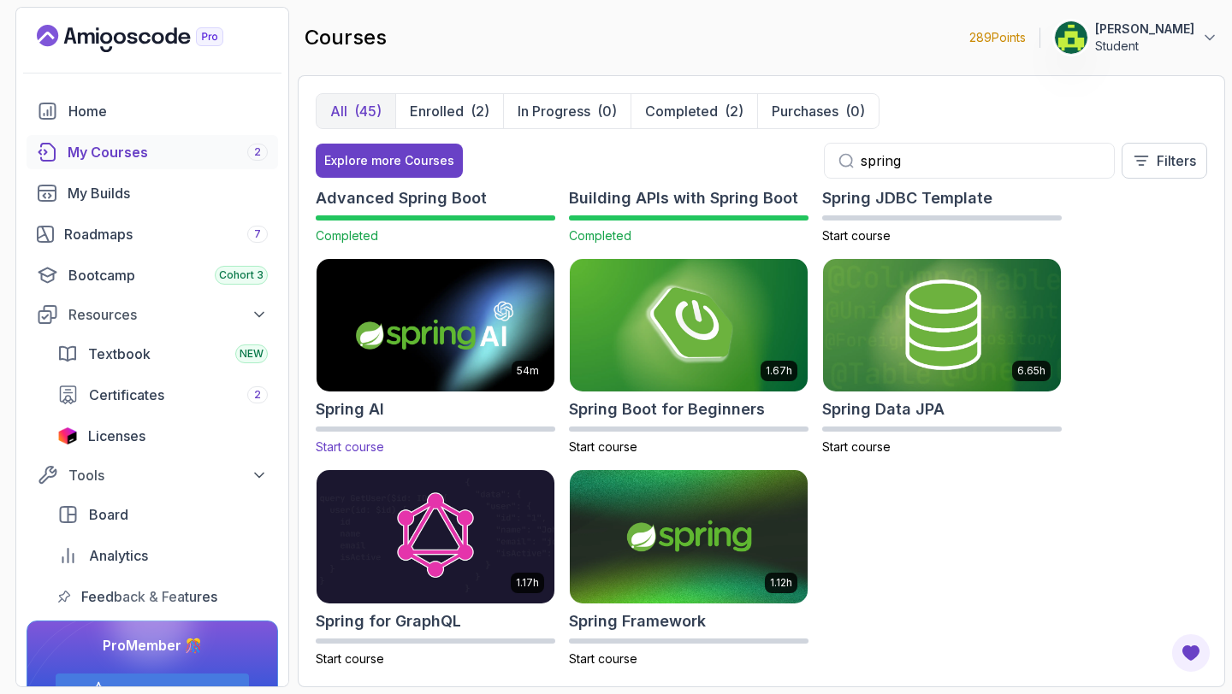
click at [406, 417] on div "Spring AI" at bounding box center [435, 410] width 239 height 24
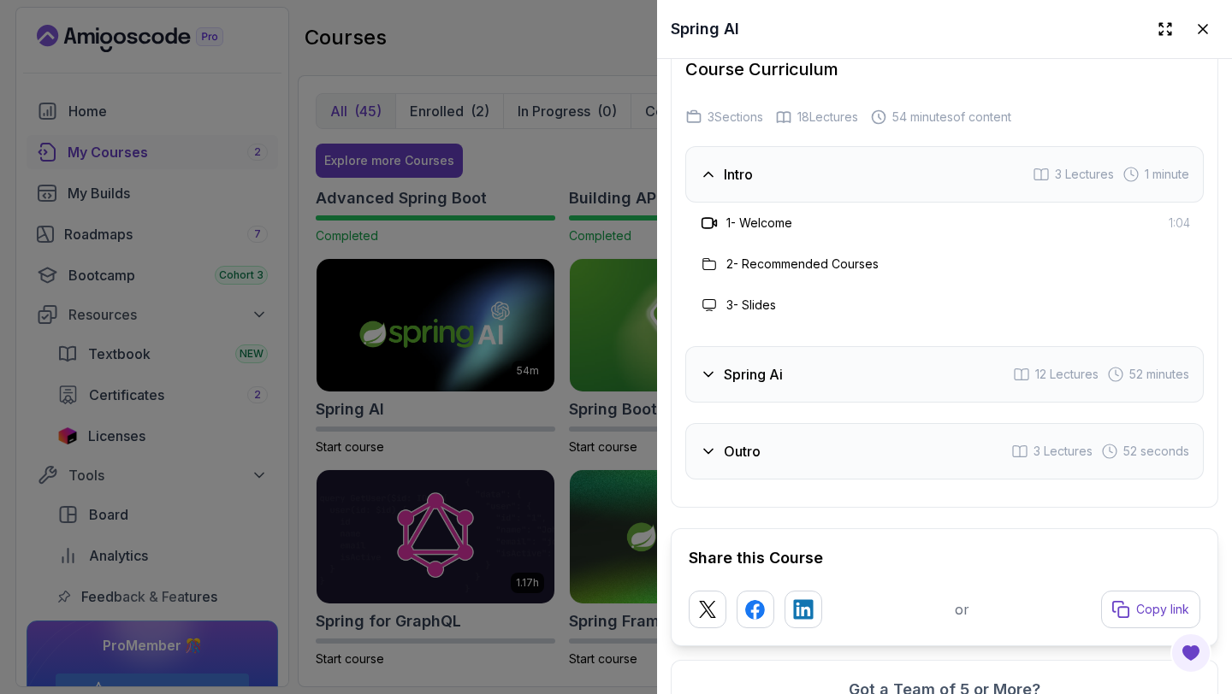
scroll to position [2652, 0]
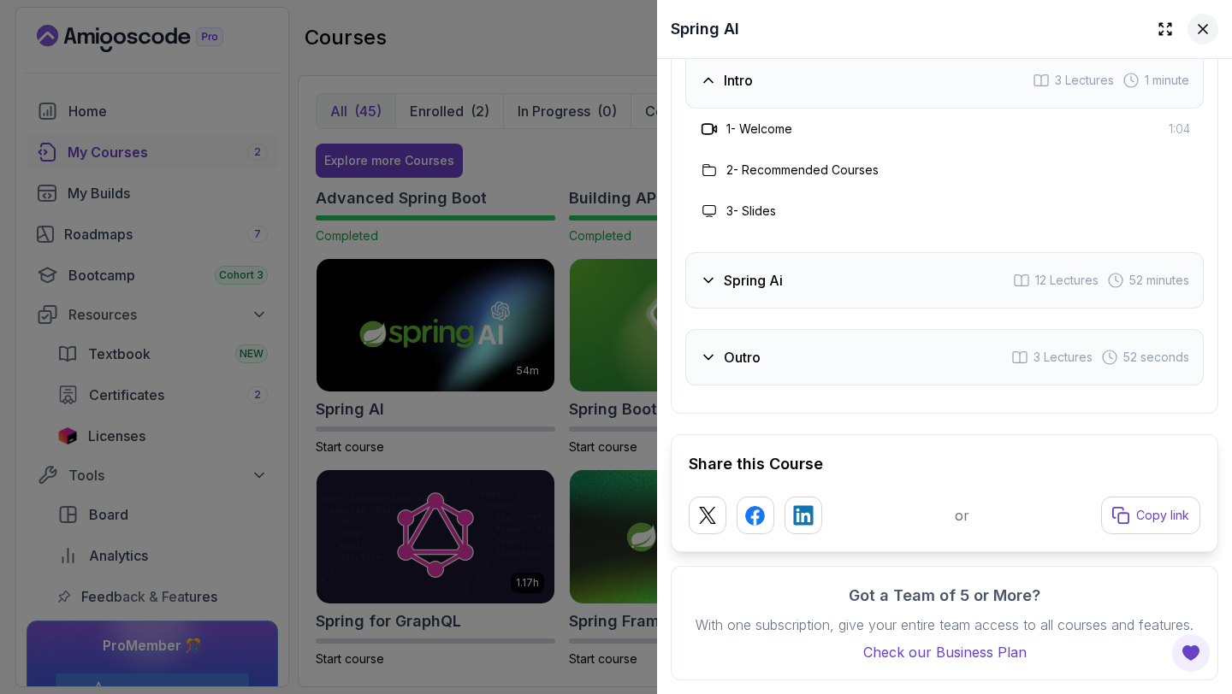
click at [1194, 28] on icon at bounding box center [1202, 29] width 17 height 17
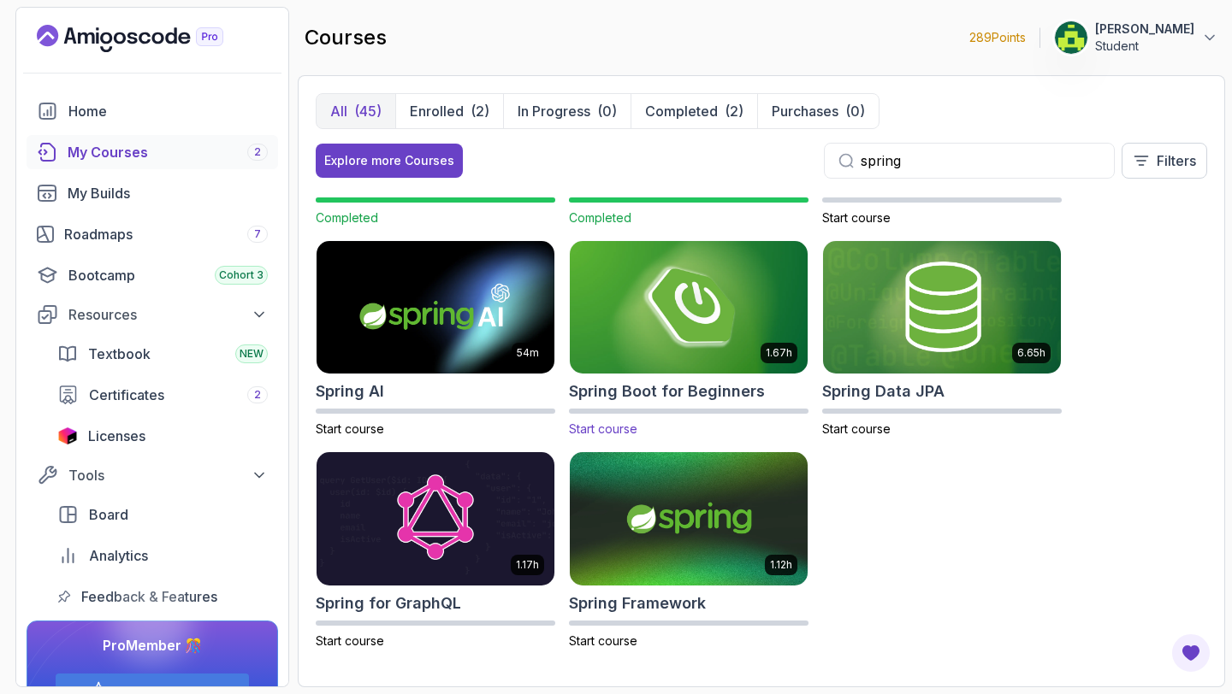
scroll to position [0, 0]
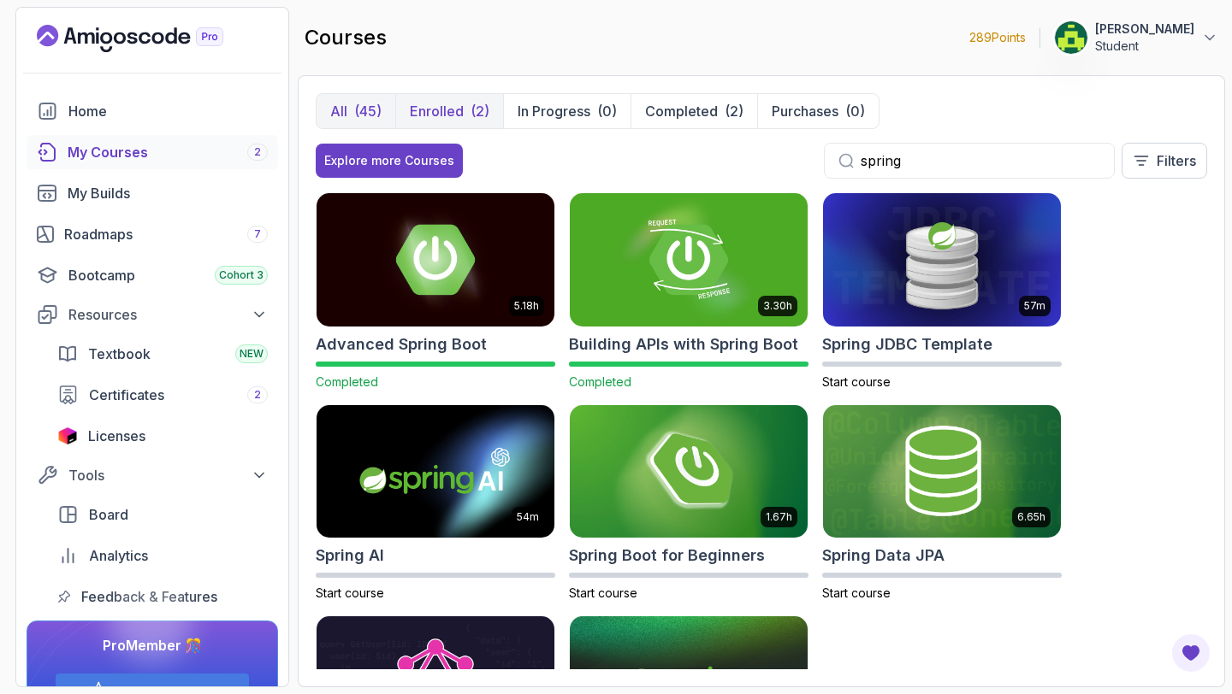
click at [455, 104] on p "Enrolled" at bounding box center [437, 111] width 54 height 21
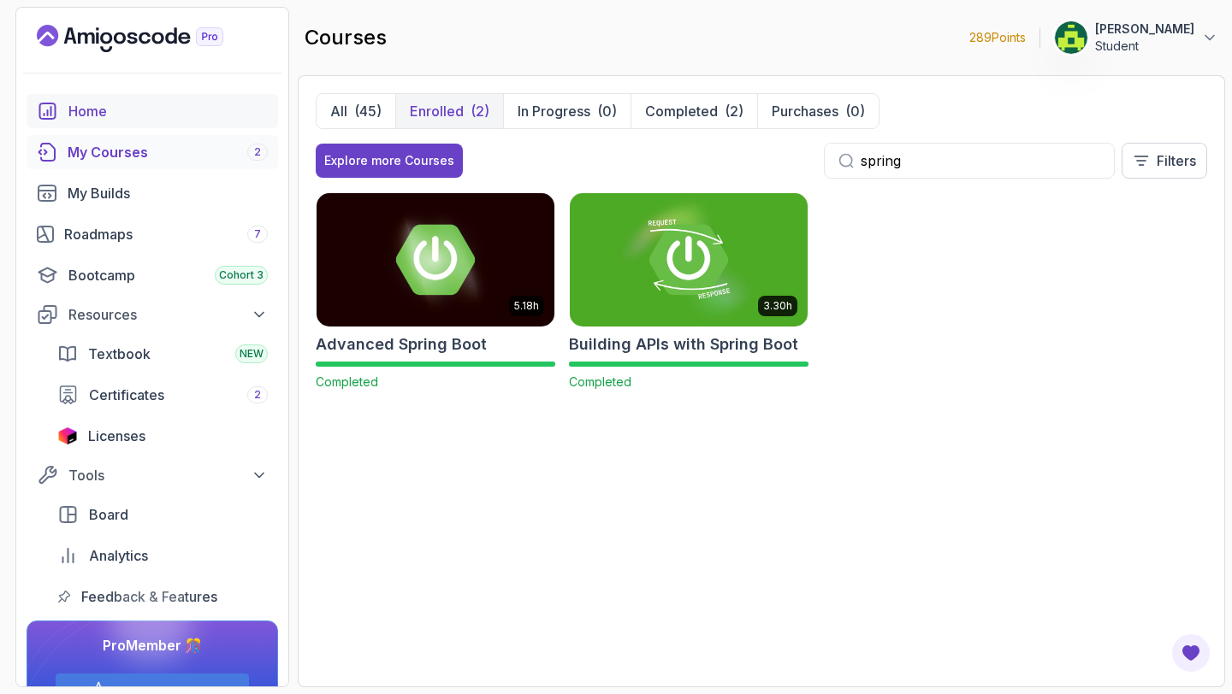
click at [205, 115] on div "Home" at bounding box center [167, 111] width 199 height 21
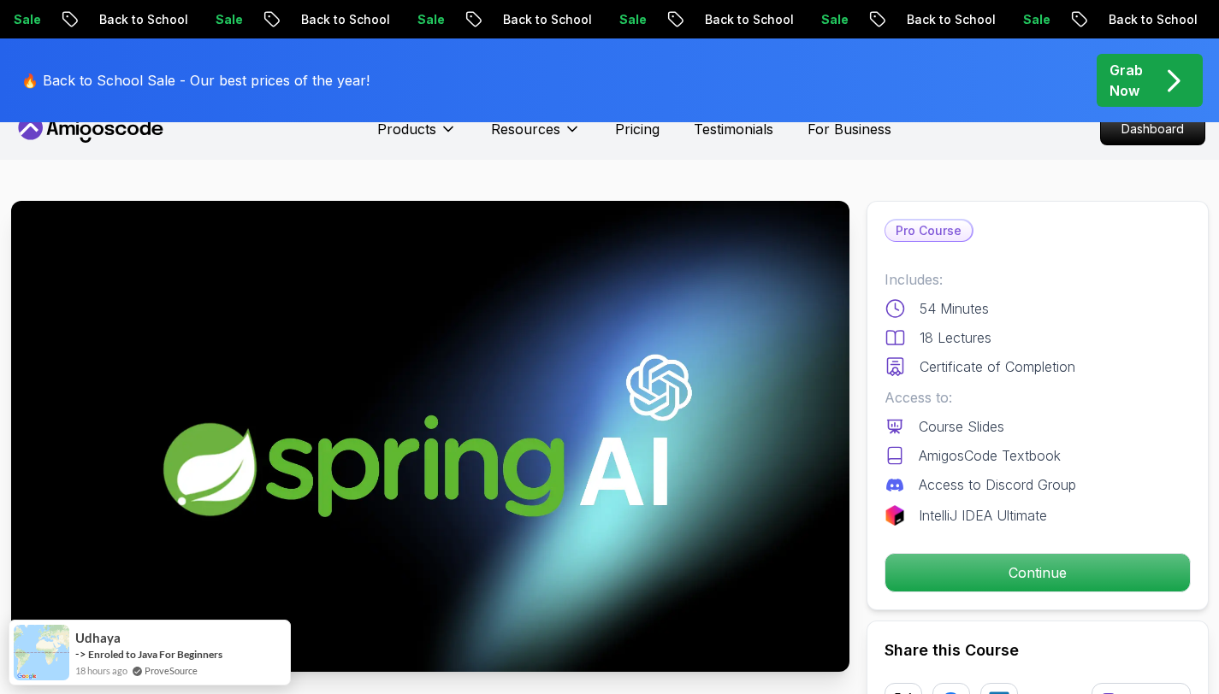
scroll to position [86, 0]
